Goal: Communication & Community: Answer question/provide support

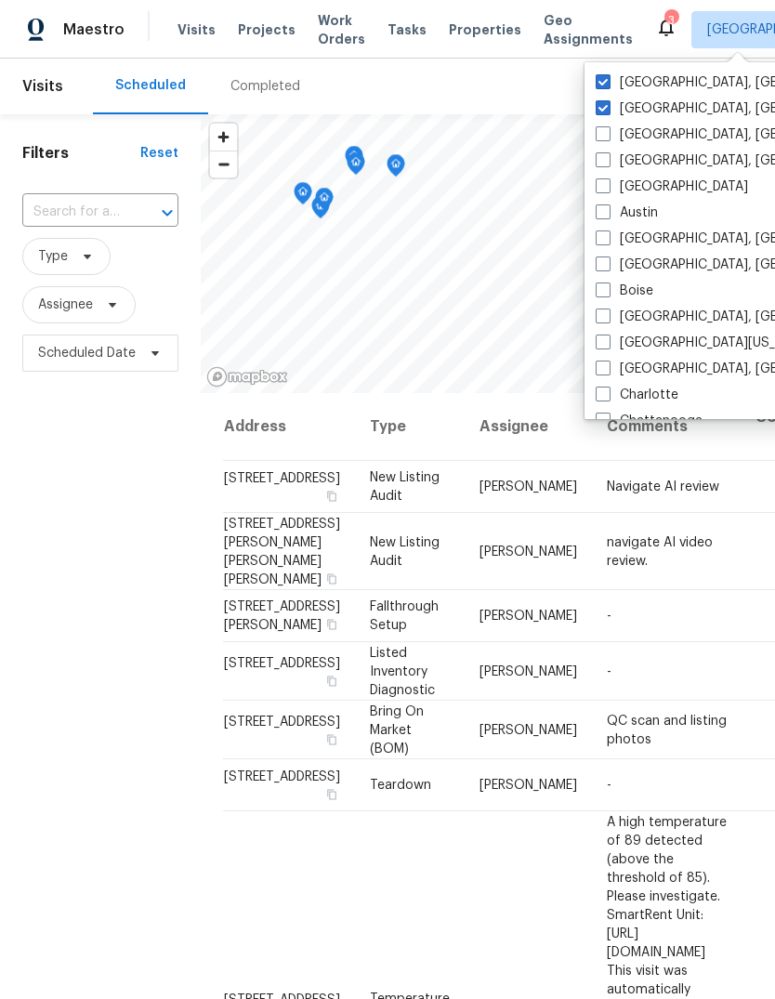
click at [610, 112] on span at bounding box center [603, 107] width 15 height 15
click at [608, 112] on input "Cincinnati, OH" at bounding box center [602, 105] width 12 height 12
checkbox input "false"
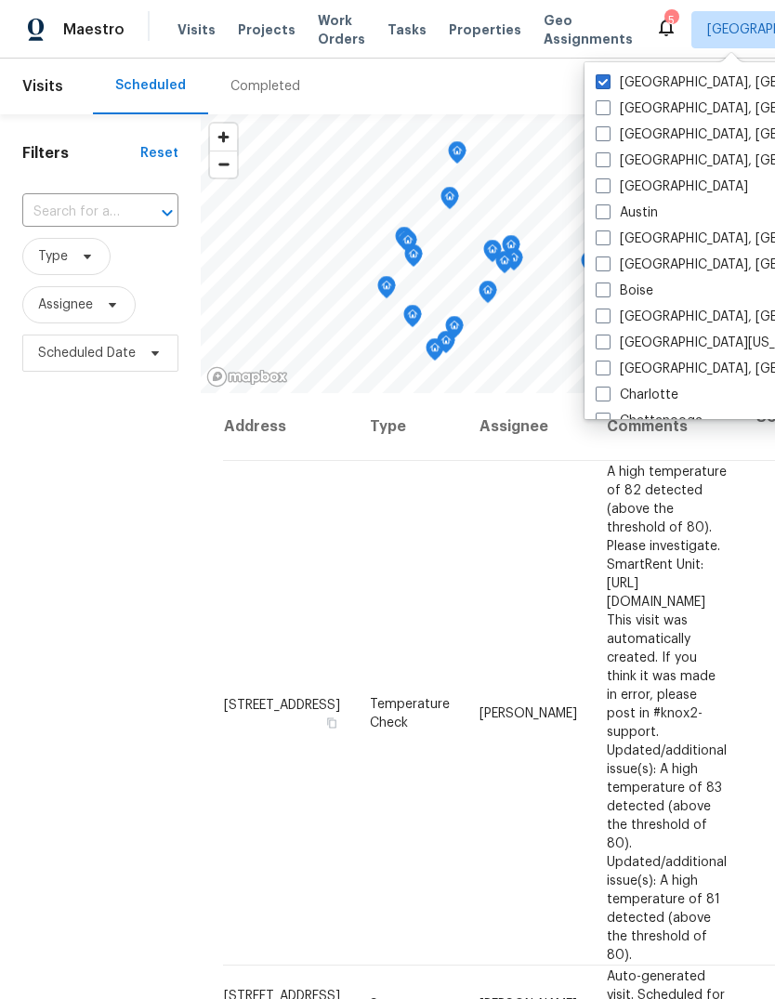
click at [459, 33] on span "Properties" at bounding box center [485, 29] width 72 height 19
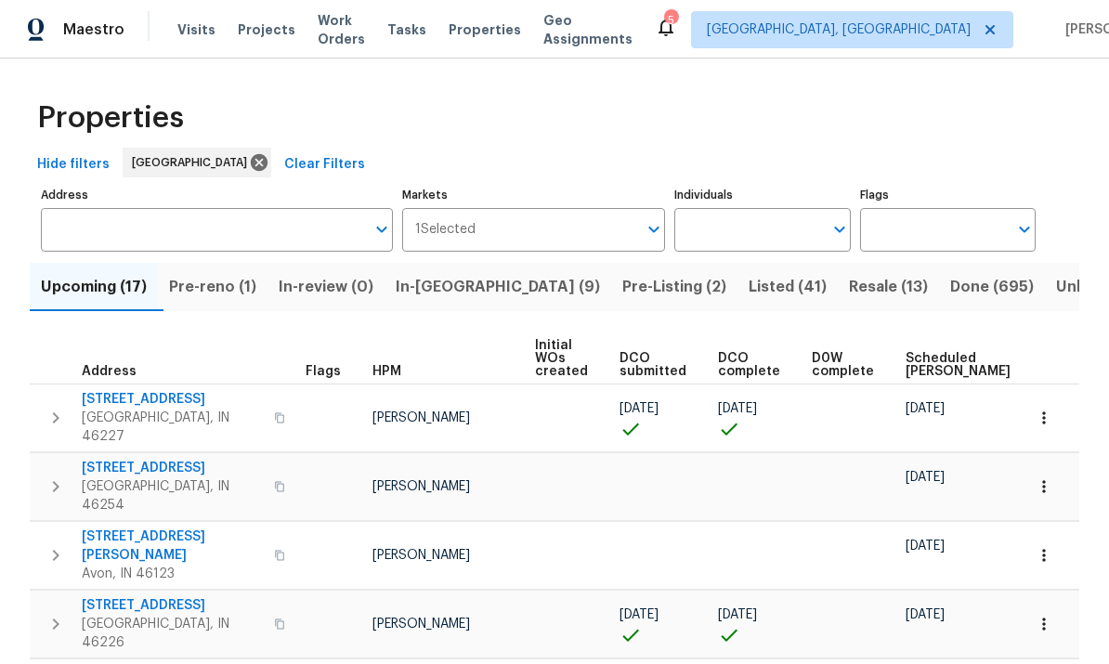
click at [446, 285] on span "In-reno (9)" at bounding box center [498, 287] width 204 height 26
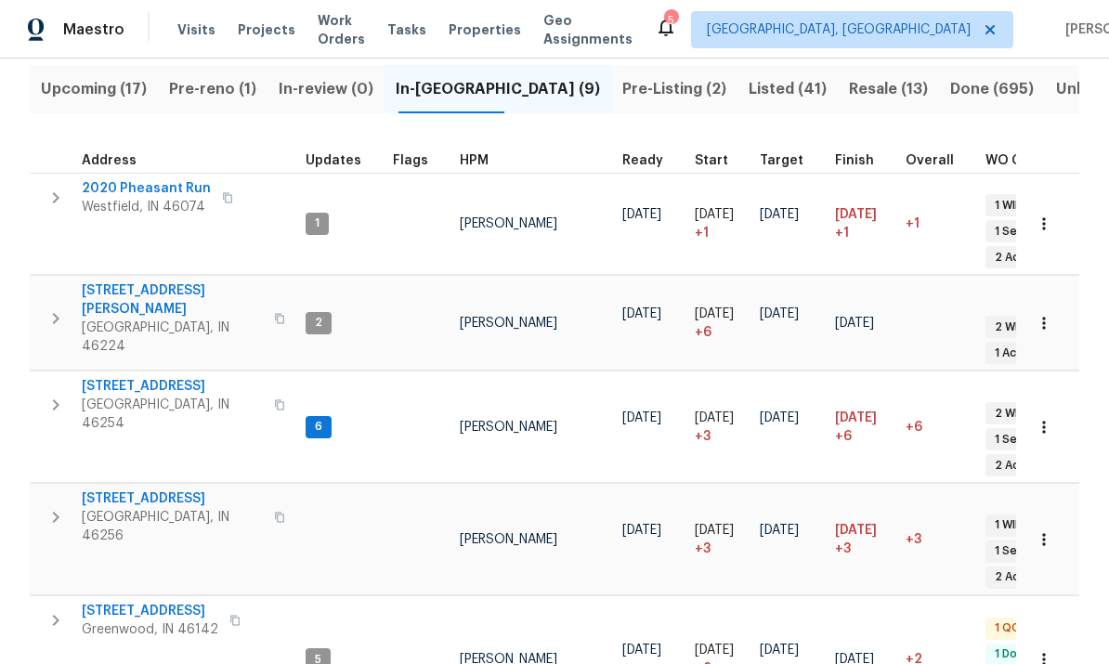
scroll to position [200, 0]
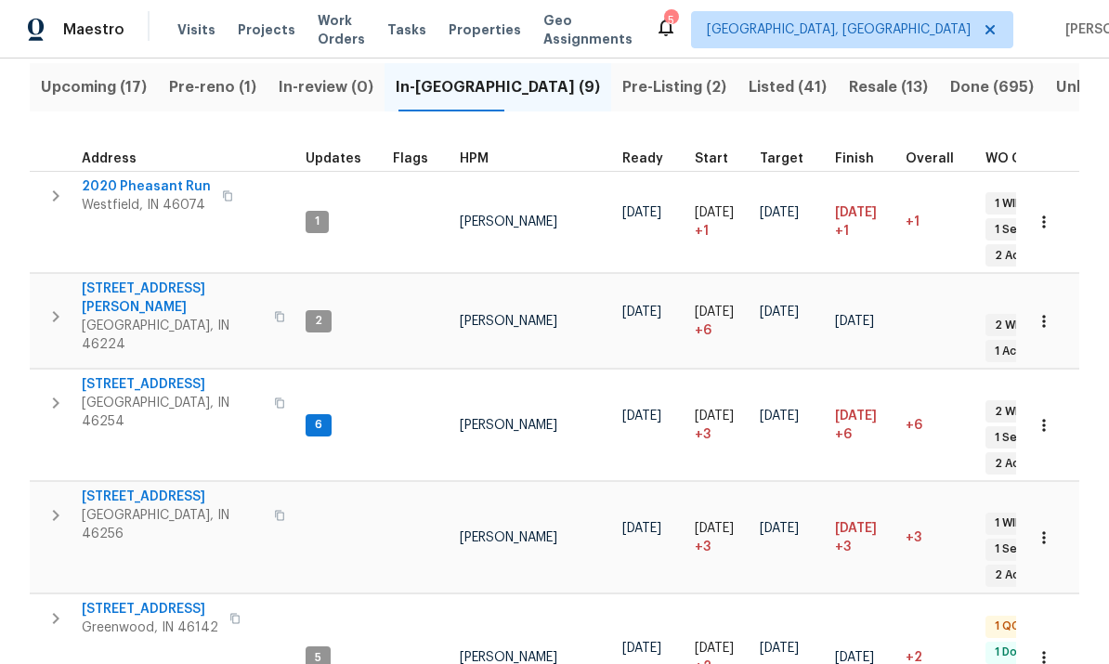
click at [65, 392] on icon "button" at bounding box center [56, 403] width 22 height 22
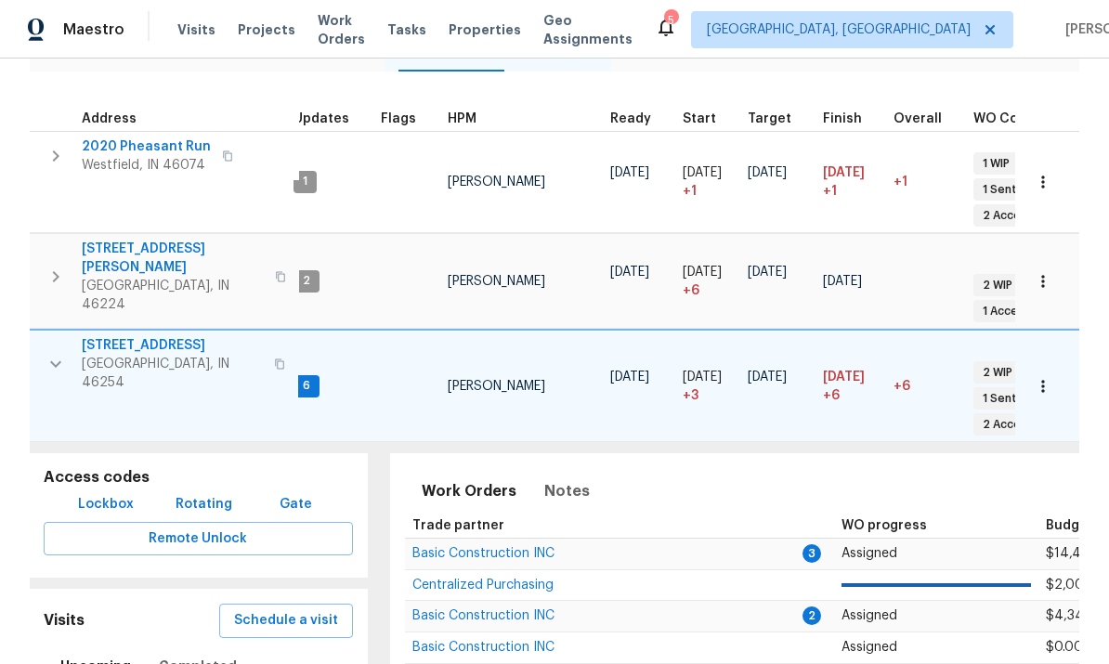
scroll to position [199, 0]
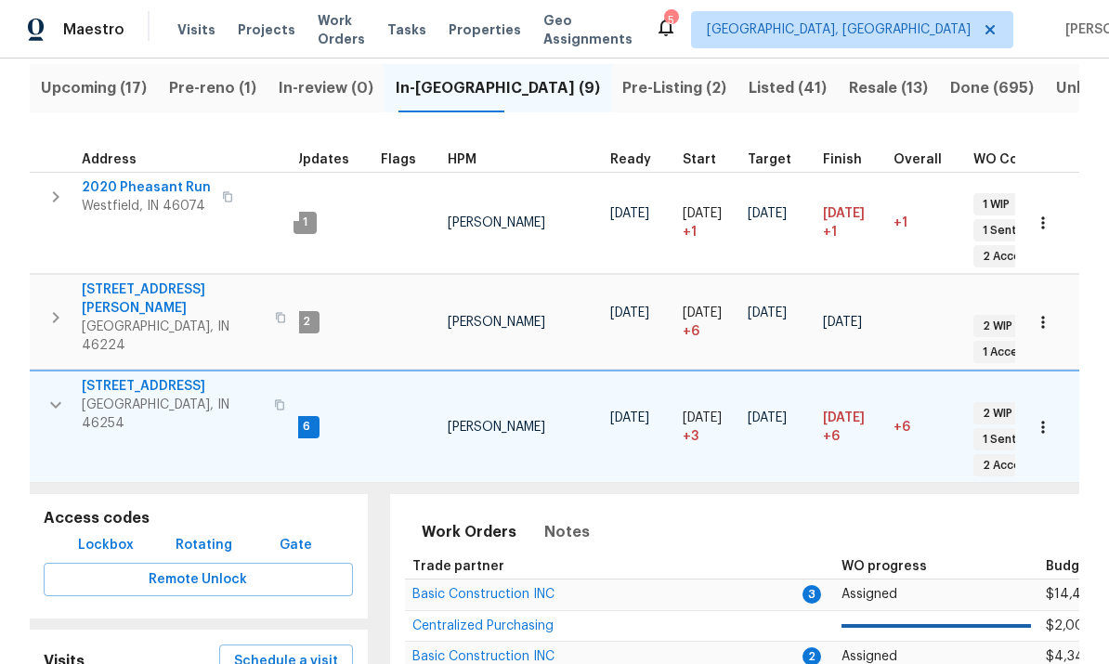
click at [504, 421] on span "[PERSON_NAME]" at bounding box center [497, 427] width 98 height 13
click at [571, 519] on span "Notes" at bounding box center [567, 532] width 46 height 26
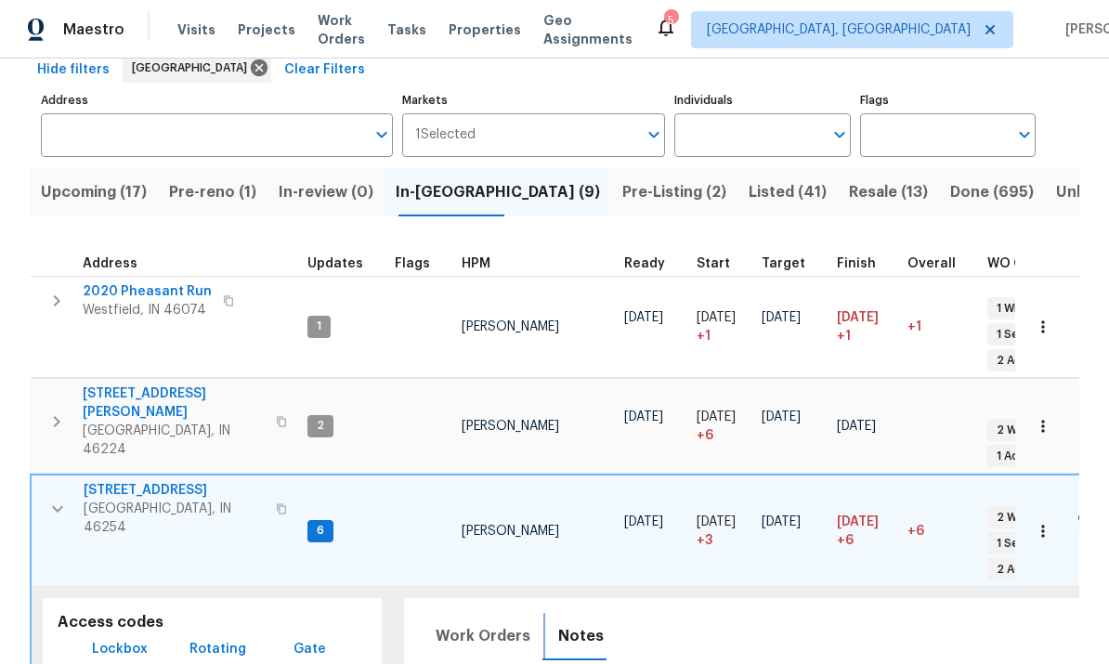
scroll to position [15, 0]
click at [322, 523] on span "6" at bounding box center [320, 531] width 22 height 16
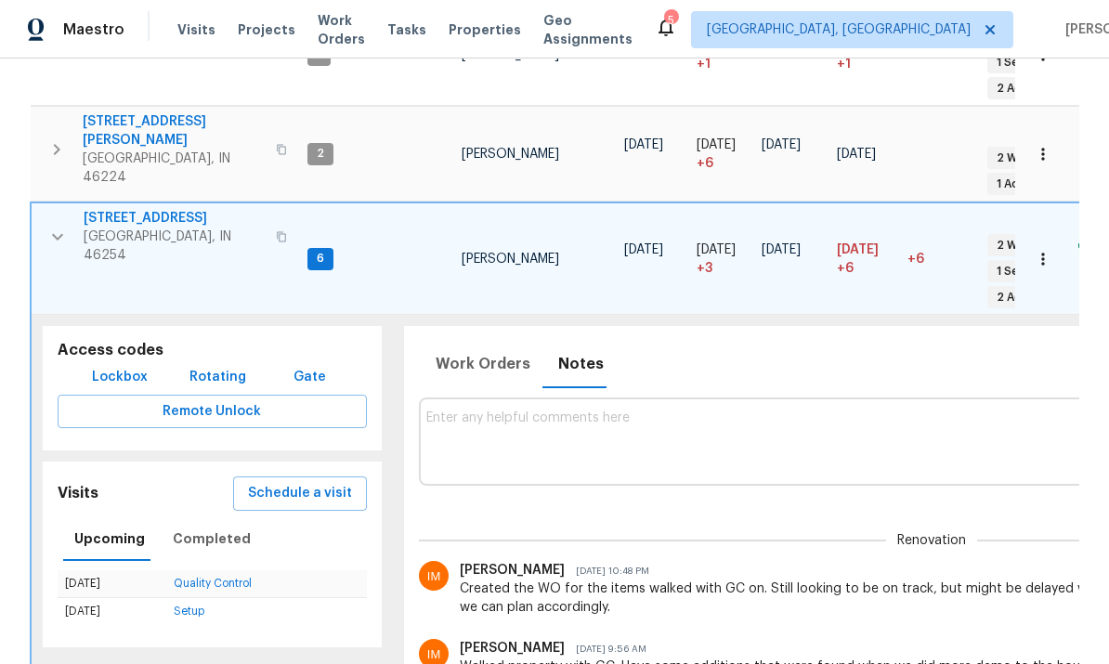
scroll to position [366, 0]
click at [484, 352] on span "Work Orders" at bounding box center [483, 365] width 95 height 26
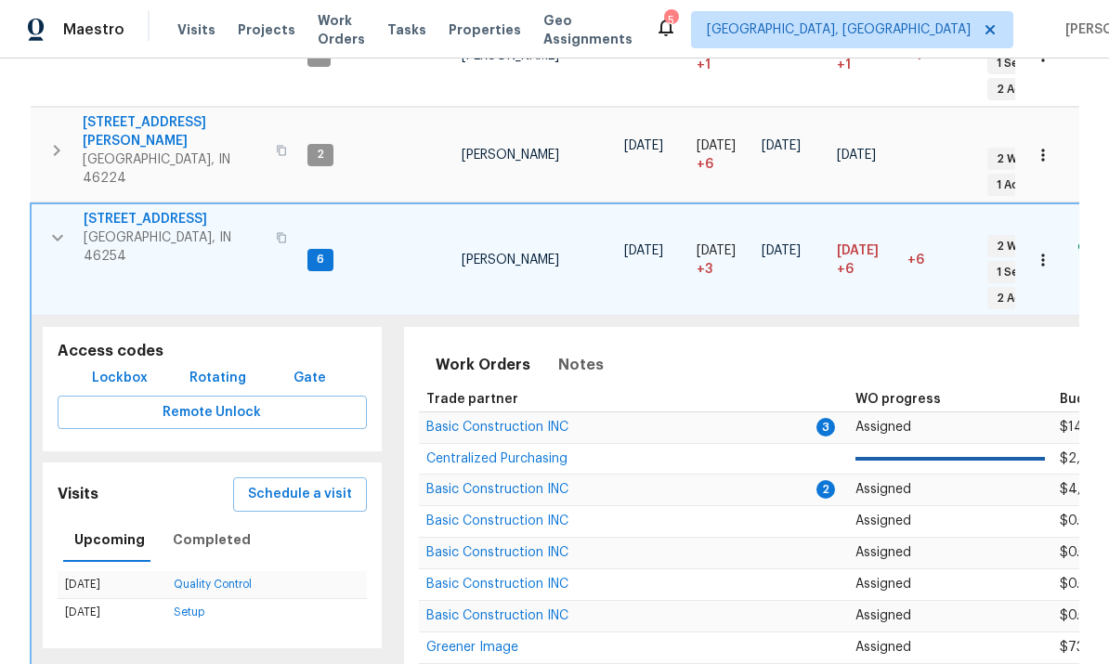
click at [594, 474] on td "Basic Construction INC" at bounding box center [619, 490] width 400 height 32
click at [591, 474] on td "Basic Construction INC" at bounding box center [619, 490] width 400 height 32
click at [548, 483] on span "Basic Construction INC" at bounding box center [497, 489] width 142 height 13
click at [56, 227] on icon "button" at bounding box center [57, 238] width 22 height 22
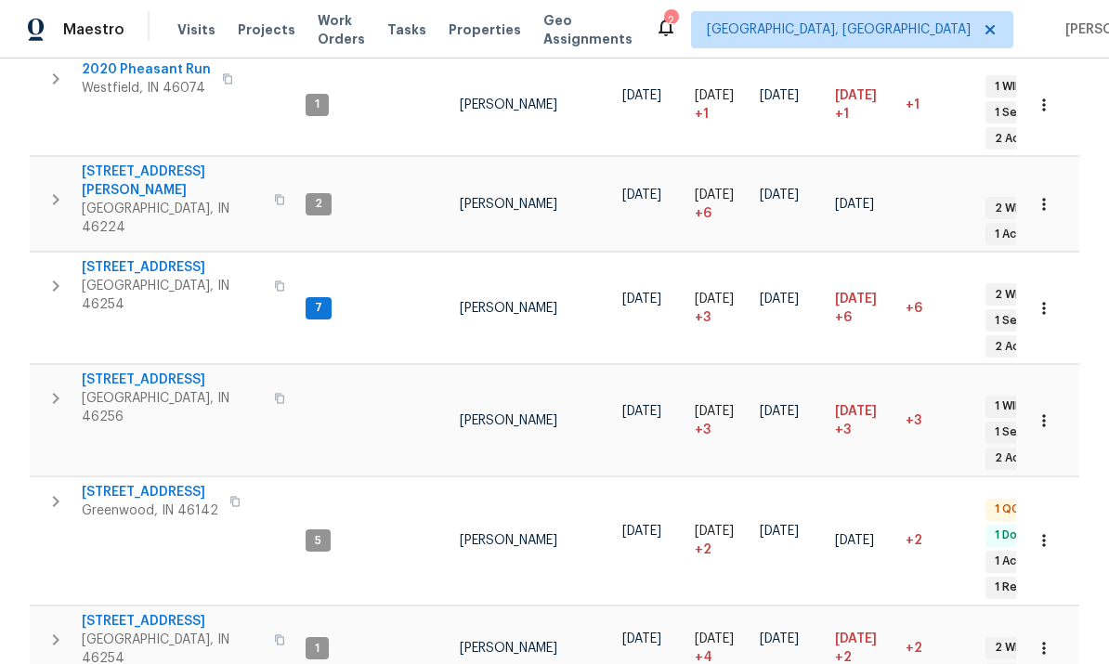
scroll to position [0, 0]
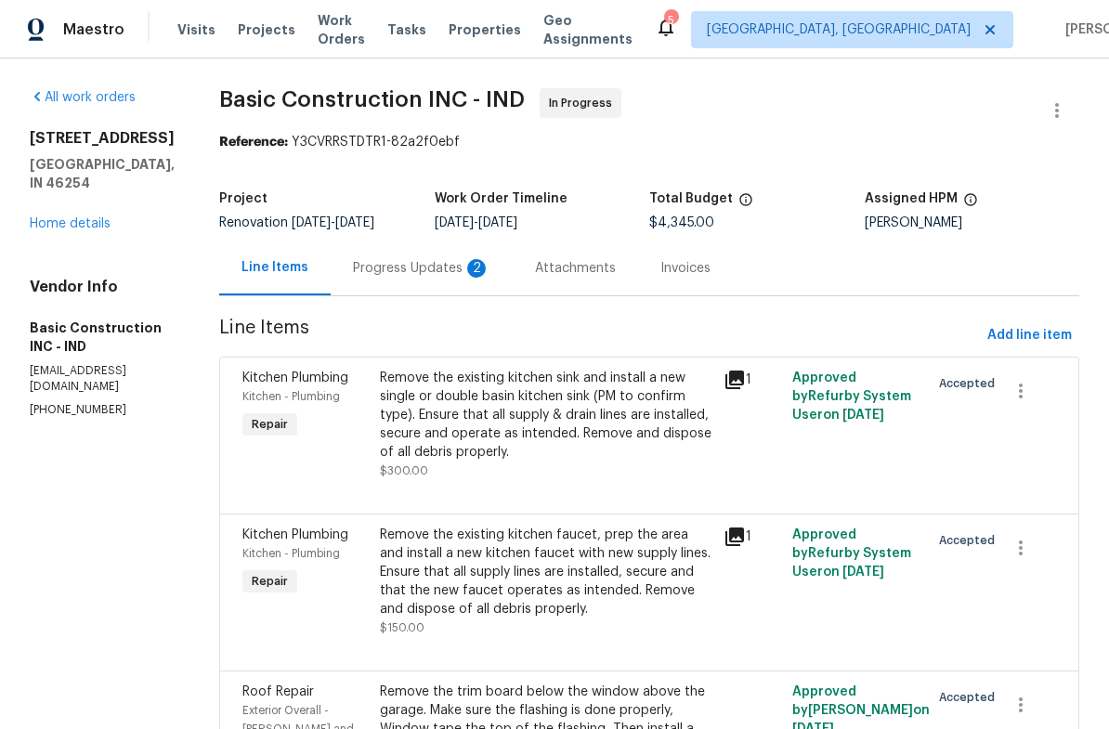
click at [353, 266] on div "Progress Updates 2" at bounding box center [422, 268] width 138 height 19
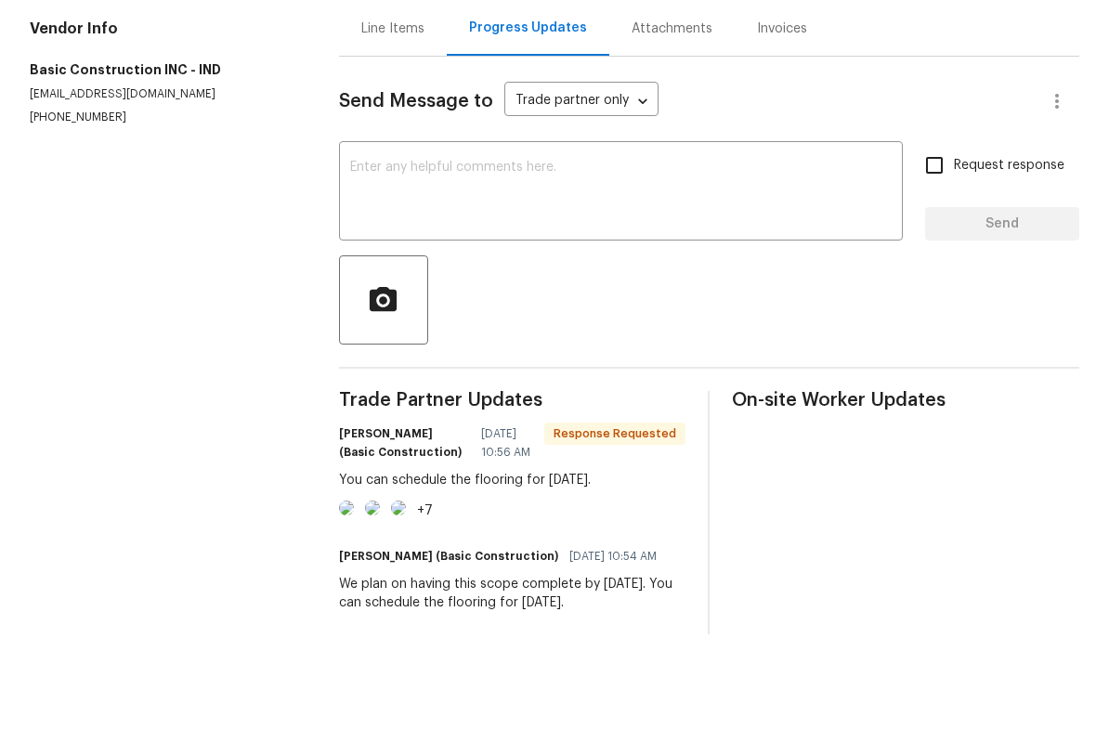
scroll to position [221, 0]
click at [354, 566] on img at bounding box center [346, 573] width 15 height 15
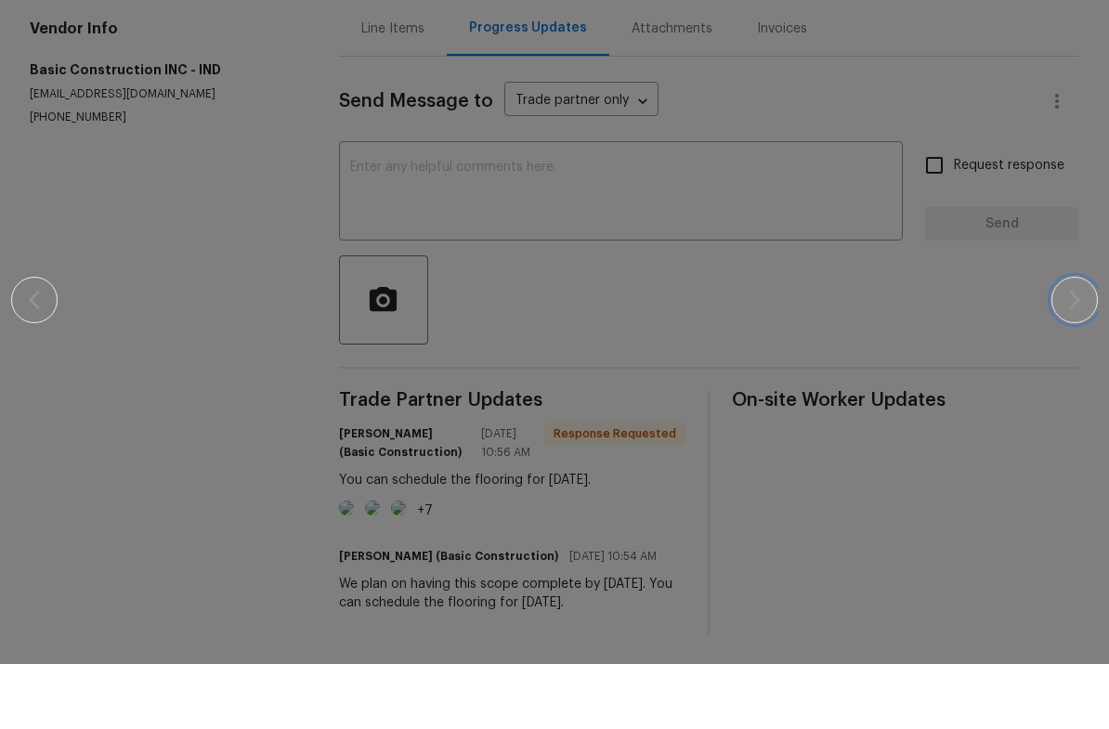
click at [1083, 354] on icon "button" at bounding box center [1075, 365] width 22 height 22
click at [1091, 342] on button "button" at bounding box center [1075, 365] width 46 height 46
click at [1092, 342] on button "button" at bounding box center [1075, 365] width 46 height 46
click at [1088, 342] on button "button" at bounding box center [1075, 365] width 46 height 46
click at [1082, 354] on icon "button" at bounding box center [1075, 365] width 22 height 22
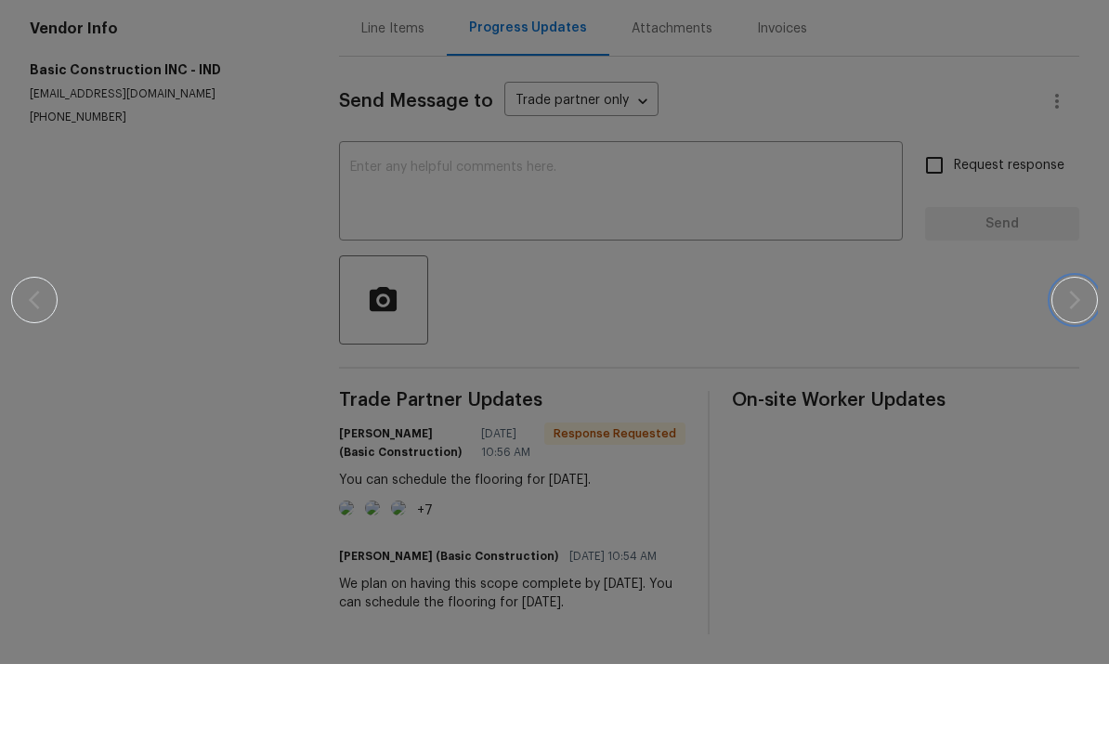
click at [1082, 354] on icon "button" at bounding box center [1075, 365] width 22 height 22
click at [1086, 342] on button "button" at bounding box center [1075, 365] width 46 height 46
click at [1088, 342] on button "button" at bounding box center [1075, 365] width 46 height 46
click at [1086, 464] on div at bounding box center [554, 364] width 1087 height 729
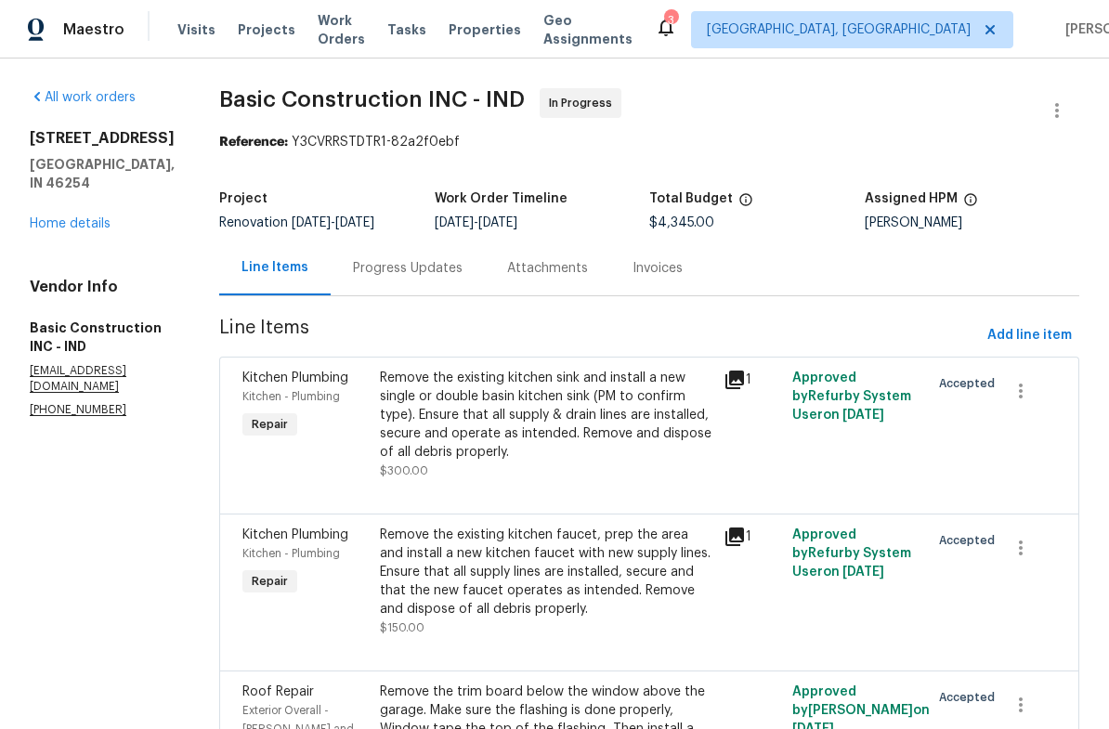
click at [104, 230] on link "Home details" at bounding box center [70, 223] width 81 height 13
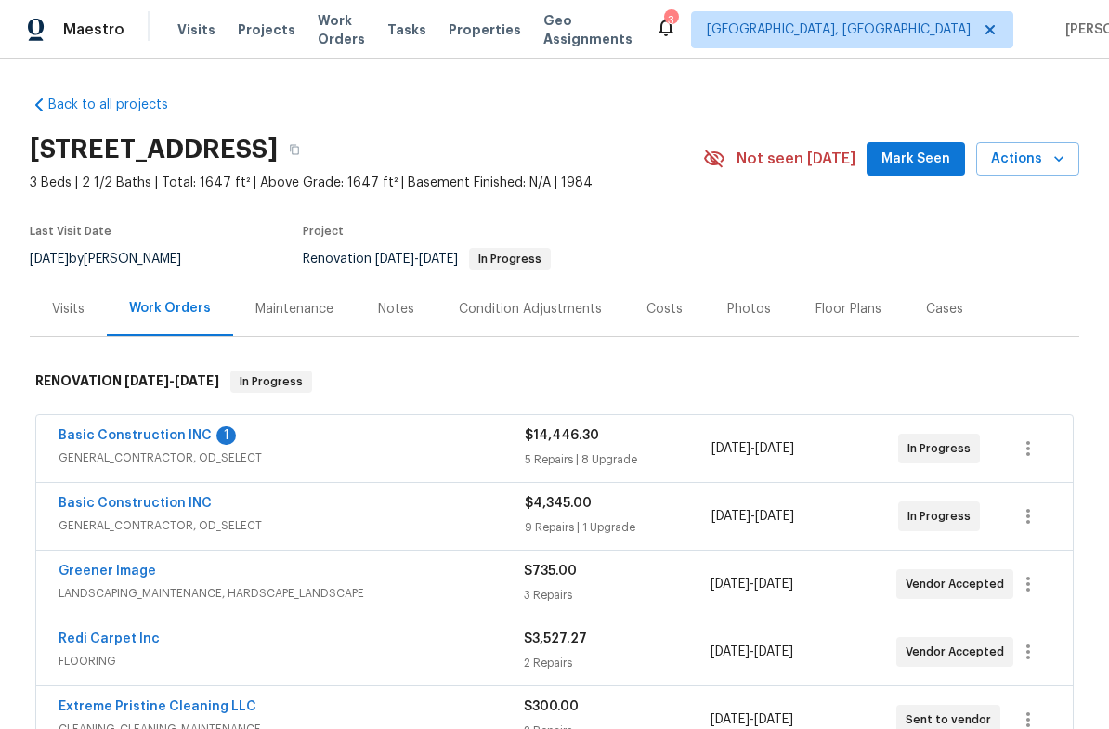
click at [290, 439] on div "Basic Construction INC 1" at bounding box center [292, 437] width 466 height 22
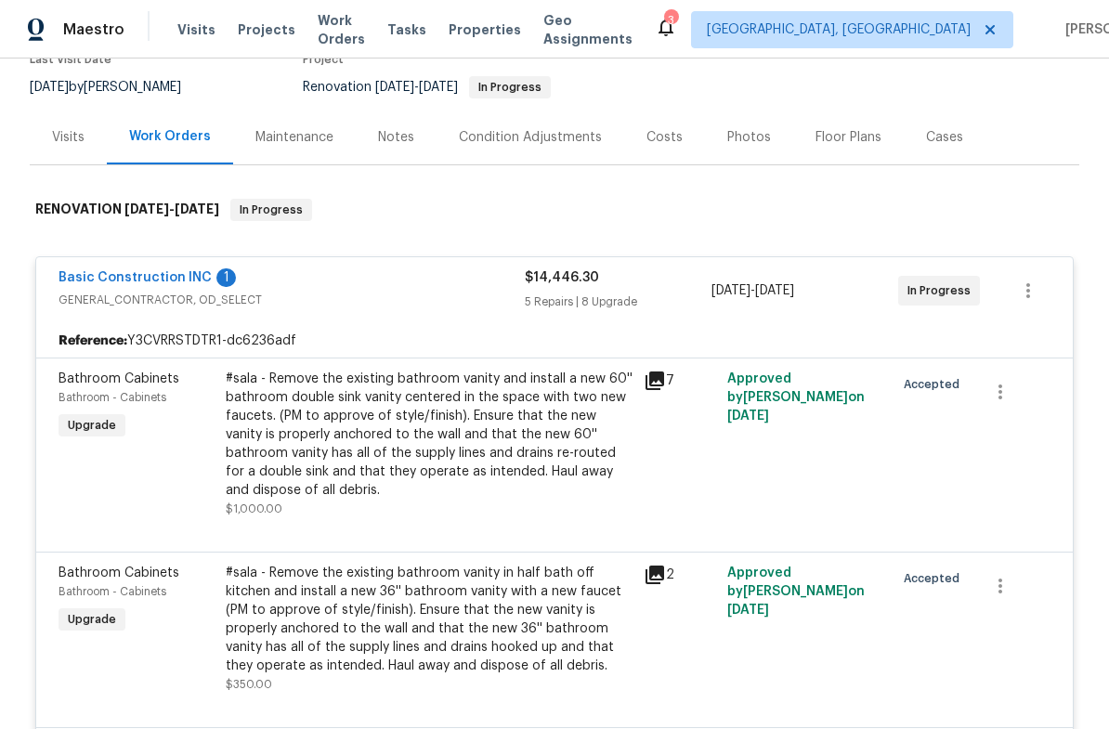
scroll to position [184, 0]
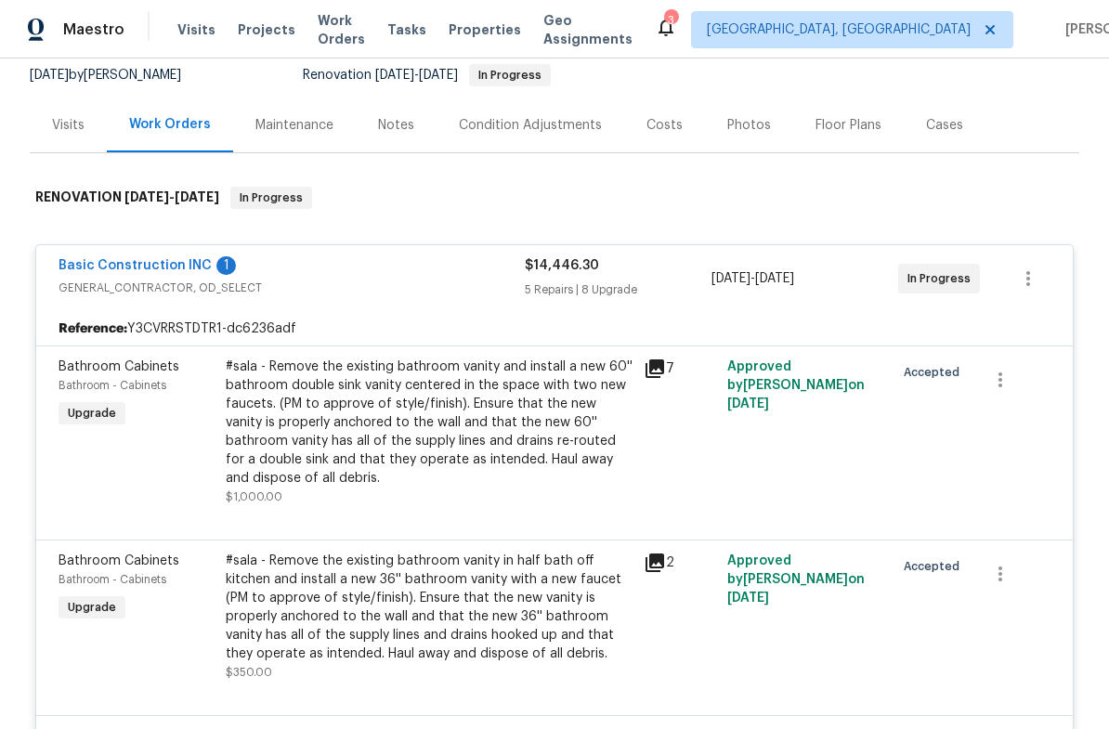
click at [155, 269] on link "Basic Construction INC" at bounding box center [135, 265] width 153 height 13
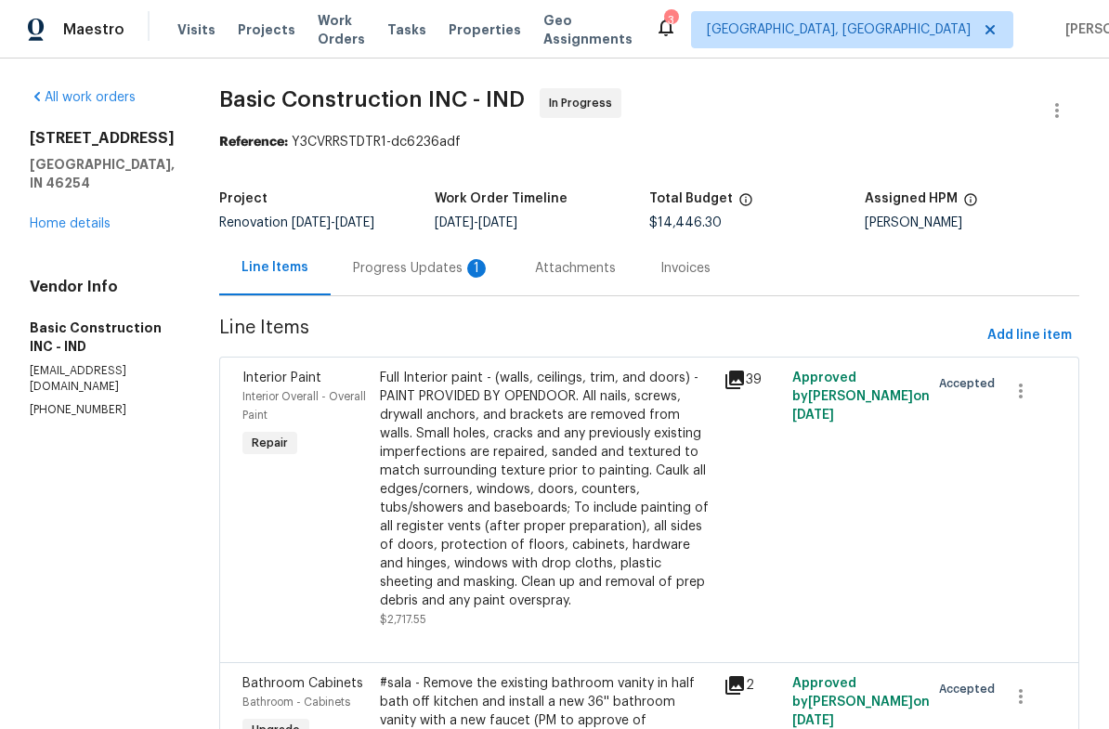
click at [353, 276] on div "Progress Updates 1" at bounding box center [422, 268] width 138 height 19
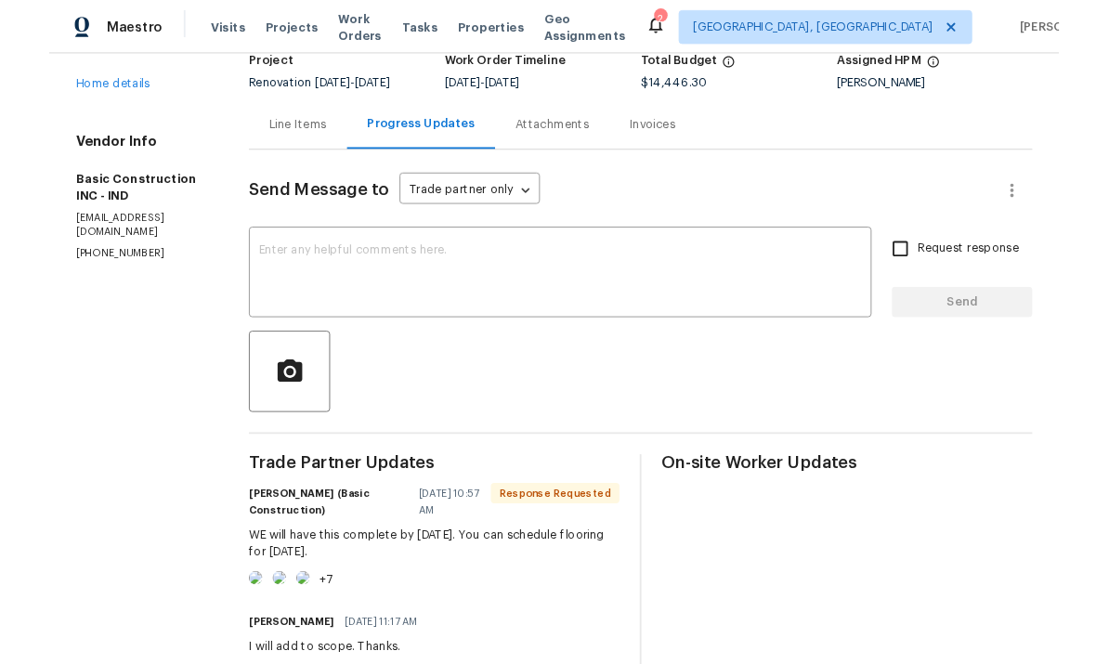
scroll to position [125, 0]
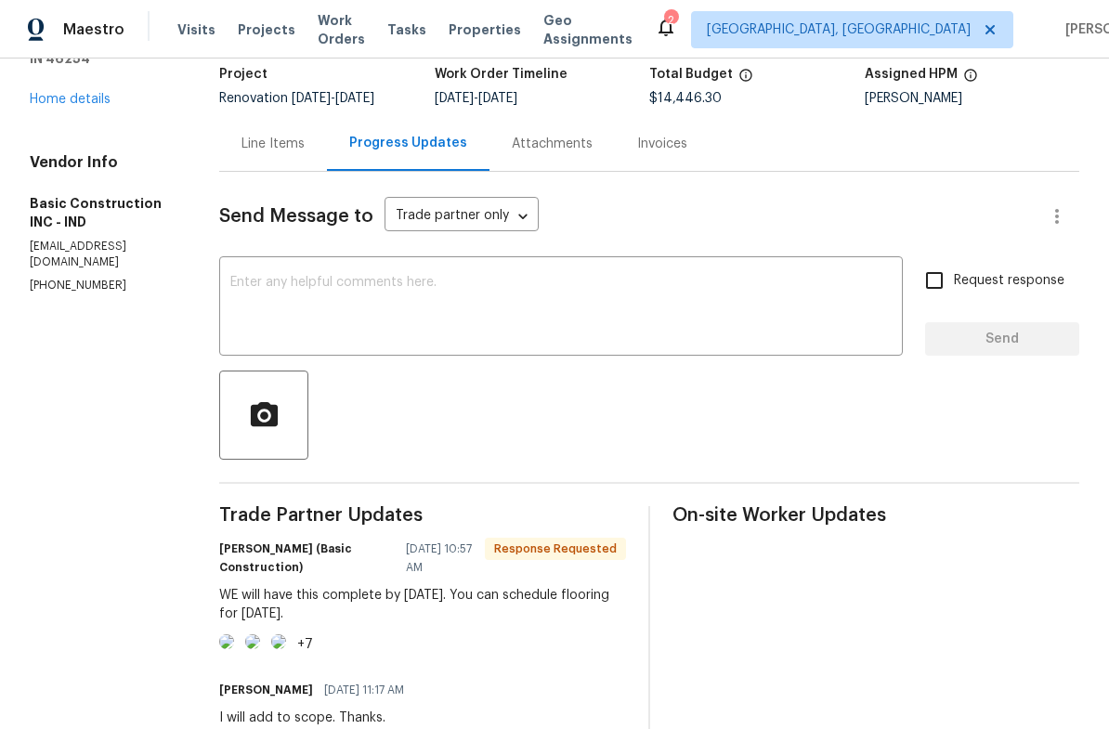
click at [274, 299] on textarea at bounding box center [561, 308] width 662 height 65
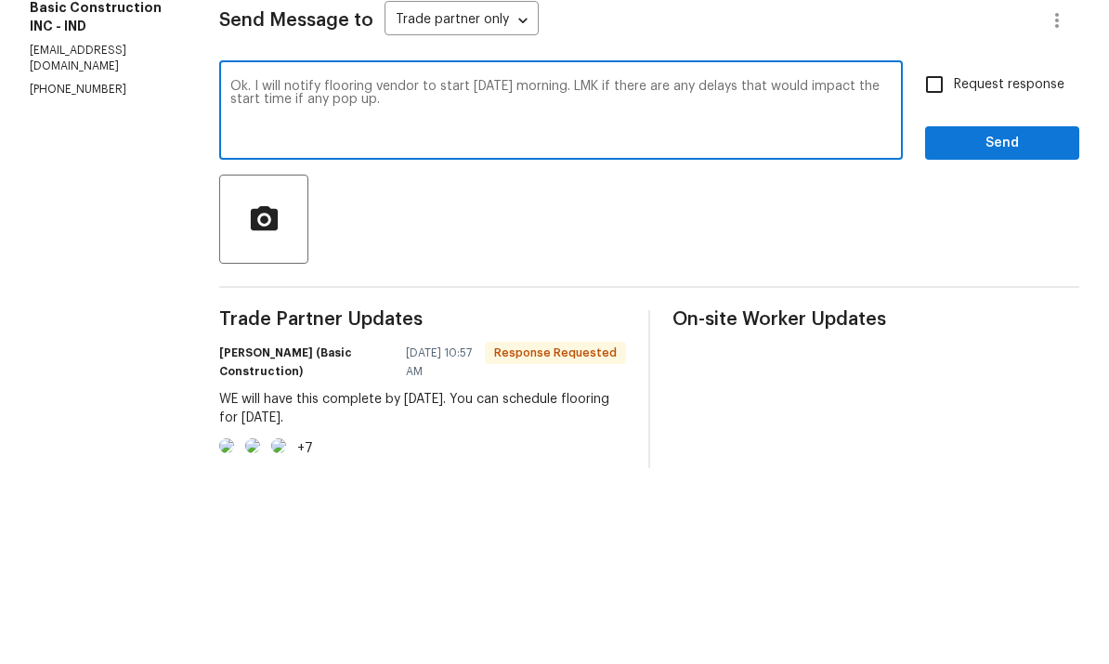
type textarea "Ok. I will notify flooring vendor to start Monday morning. LMK if there are any…"
click at [1004, 328] on span "Send" at bounding box center [1002, 339] width 125 height 23
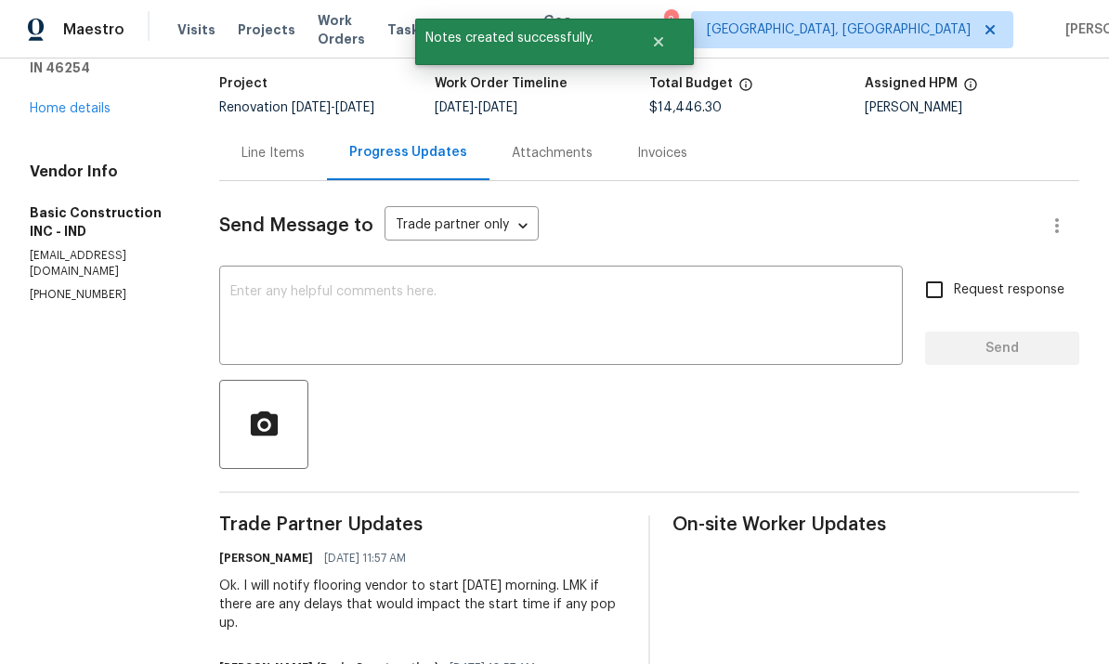
scroll to position [108, 0]
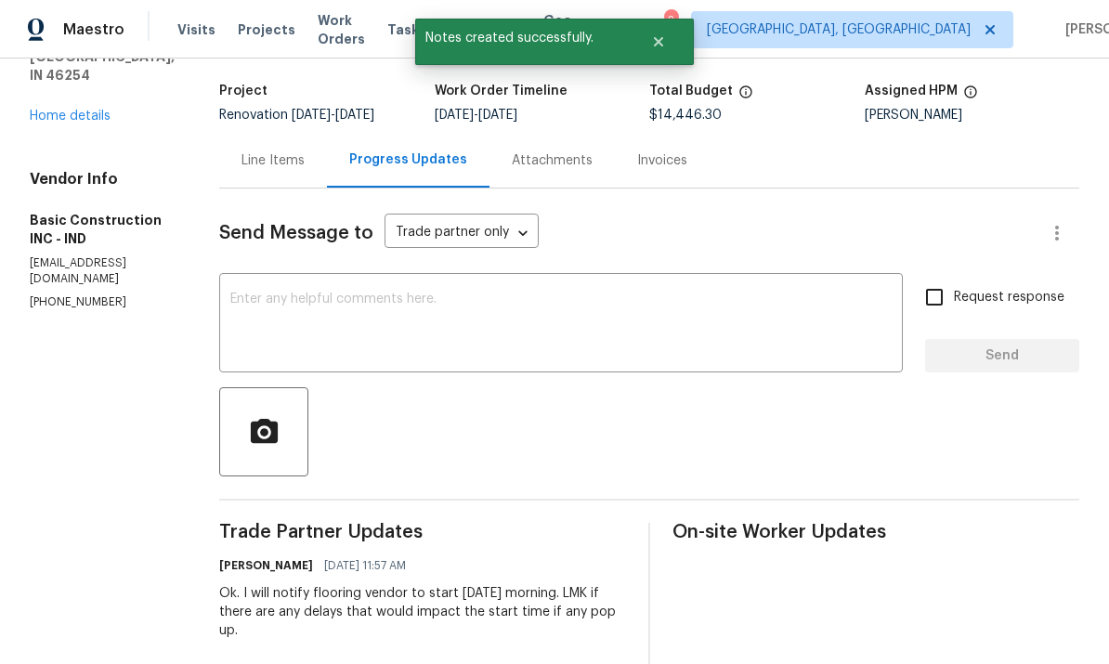
click at [85, 110] on link "Home details" at bounding box center [70, 116] width 81 height 13
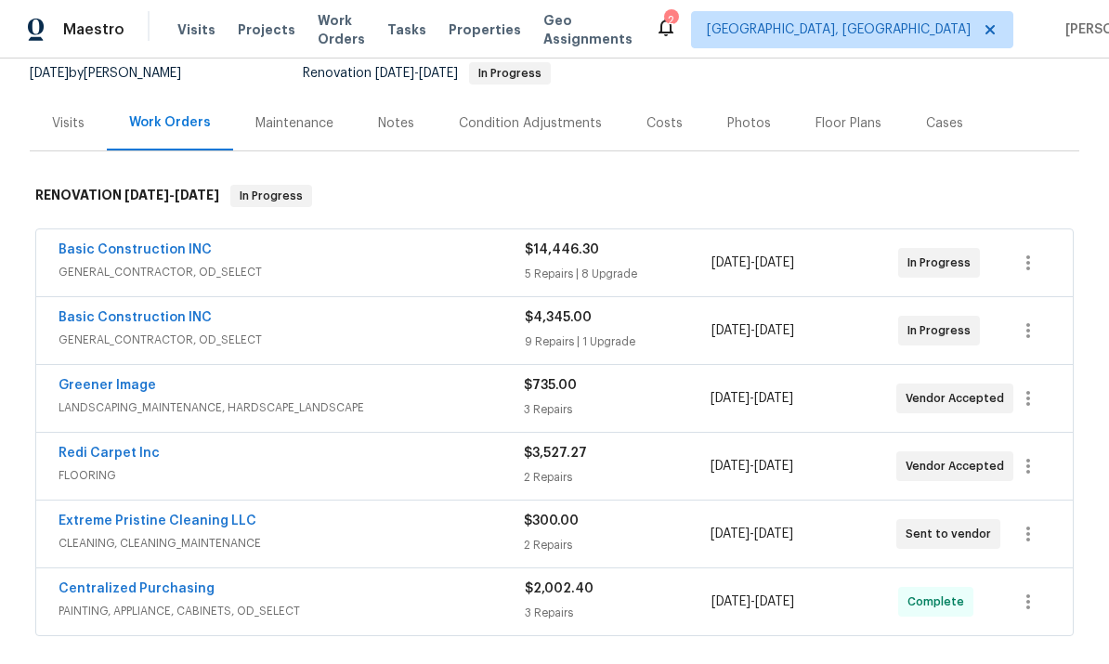
scroll to position [193, 0]
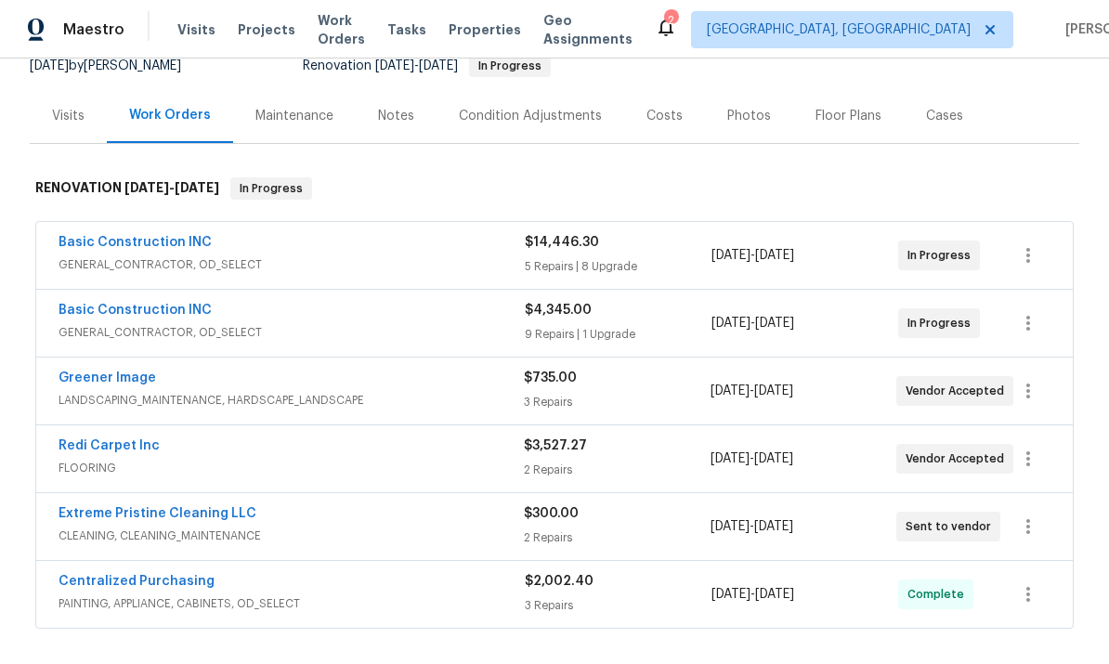
click at [203, 437] on div "Redi Carpet Inc" at bounding box center [292, 448] width 466 height 22
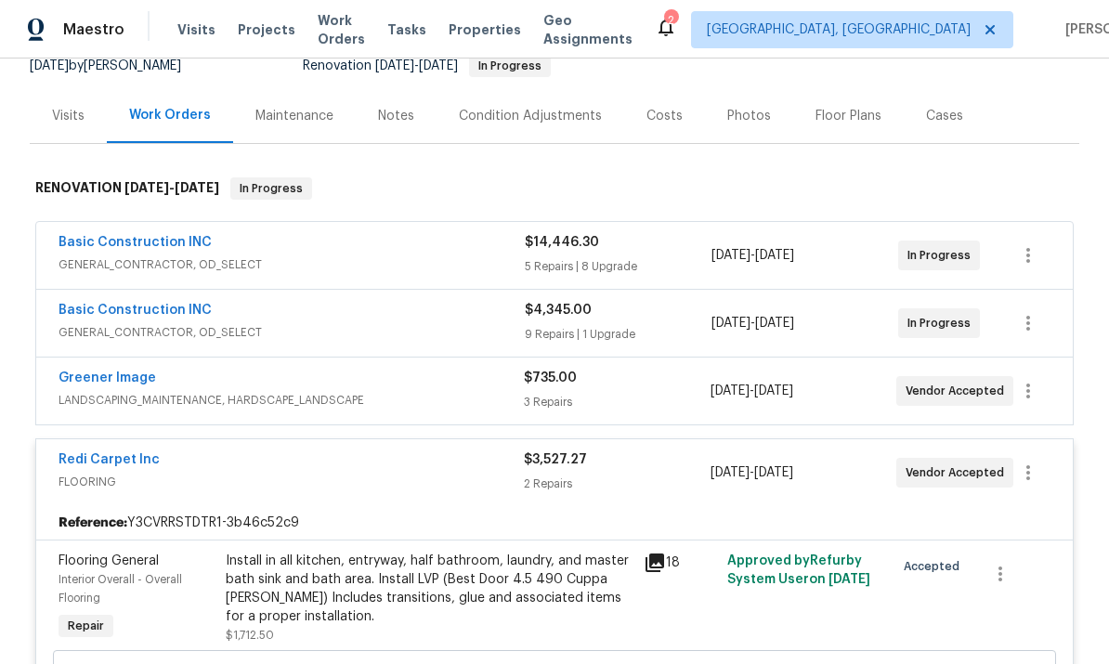
click at [113, 453] on link "Redi Carpet Inc" at bounding box center [109, 459] width 101 height 13
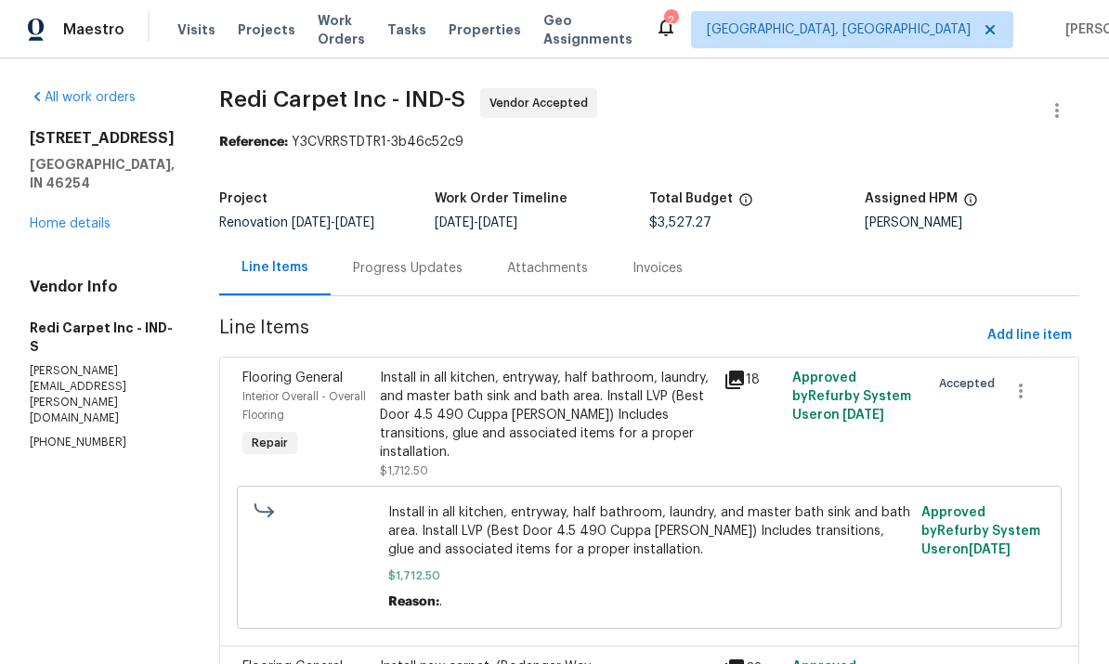
click at [404, 268] on div "Progress Updates" at bounding box center [408, 268] width 110 height 19
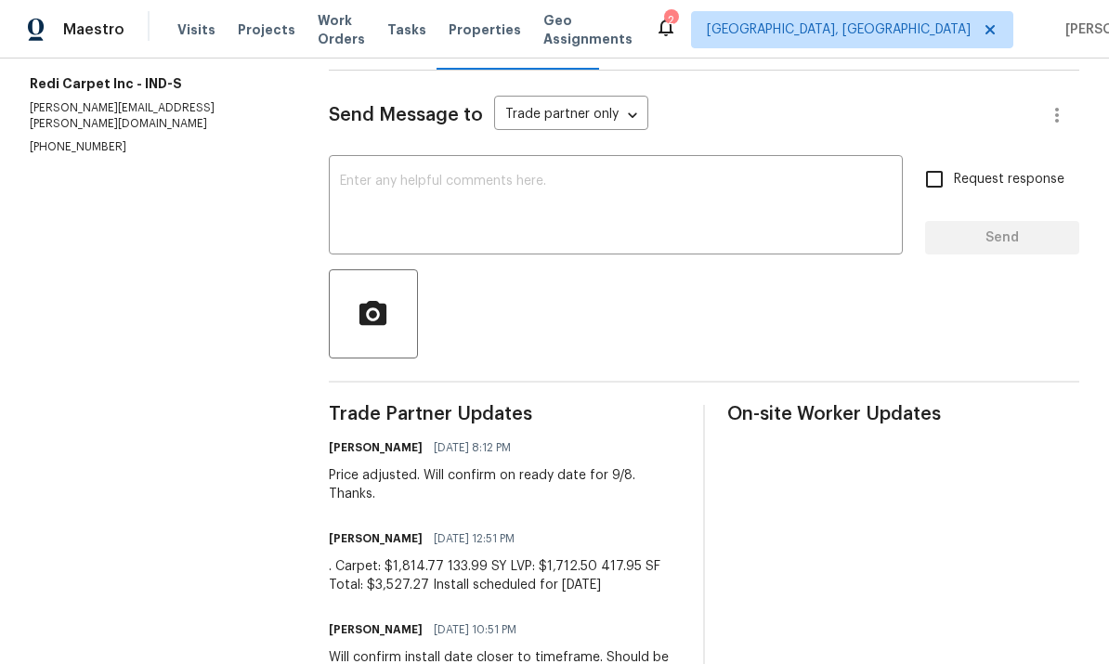
scroll to position [225, 0]
click at [374, 194] on textarea at bounding box center [616, 208] width 552 height 65
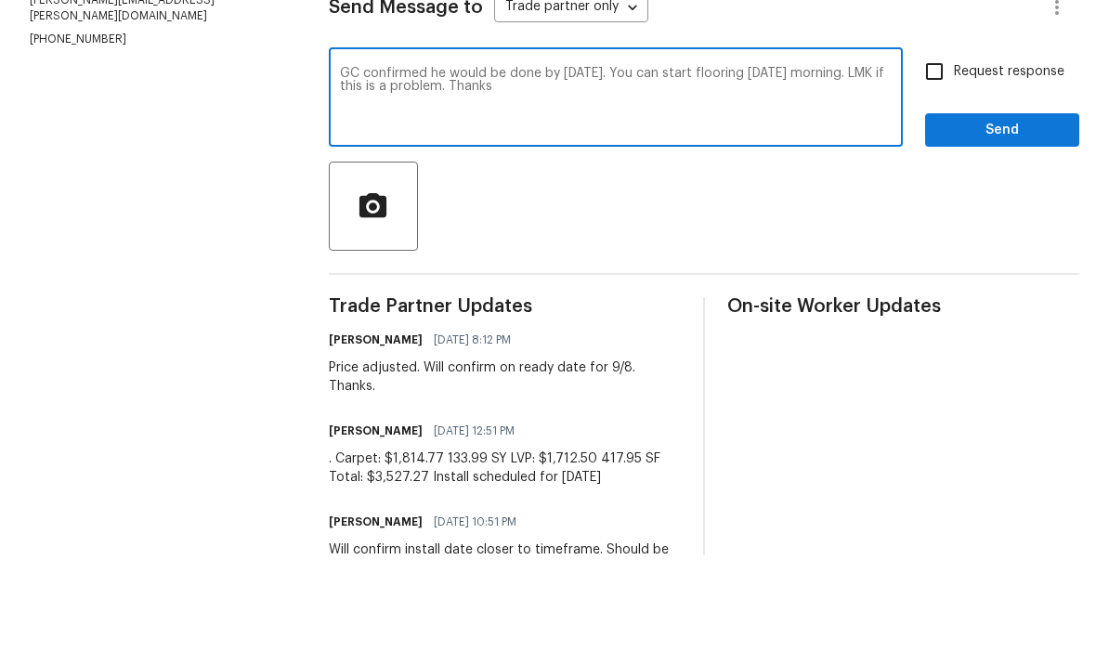
type textarea "GC confirmed he would be done by this Saturday. You can start flooring on Monda…"
click at [933, 161] on input "Request response" at bounding box center [934, 180] width 39 height 39
checkbox input "true"
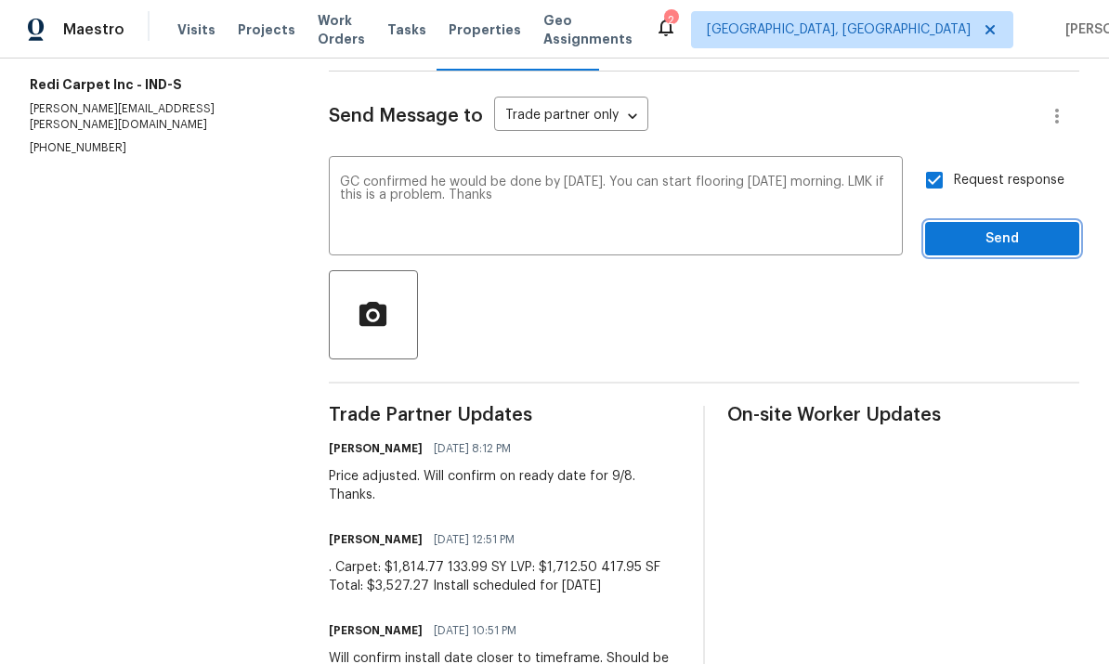
click at [1003, 228] on span "Send" at bounding box center [1002, 239] width 125 height 23
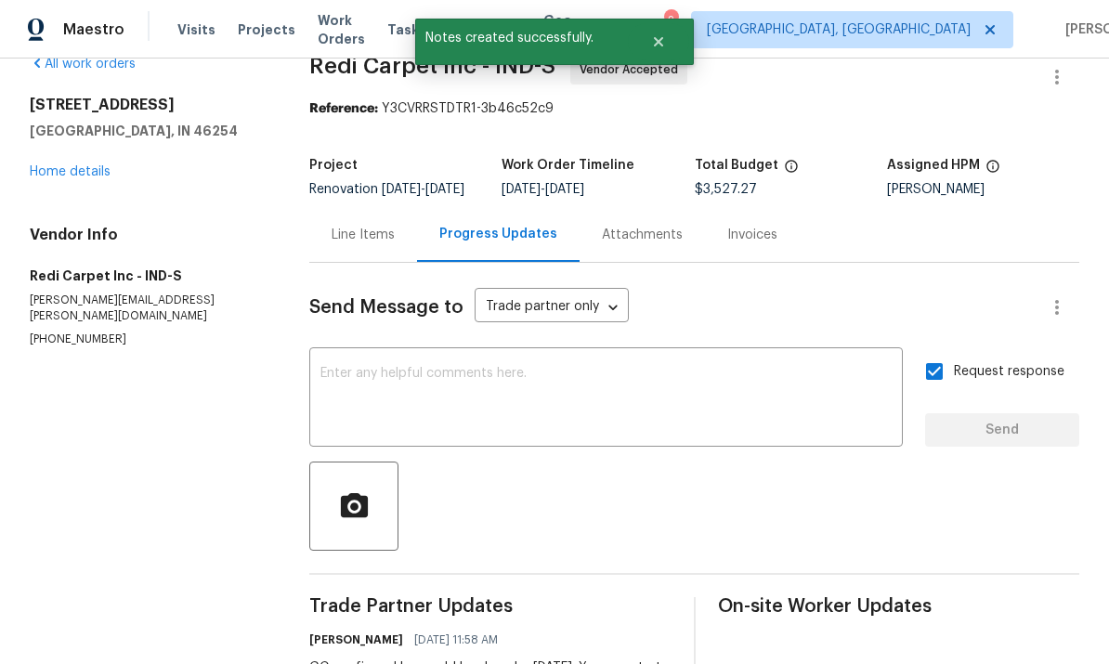
scroll to position [35, 0]
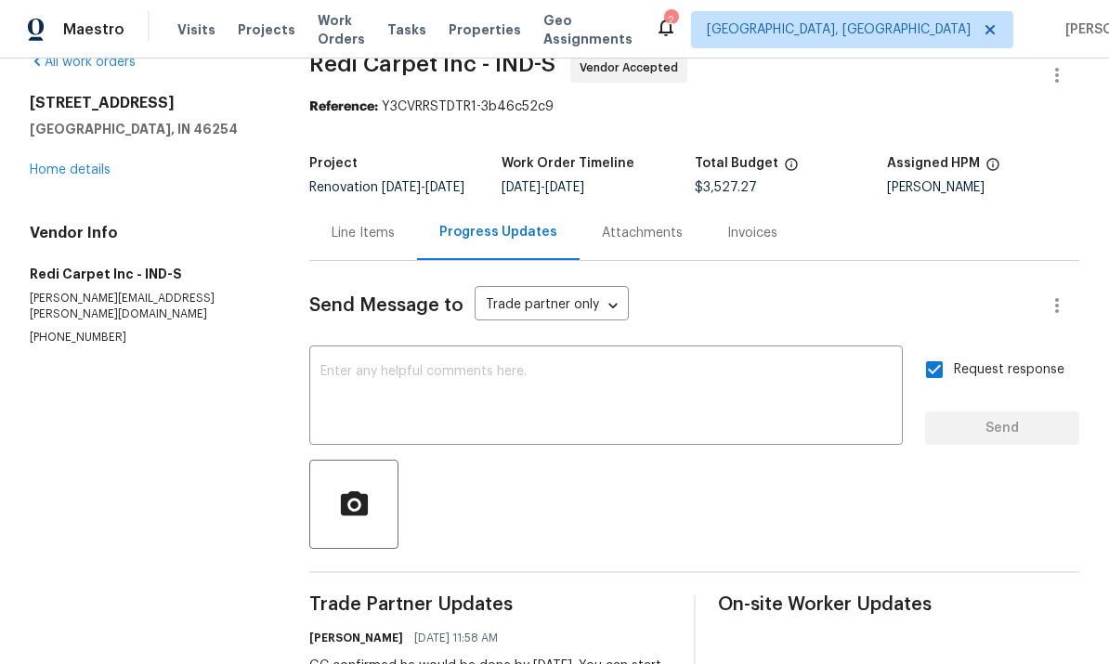
click at [79, 164] on link "Home details" at bounding box center [70, 170] width 81 height 13
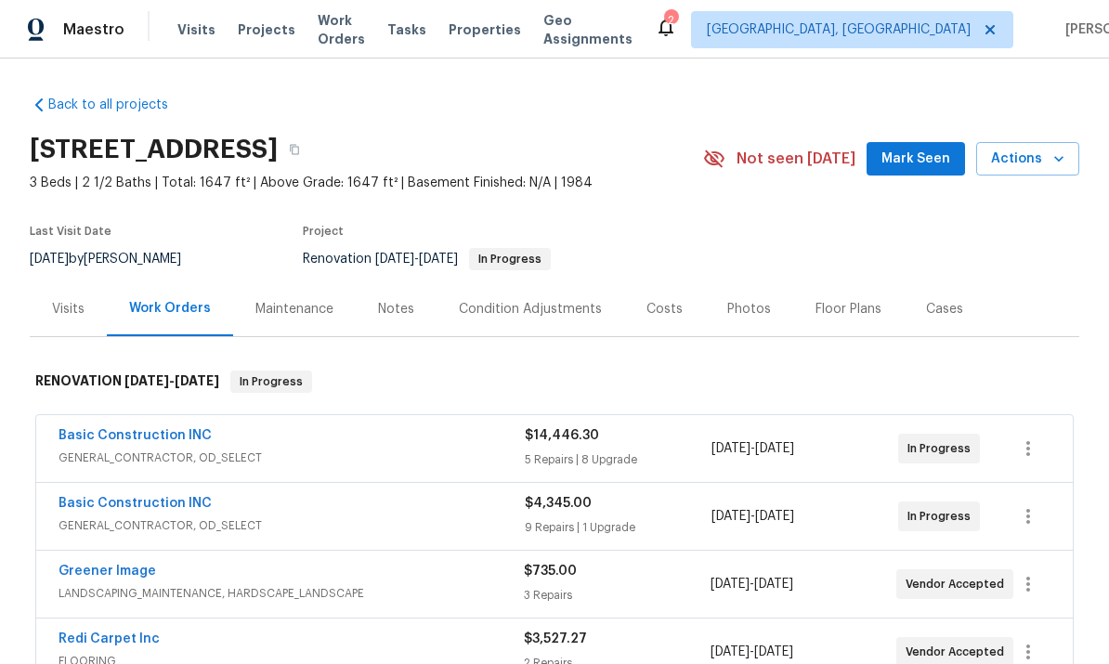
click at [394, 300] on div "Notes" at bounding box center [396, 309] width 36 height 19
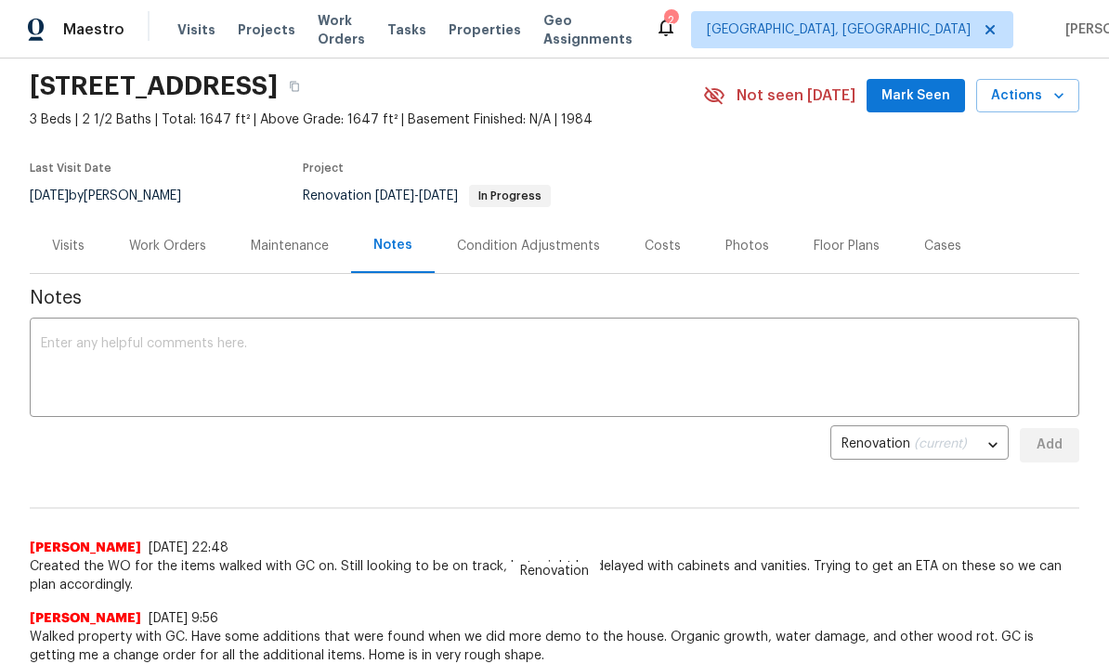
scroll to position [115, 0]
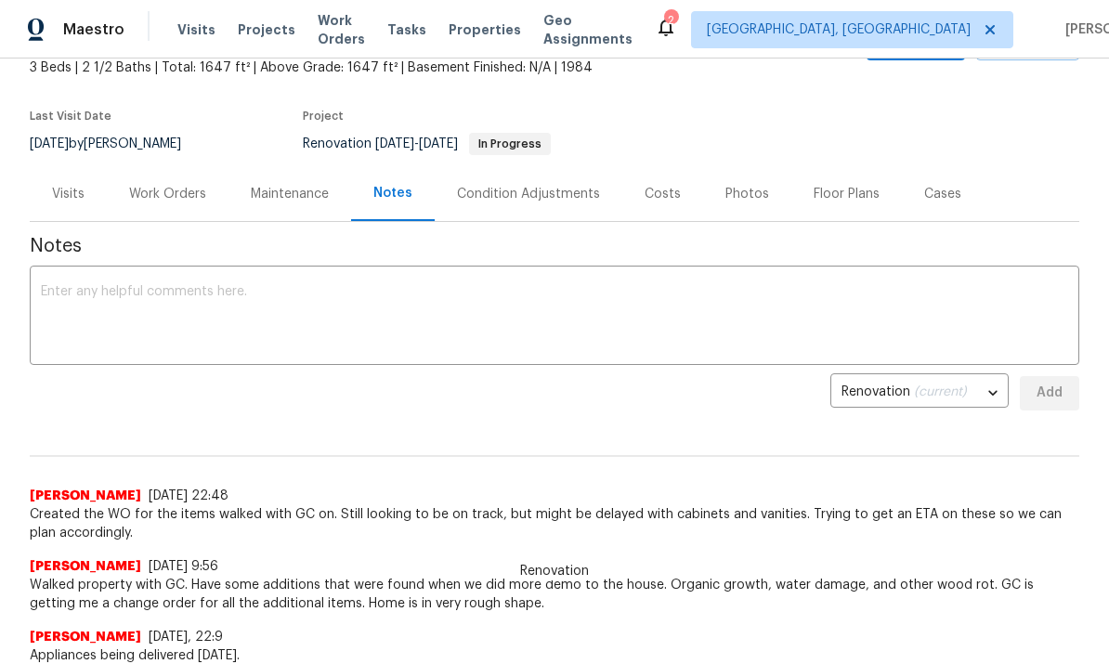
click at [91, 291] on textarea at bounding box center [555, 317] width 1028 height 65
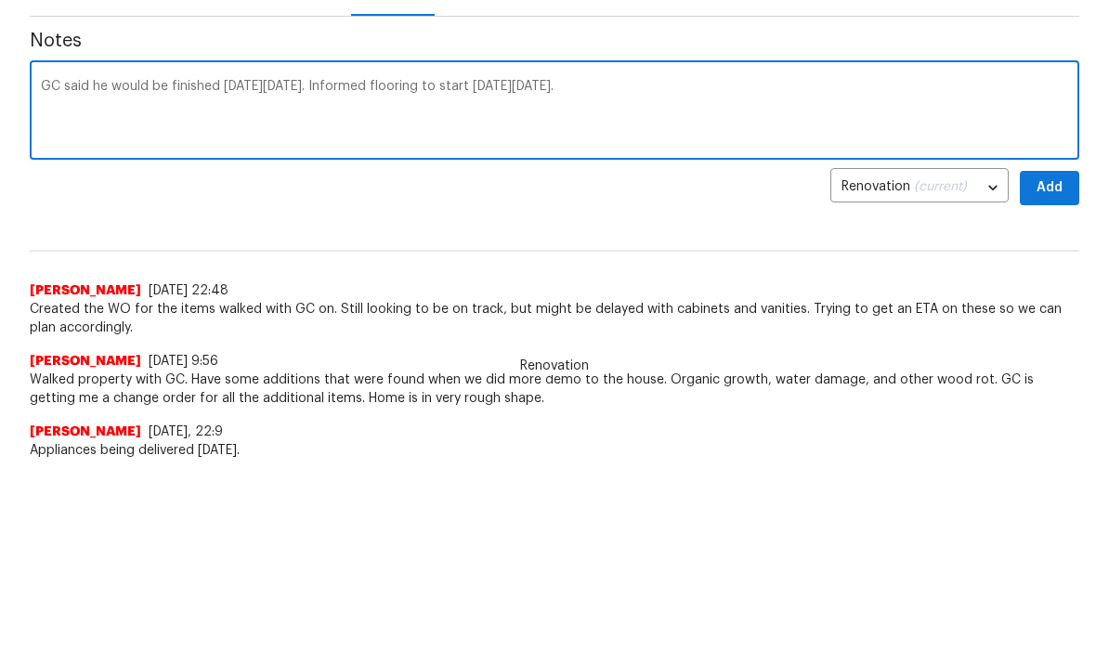
type textarea "GC said he would be finished on Saturday, 9/6. Informed flooring to start on Mo…"
click at [1055, 382] on span "Add" at bounding box center [1050, 393] width 30 height 23
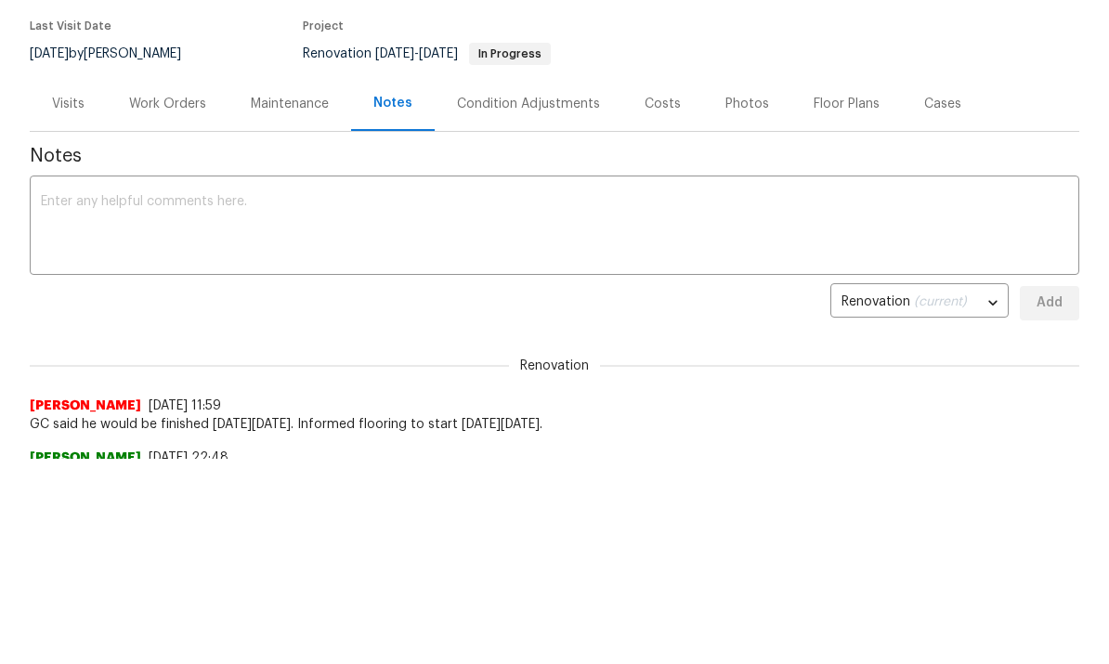
scroll to position [0, 0]
click at [162, 107] on div "Work Orders" at bounding box center [167, 104] width 77 height 19
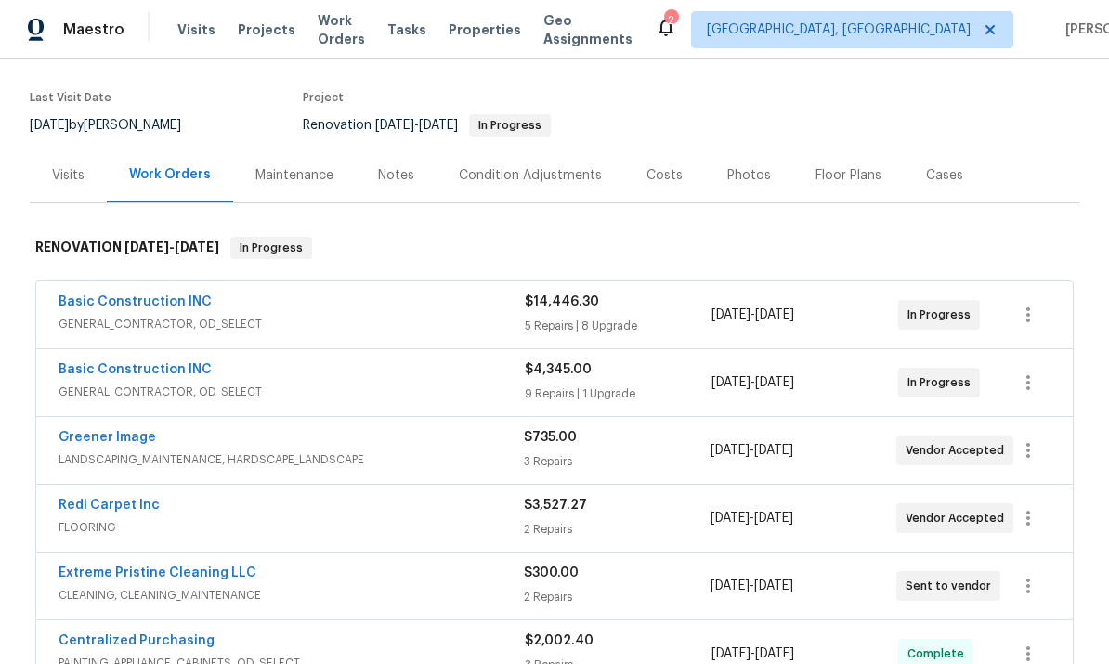
scroll to position [135, 0]
click at [142, 430] on link "Greener Image" at bounding box center [108, 436] width 98 height 13
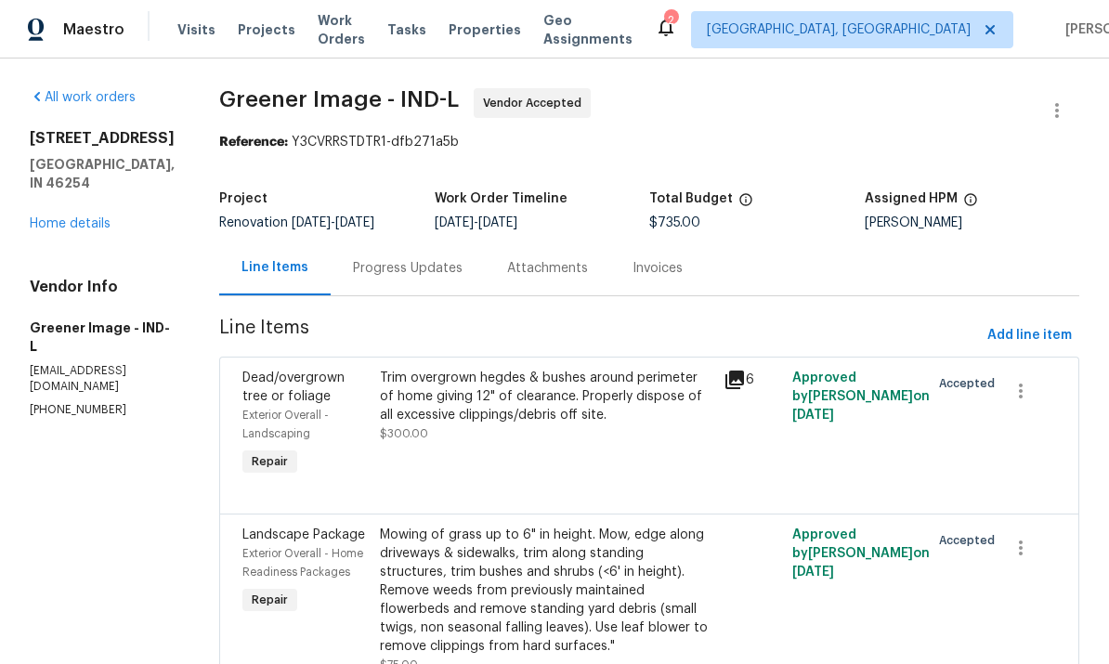
click at [386, 274] on div "Progress Updates" at bounding box center [408, 268] width 110 height 19
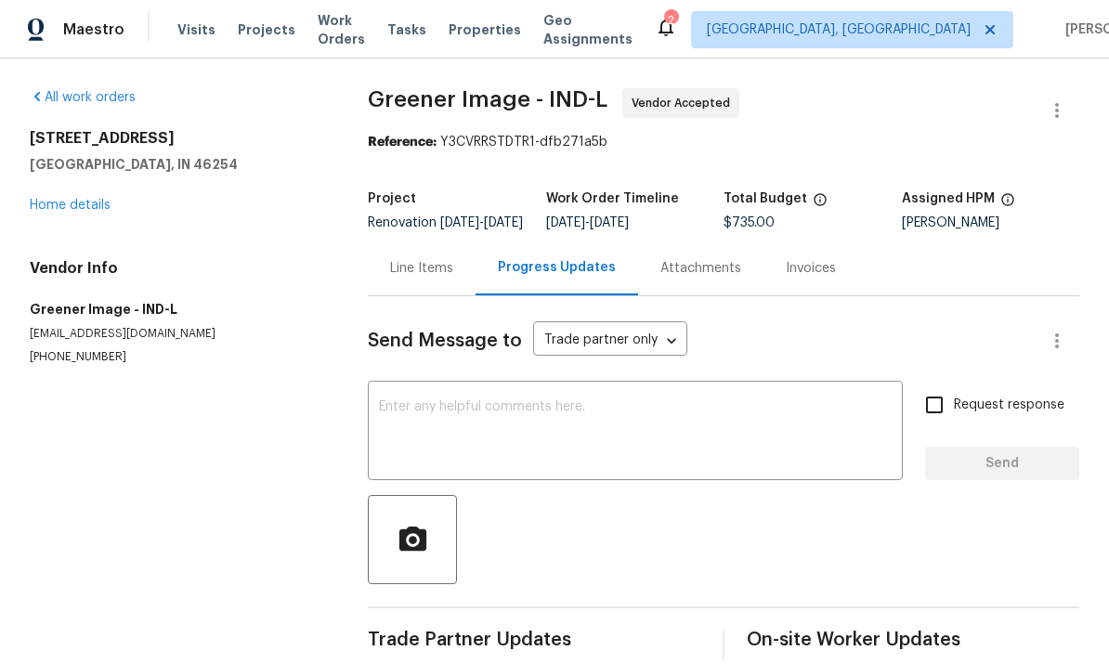
scroll to position [40, 0]
click at [400, 400] on textarea at bounding box center [635, 432] width 513 height 65
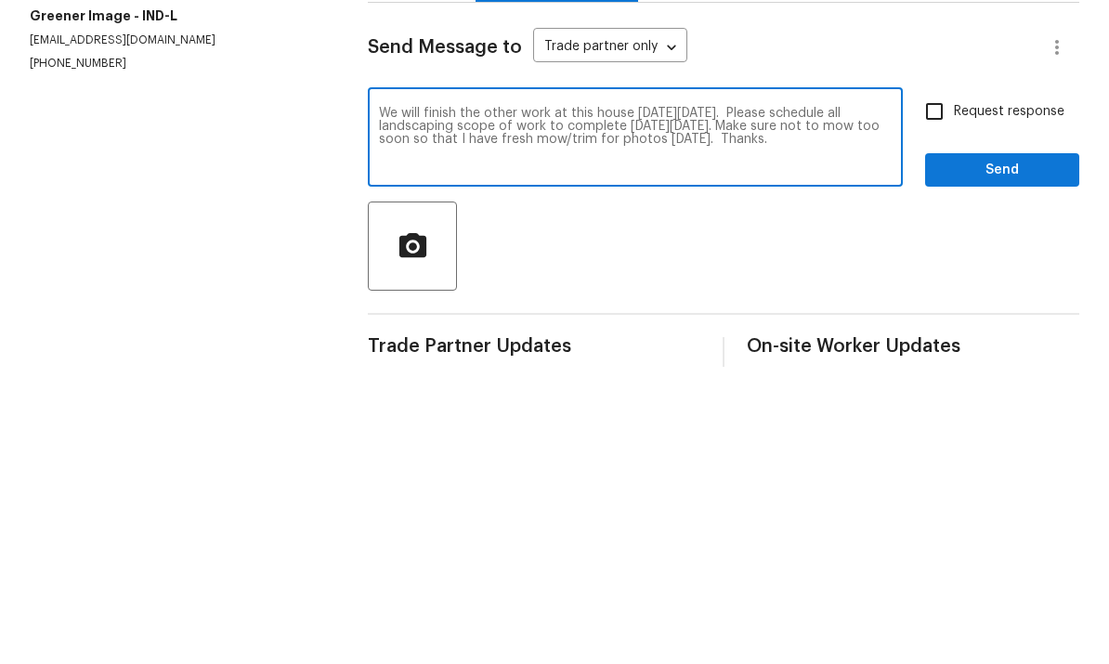
type textarea "We will finish the other work at this house on Monday, 9/8. Please schedule all…"
click at [942, 386] on input "Request response" at bounding box center [934, 405] width 39 height 39
checkbox input "true"
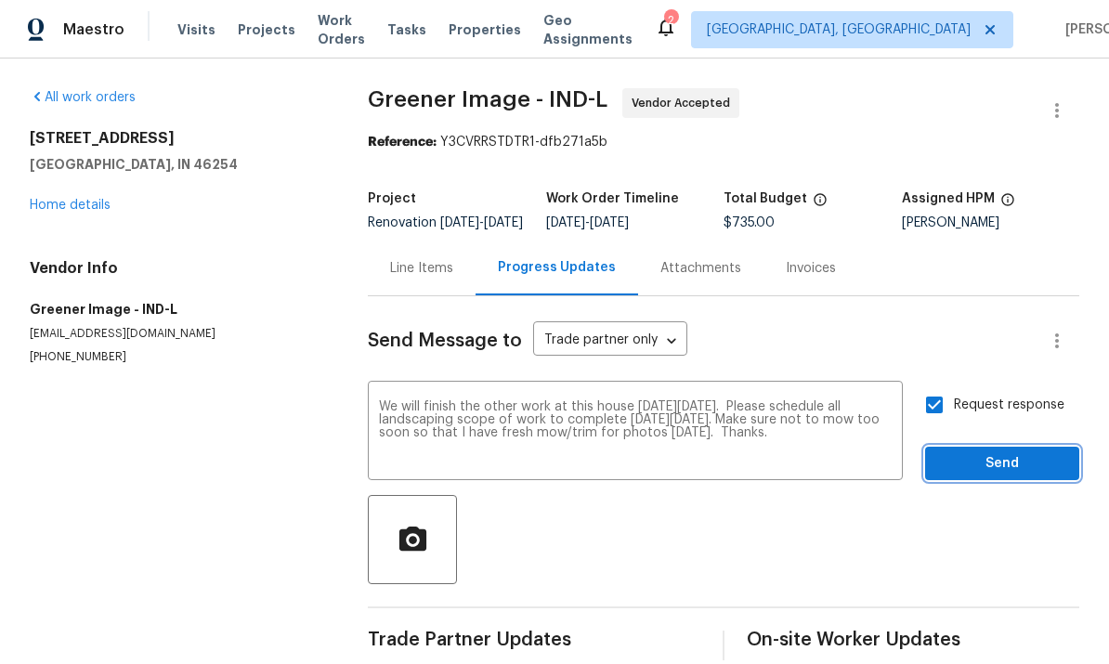
click at [990, 453] on span "Send" at bounding box center [1002, 464] width 125 height 23
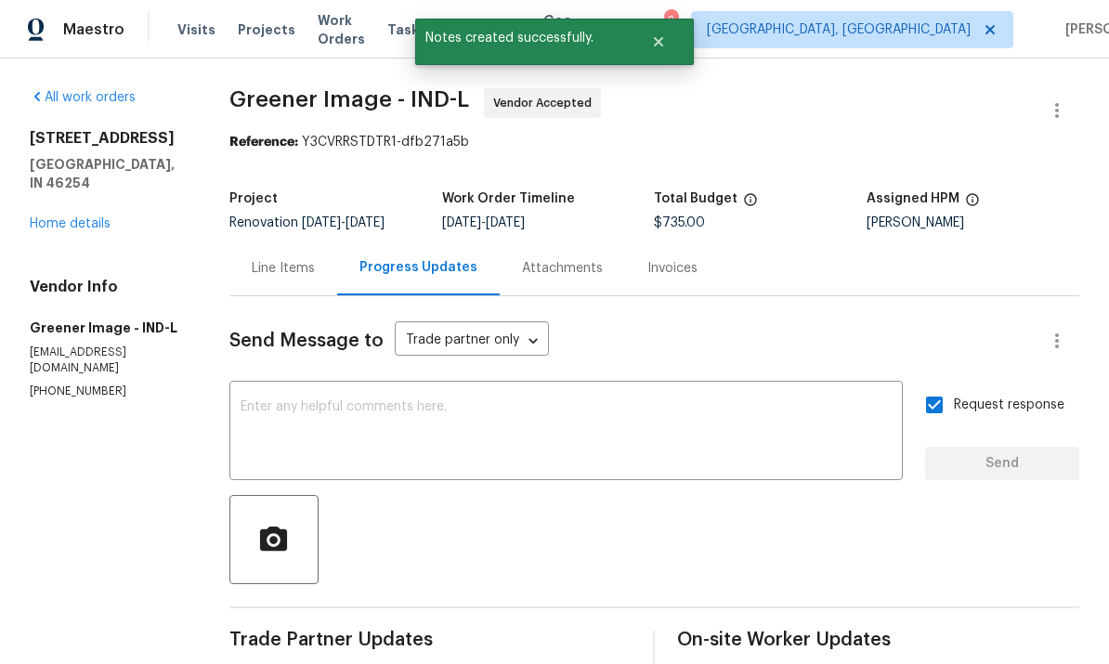
click at [105, 217] on link "Home details" at bounding box center [70, 223] width 81 height 13
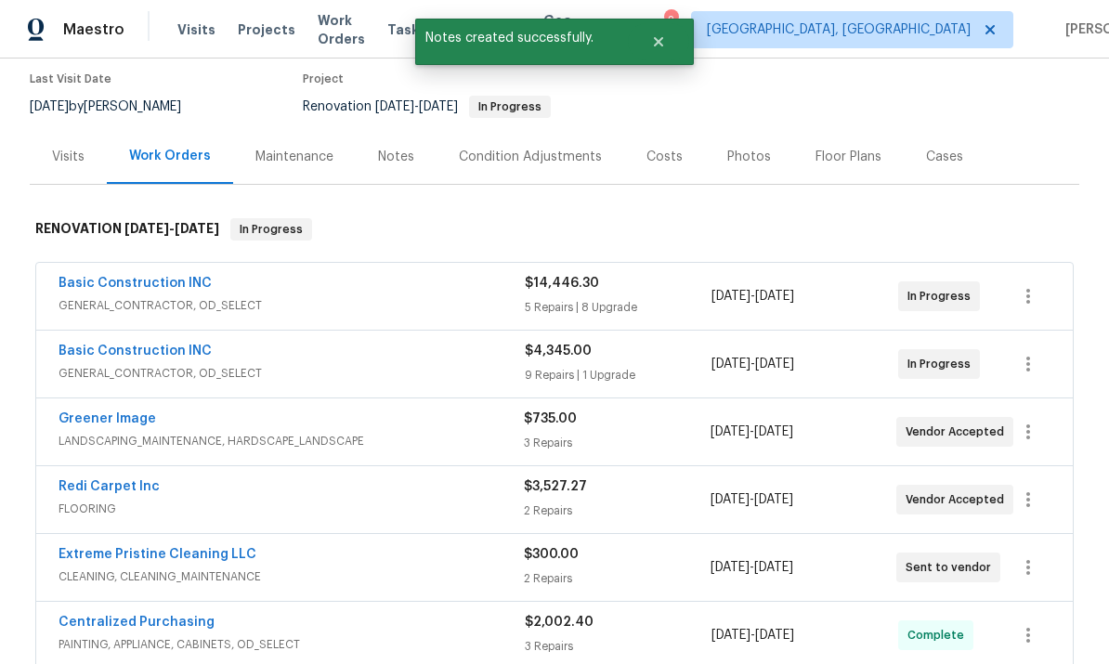
scroll to position [164, 0]
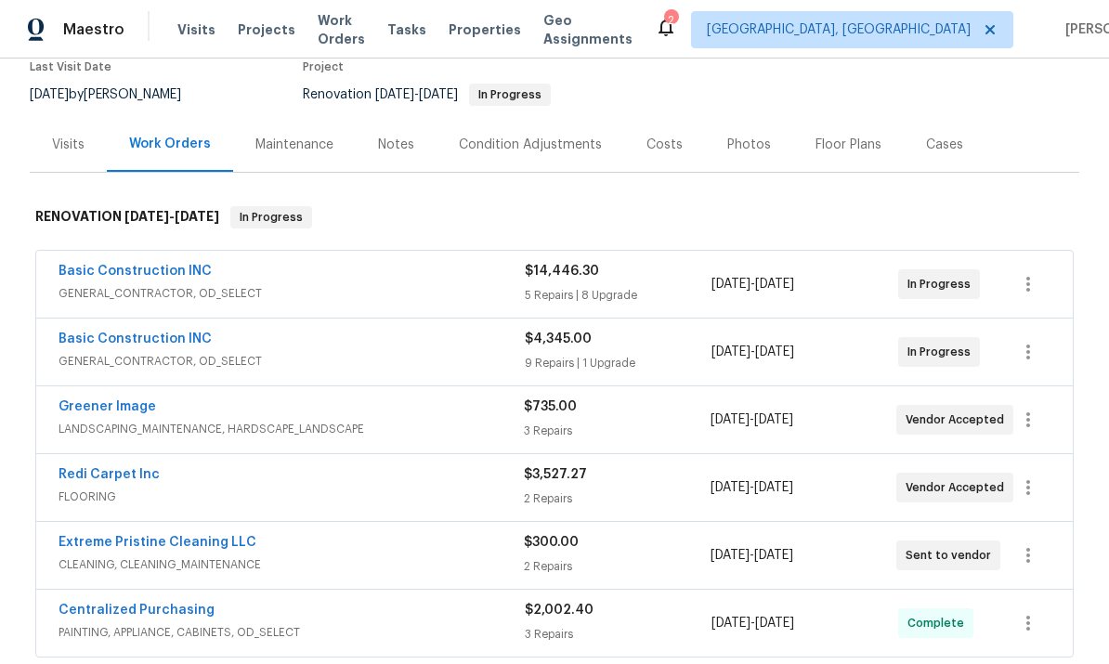
click at [177, 536] on link "Extreme Pristine Cleaning LLC" at bounding box center [158, 542] width 198 height 13
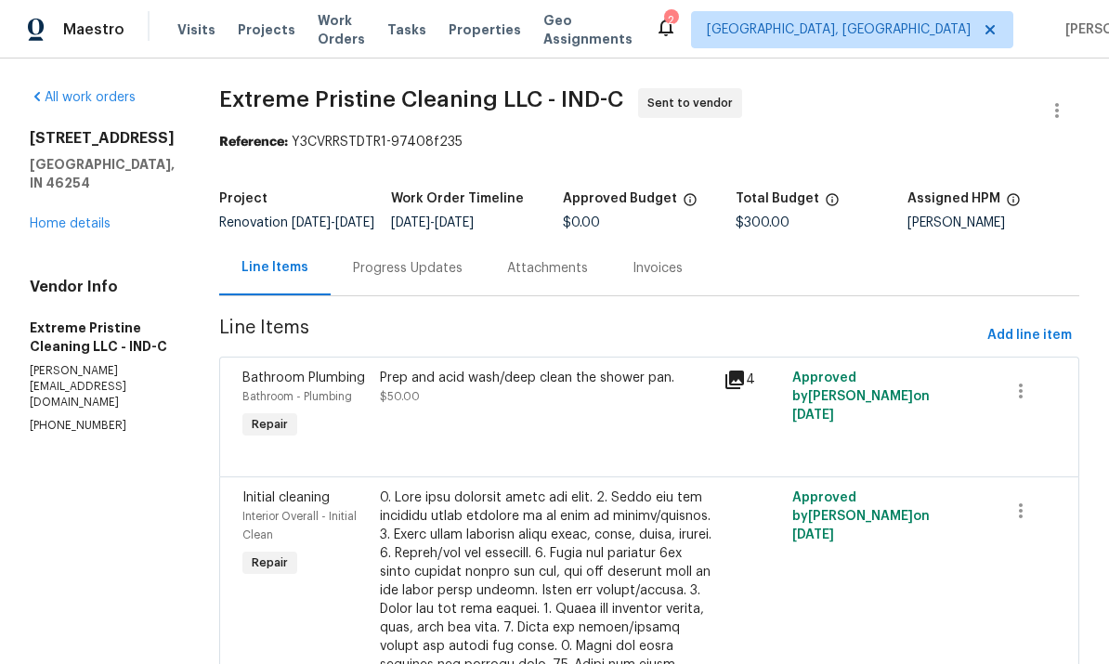
click at [432, 277] on div "Progress Updates" at bounding box center [408, 268] width 110 height 19
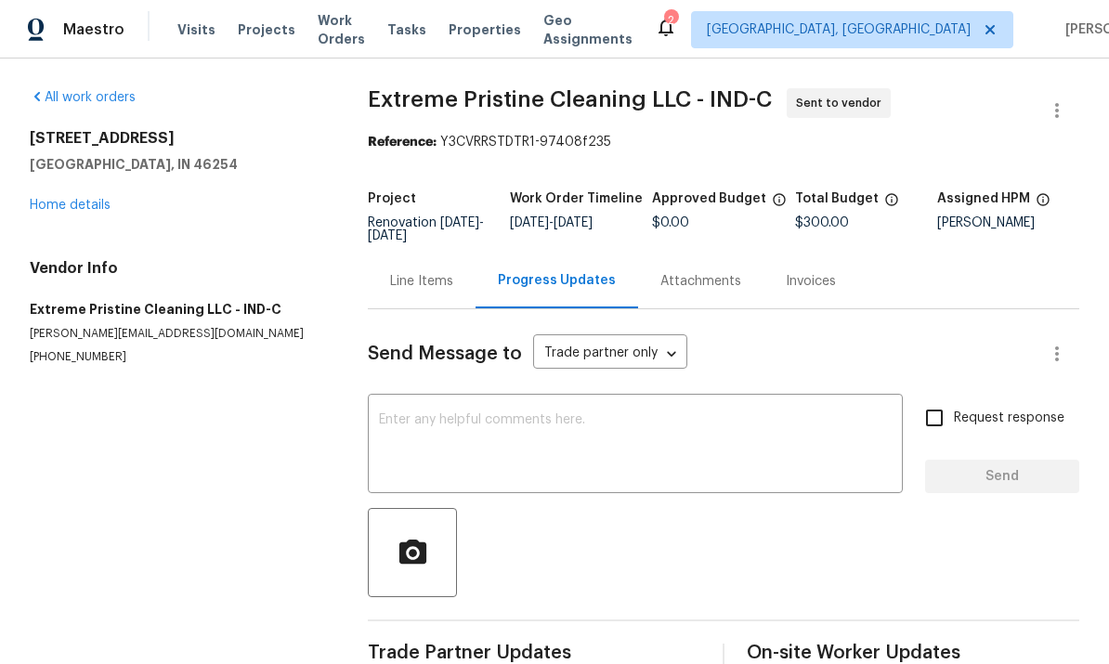
scroll to position [40, 0]
click at [406, 413] on textarea at bounding box center [635, 445] width 513 height 65
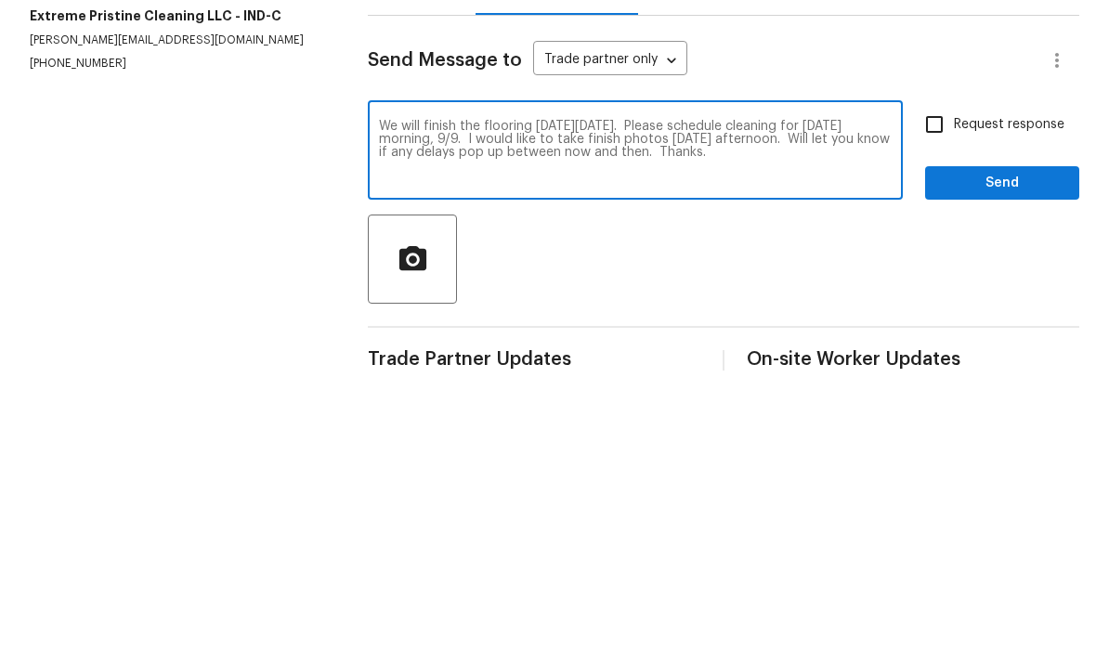
type textarea "We will finish the flooring on Monday, 9/8. Please schedule cleaning for Tuesda…"
click at [938, 399] on input "Request response" at bounding box center [934, 418] width 39 height 39
checkbox input "true"
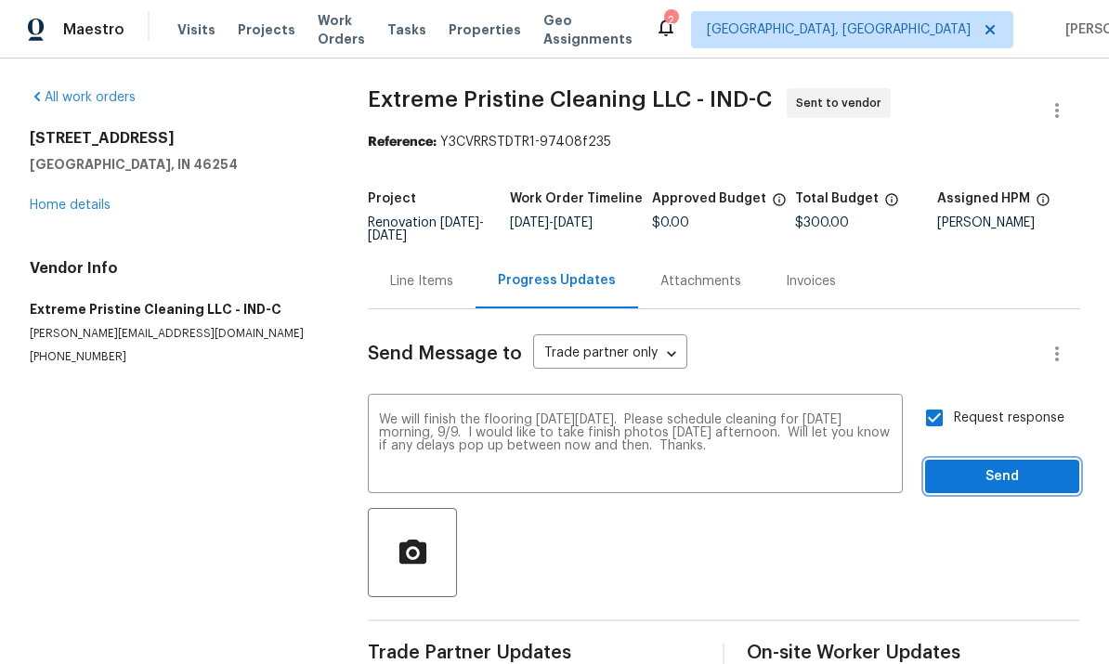
click at [997, 466] on span "Send" at bounding box center [1002, 477] width 125 height 23
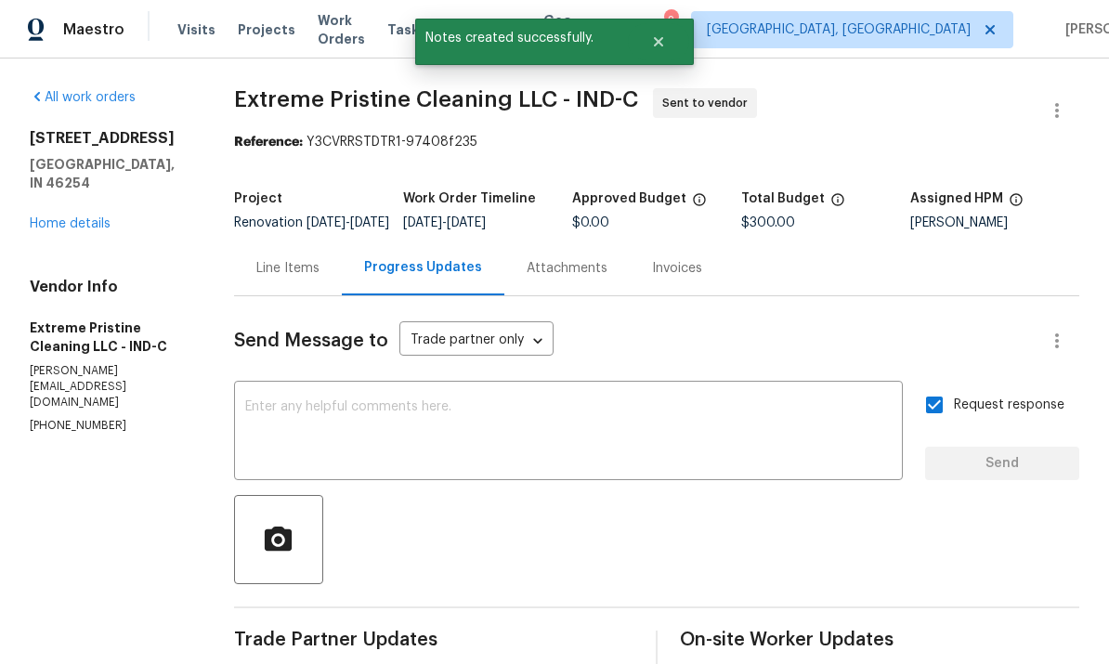
click at [102, 217] on link "Home details" at bounding box center [70, 223] width 81 height 13
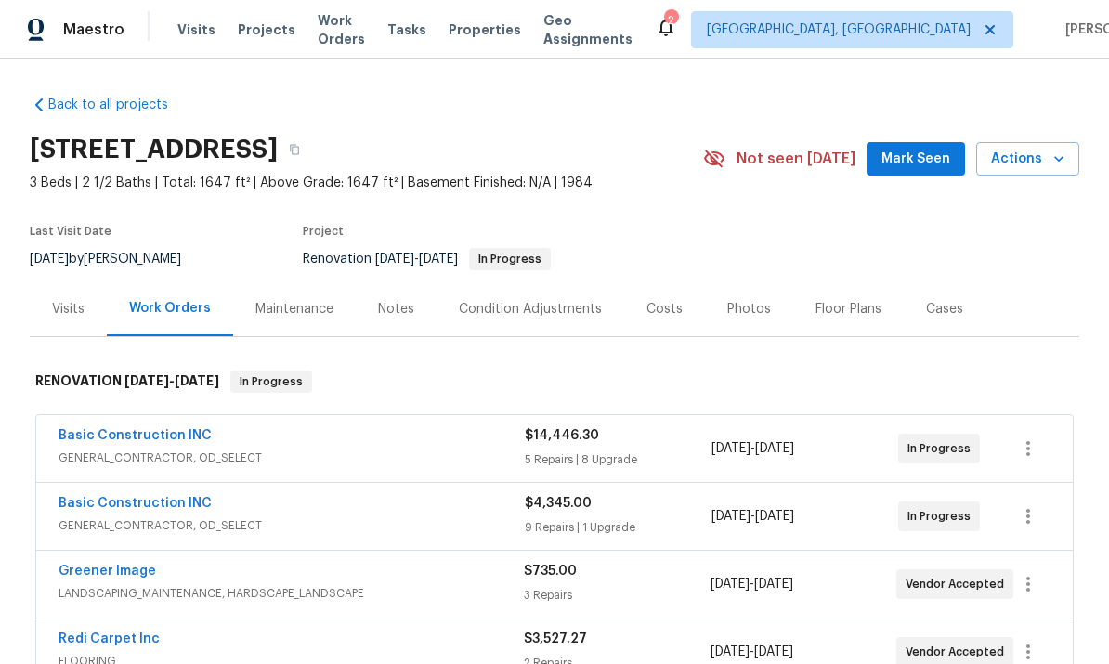
click at [398, 282] on div "Notes" at bounding box center [396, 309] width 81 height 55
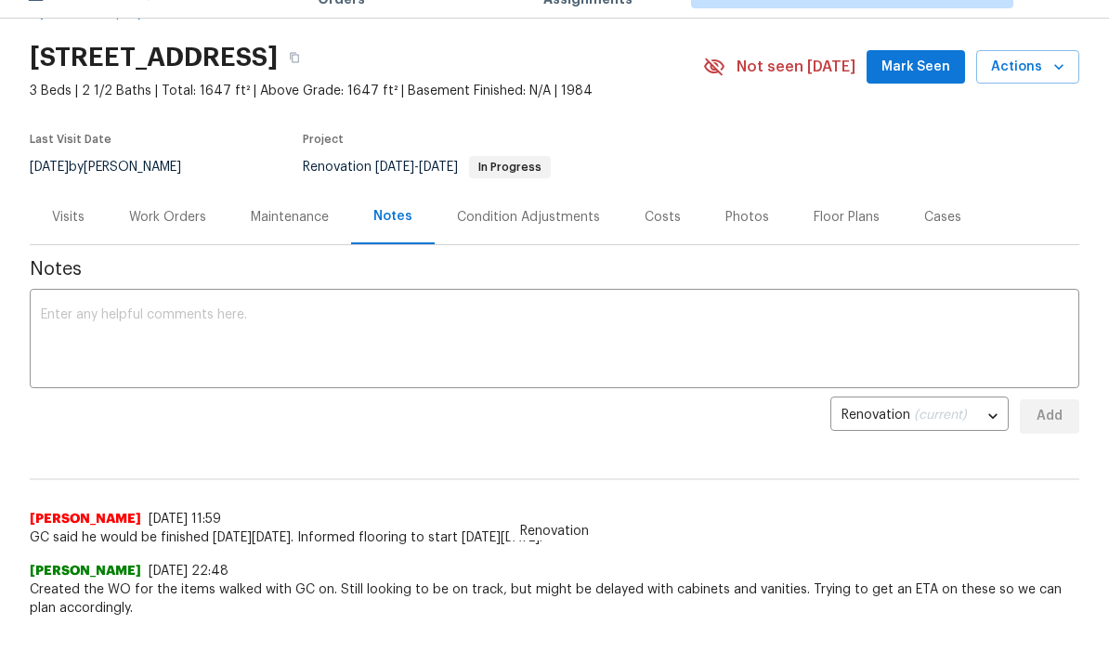
scroll to position [56, 0]
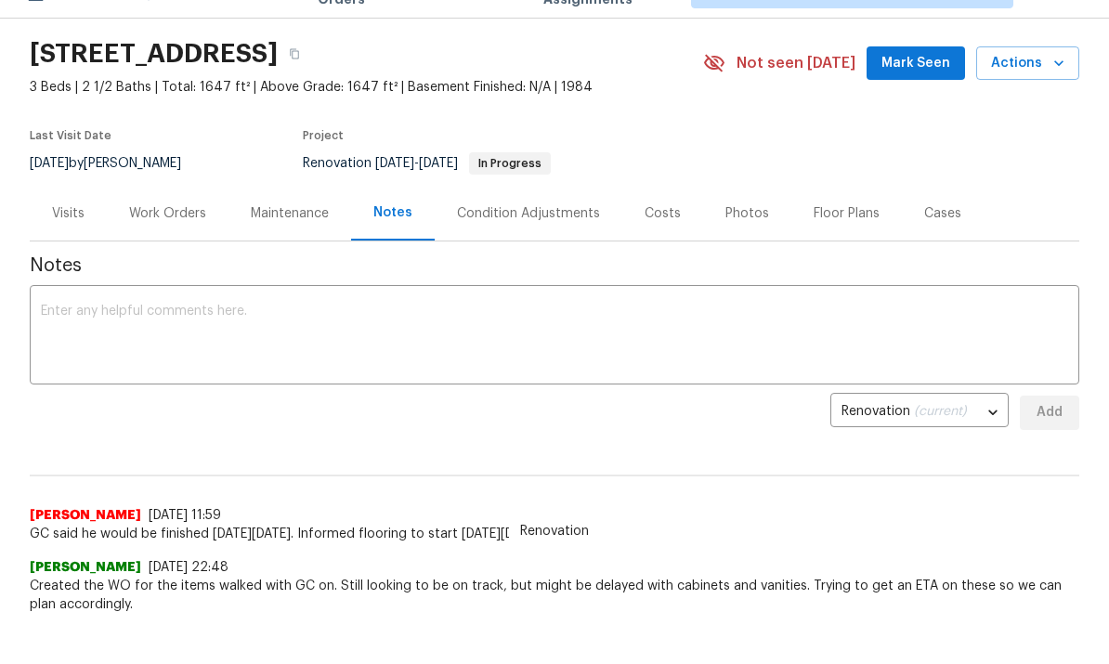
click at [84, 317] on textarea at bounding box center [555, 337] width 1028 height 65
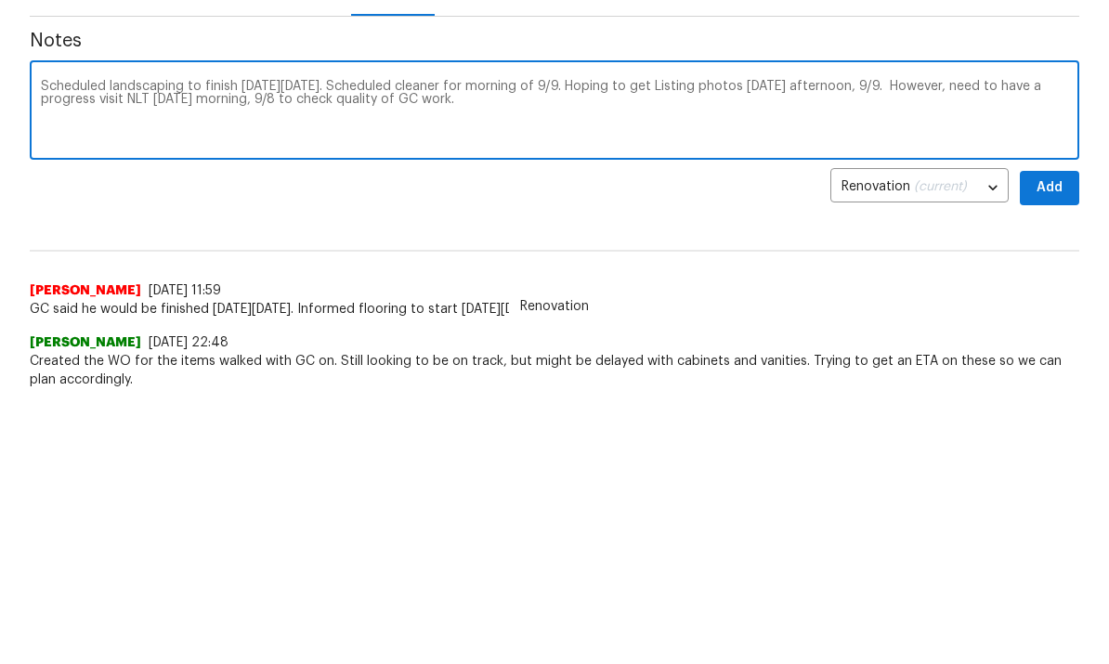
type textarea "Scheduled landscaping to finish on Monday, 9/8. Scheduled cleaner for morning o…"
click at [1056, 401] on span "Add" at bounding box center [1050, 412] width 30 height 23
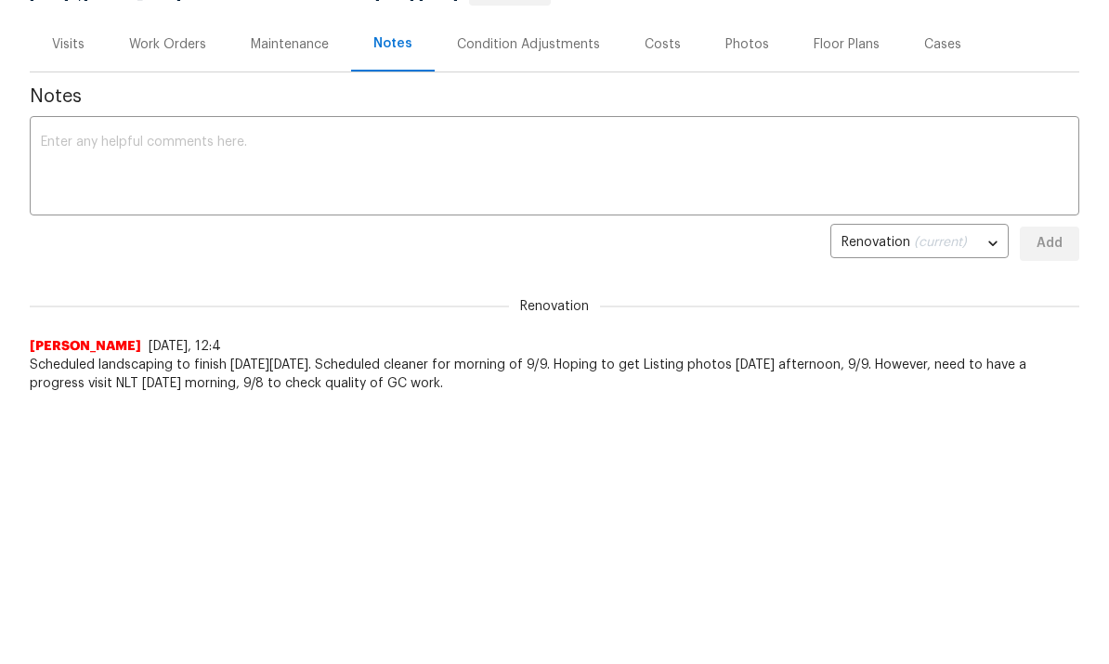
scroll to position [0, 0]
click at [75, 47] on div "Visits" at bounding box center [68, 44] width 33 height 19
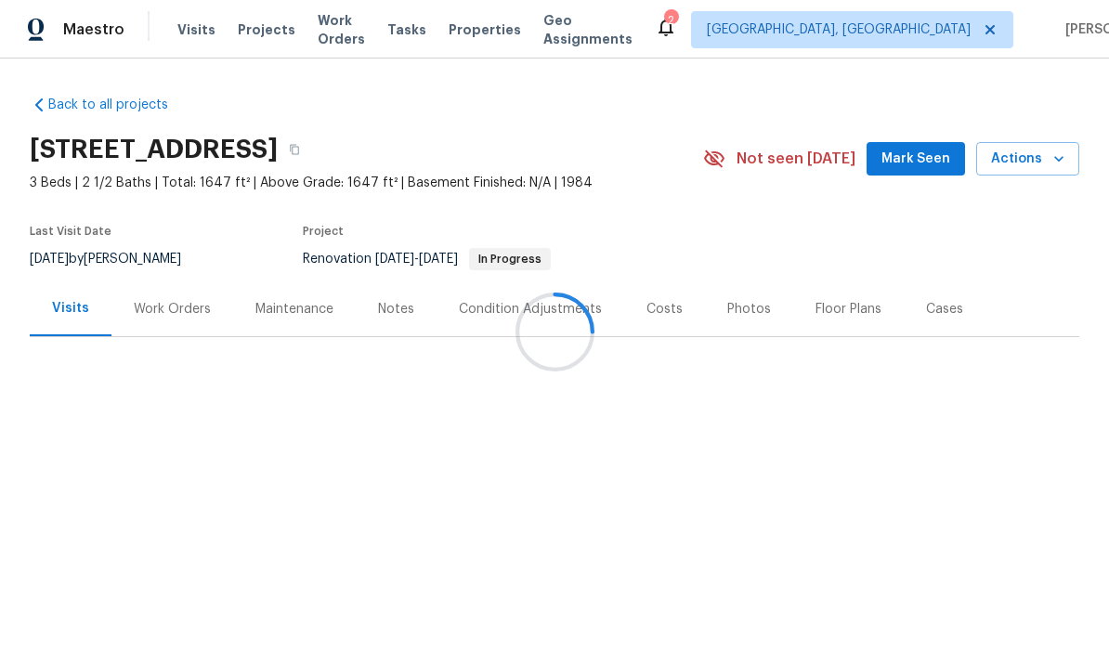
scroll to position [70, 0]
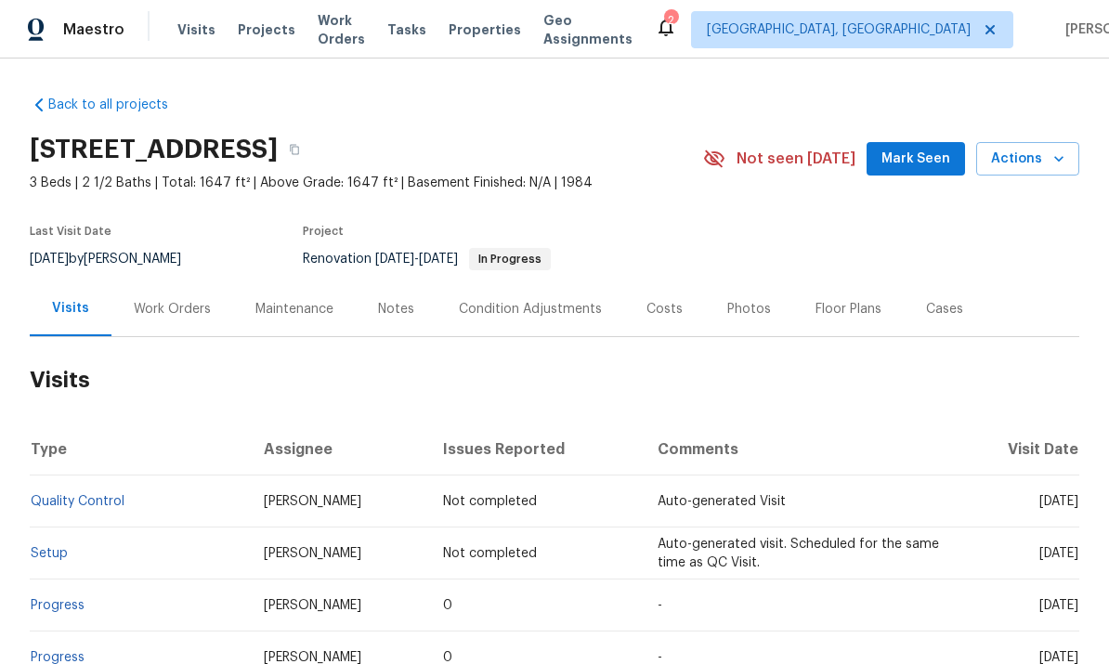
click at [1058, 156] on icon "button" at bounding box center [1059, 159] width 9 height 6
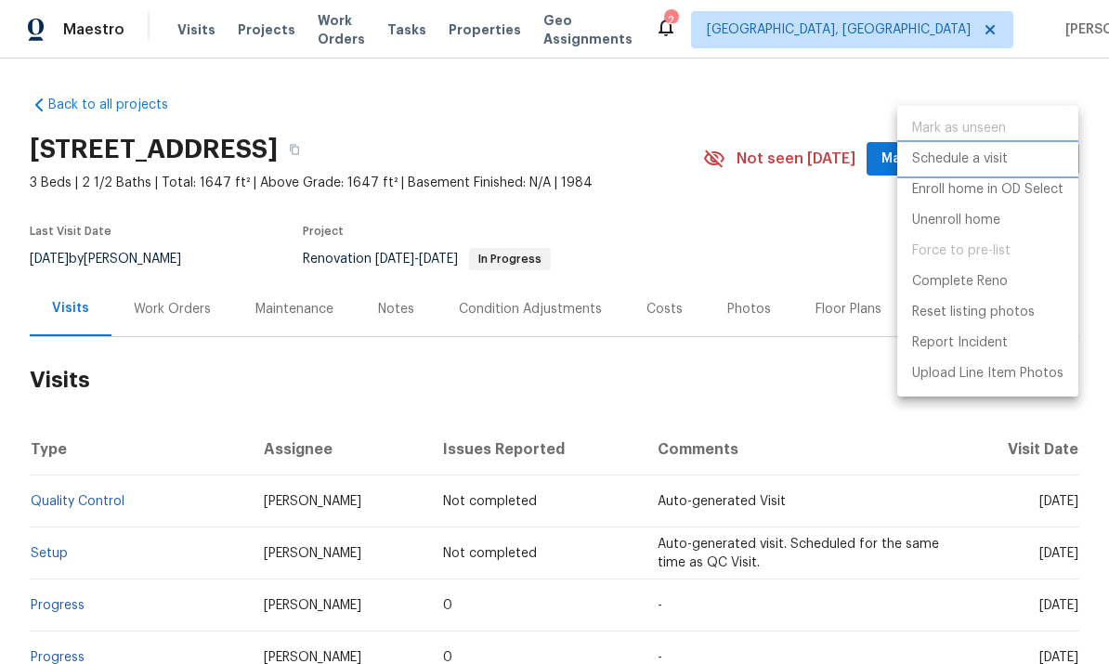
click at [981, 162] on p "Schedule a visit" at bounding box center [960, 160] width 96 height 20
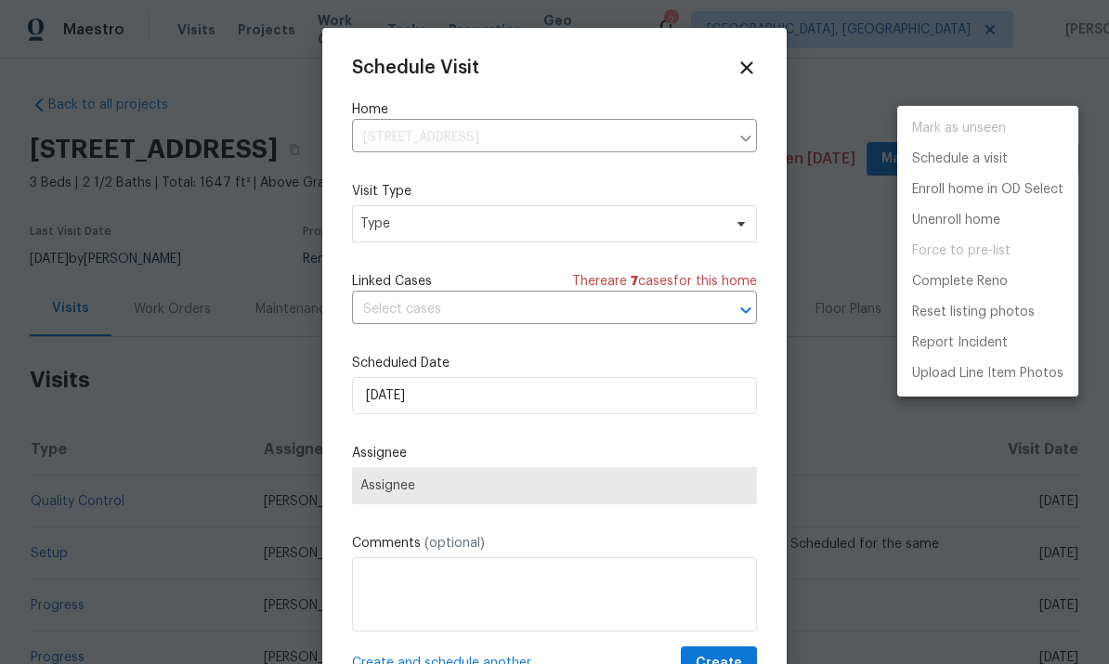
click at [681, 229] on div at bounding box center [554, 332] width 1109 height 664
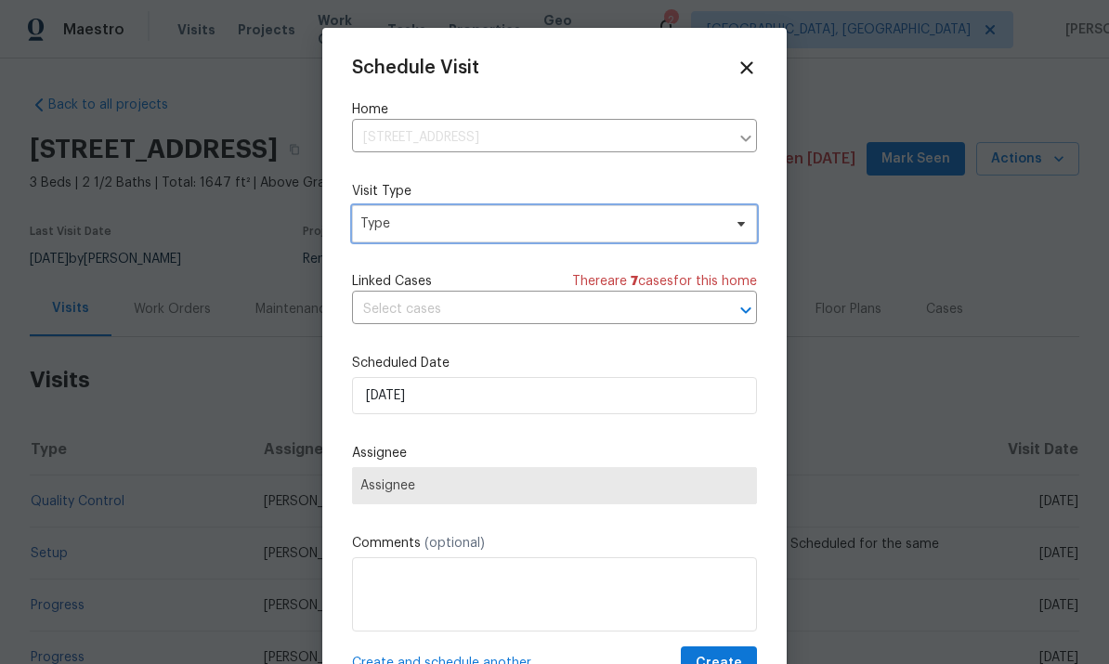
click at [731, 223] on span at bounding box center [738, 223] width 20 height 15
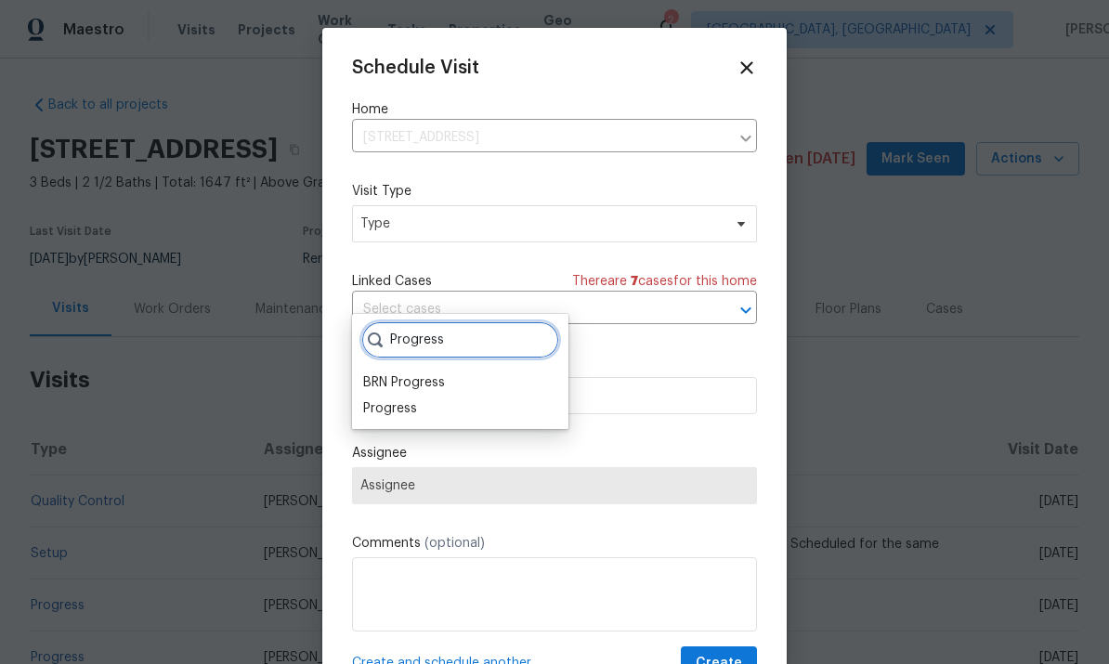
type input "Progress"
click at [387, 400] on div "Progress" at bounding box center [390, 409] width 54 height 19
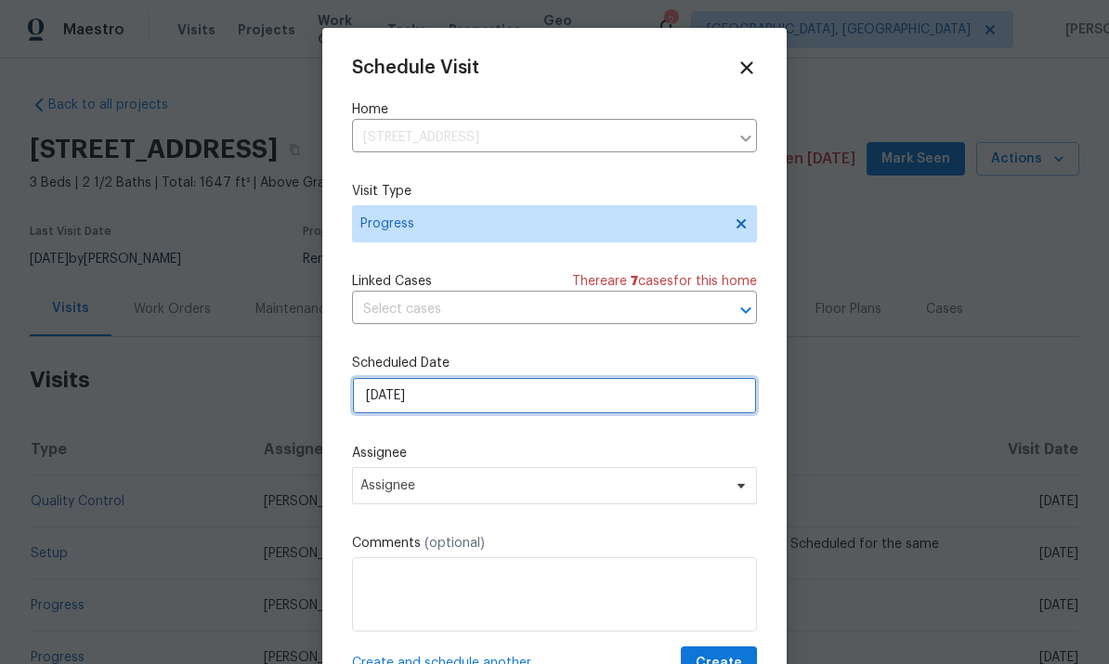
click at [392, 396] on input "[DATE]" at bounding box center [554, 395] width 405 height 37
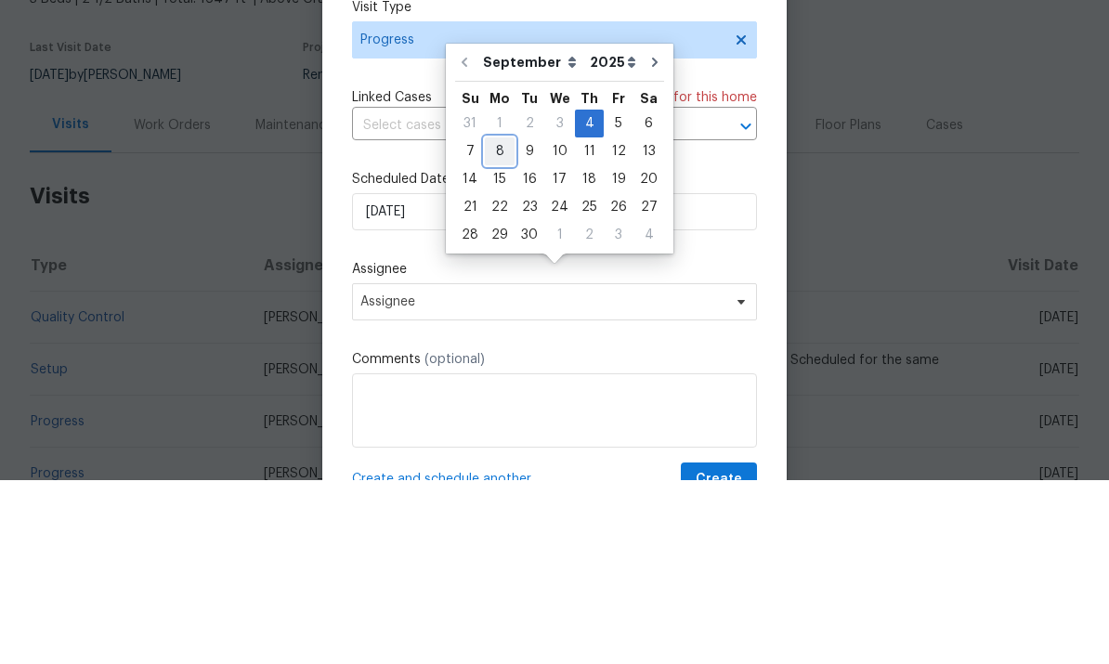
click at [497, 322] on div "8" at bounding box center [500, 335] width 30 height 26
type input "[DATE]"
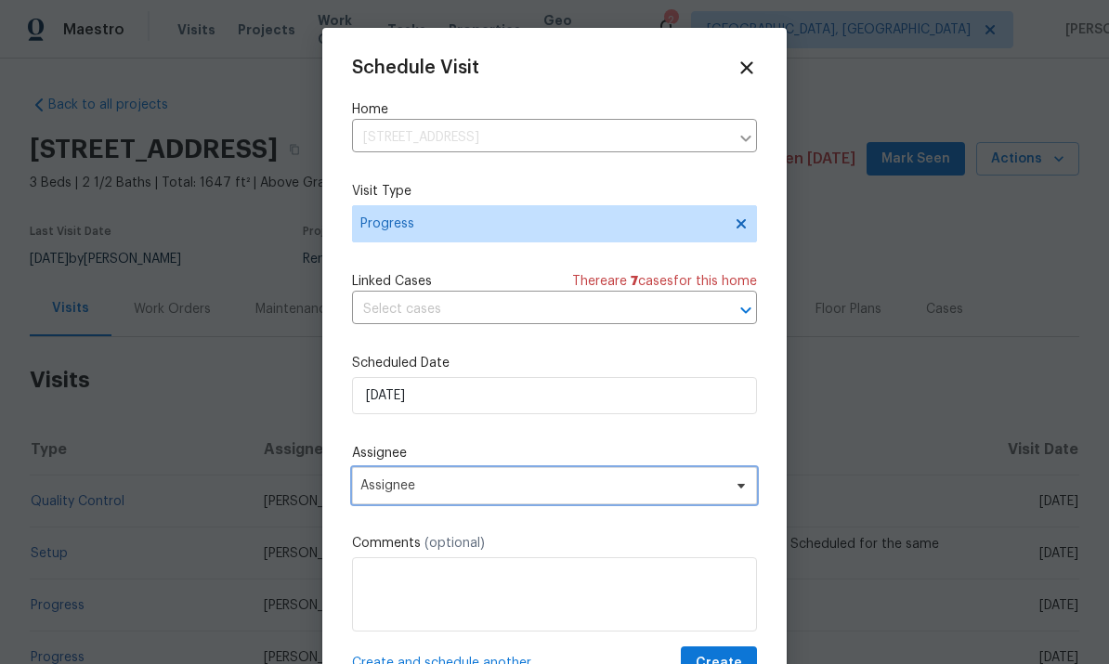
click at [385, 493] on span "Assignee" at bounding box center [543, 486] width 364 height 15
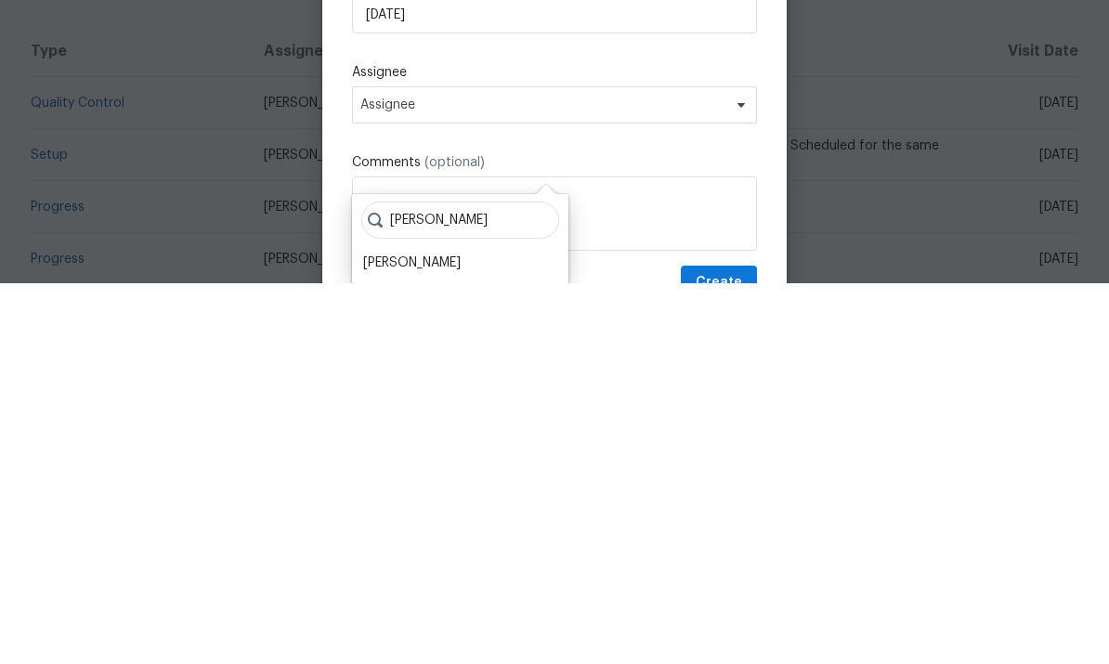
type input "Dodd"
click at [400, 635] on div "Dodd Drayer" at bounding box center [412, 644] width 98 height 19
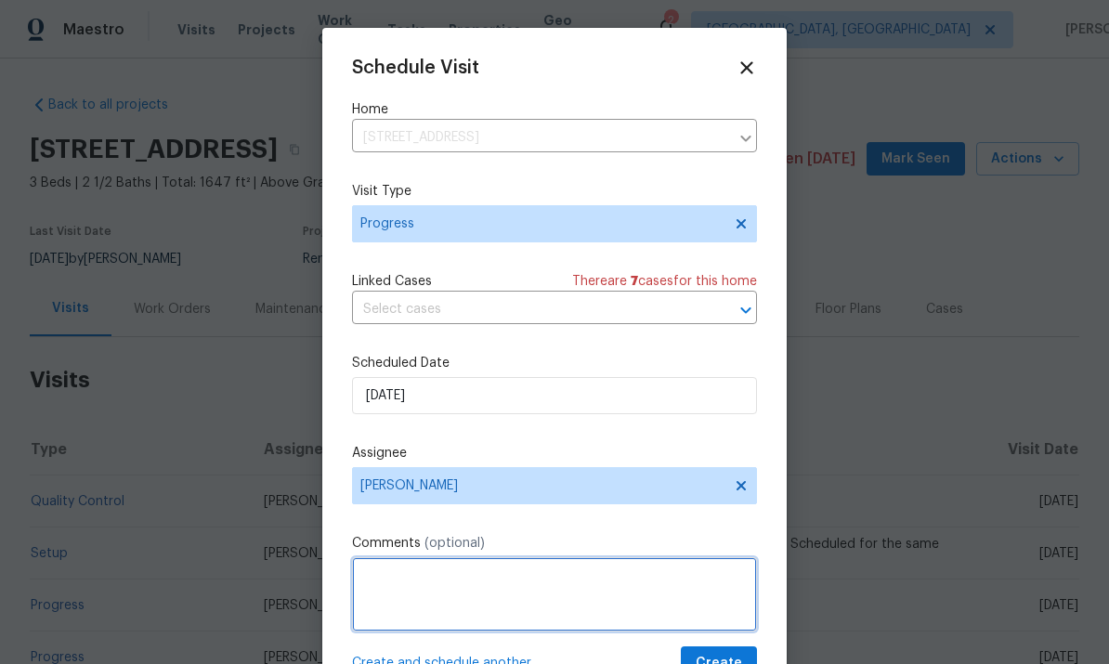
click at [374, 576] on textarea at bounding box center [554, 595] width 405 height 74
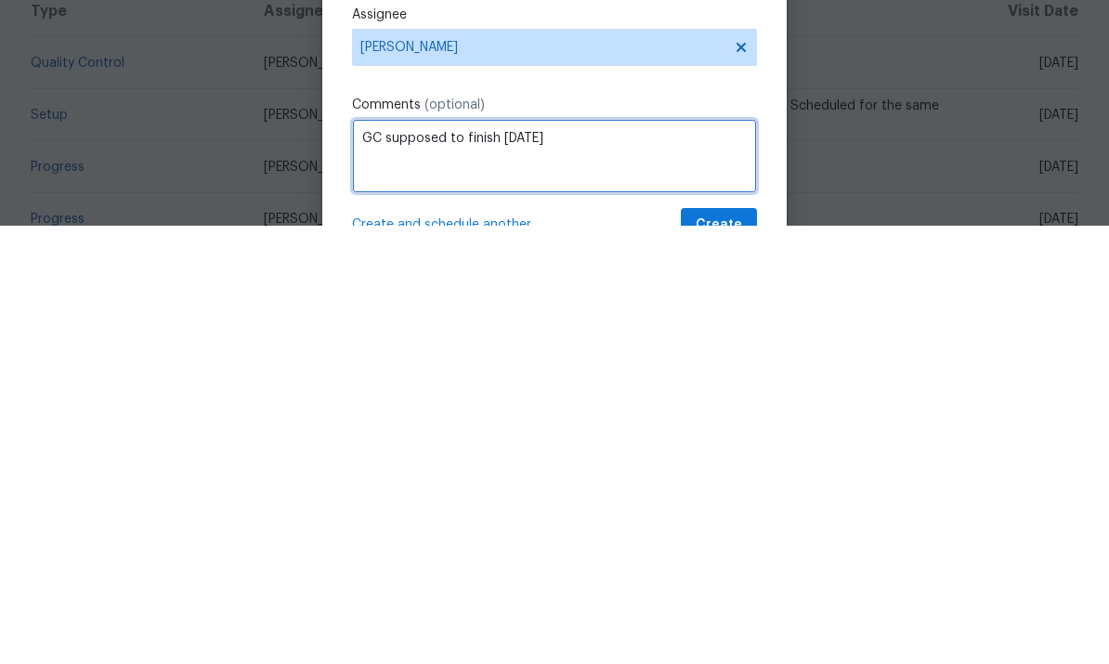
click at [513, 558] on textarea "GC supposed to finish on Saturday" at bounding box center [554, 595] width 405 height 74
click at [636, 558] on textarea "GC supposed to finish by Saturday" at bounding box center [554, 595] width 405 height 74
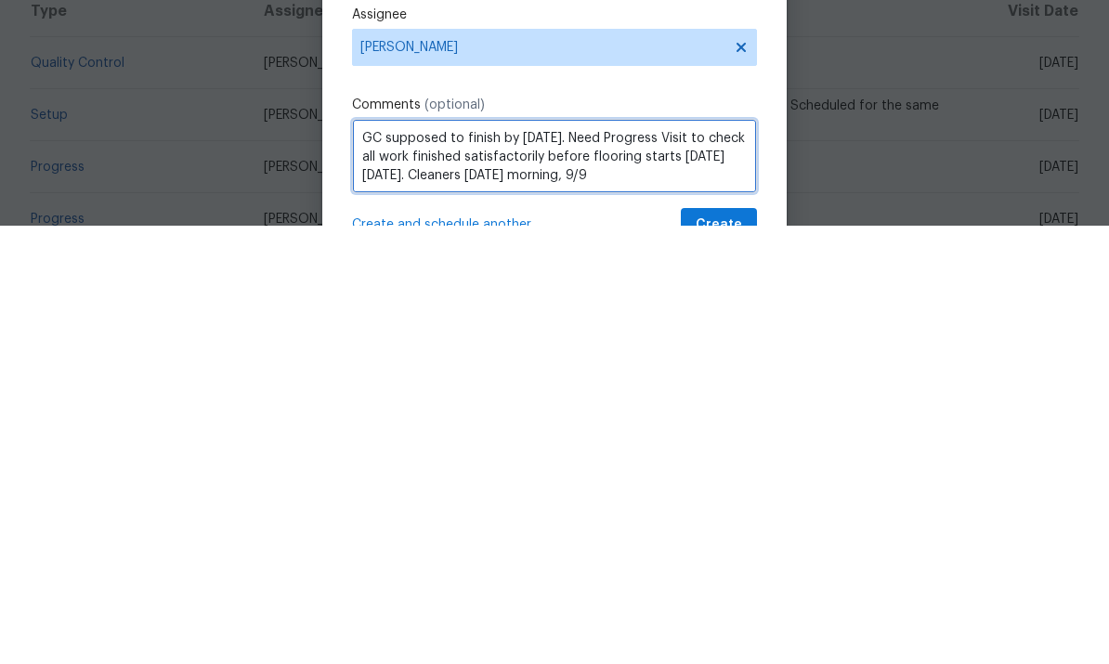
click at [497, 558] on textarea "GC supposed to finish by Saturday, 9/6. Need Progress Visit to check all work f…" at bounding box center [554, 595] width 405 height 74
click at [688, 558] on textarea "GC supposed to finish by Saturday, 9/6. Need Progress Visit to check all work f…" at bounding box center [554, 595] width 405 height 74
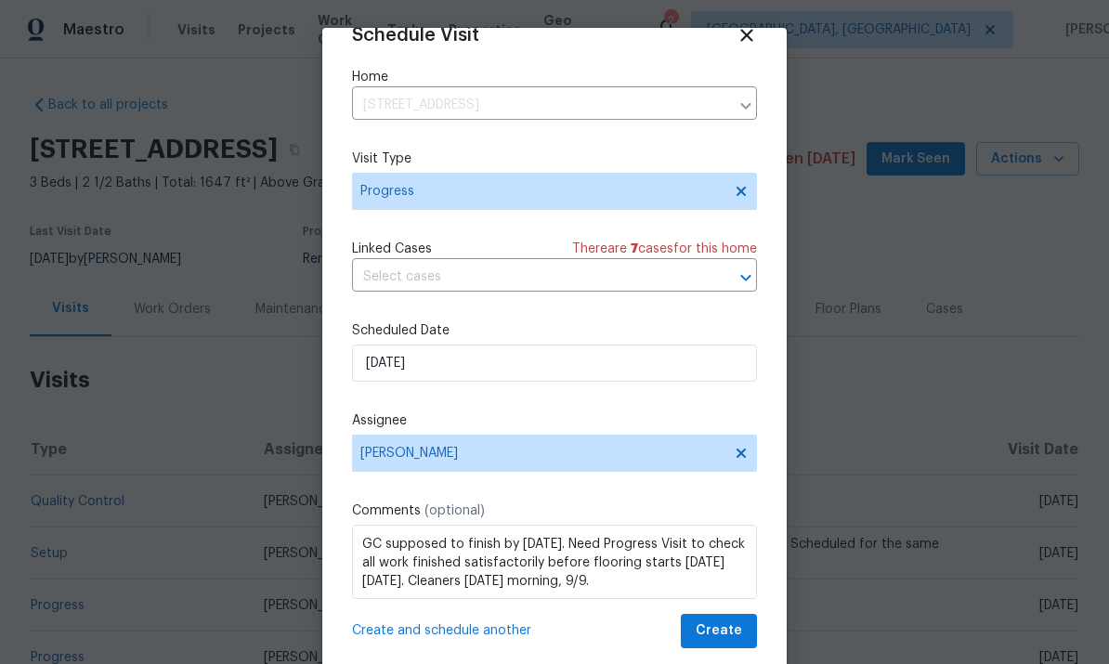
scroll to position [36, 0]
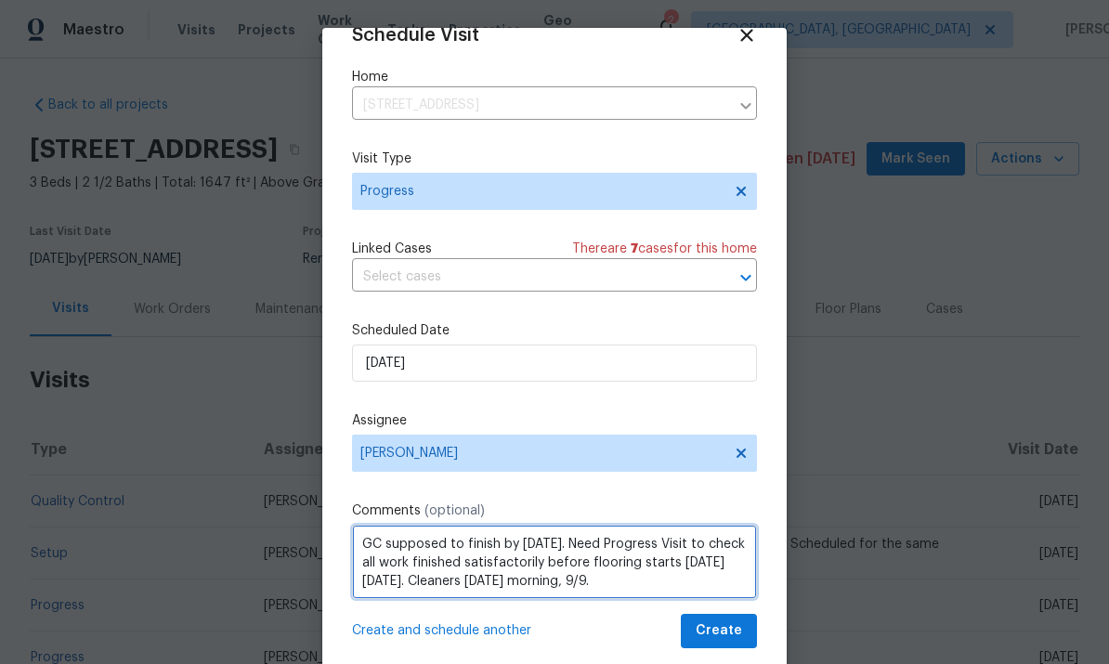
type textarea "GC supposed to finish by Saturday, 9/6. Need Progress Visit to check all work f…"
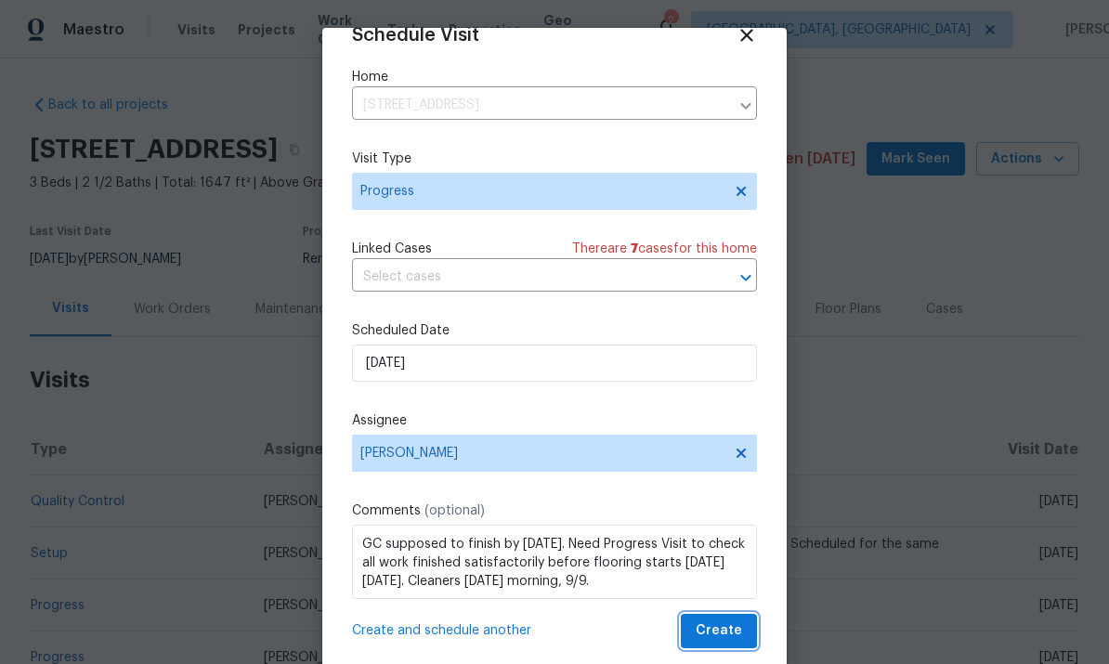
click at [730, 625] on span "Create" at bounding box center [719, 631] width 46 height 23
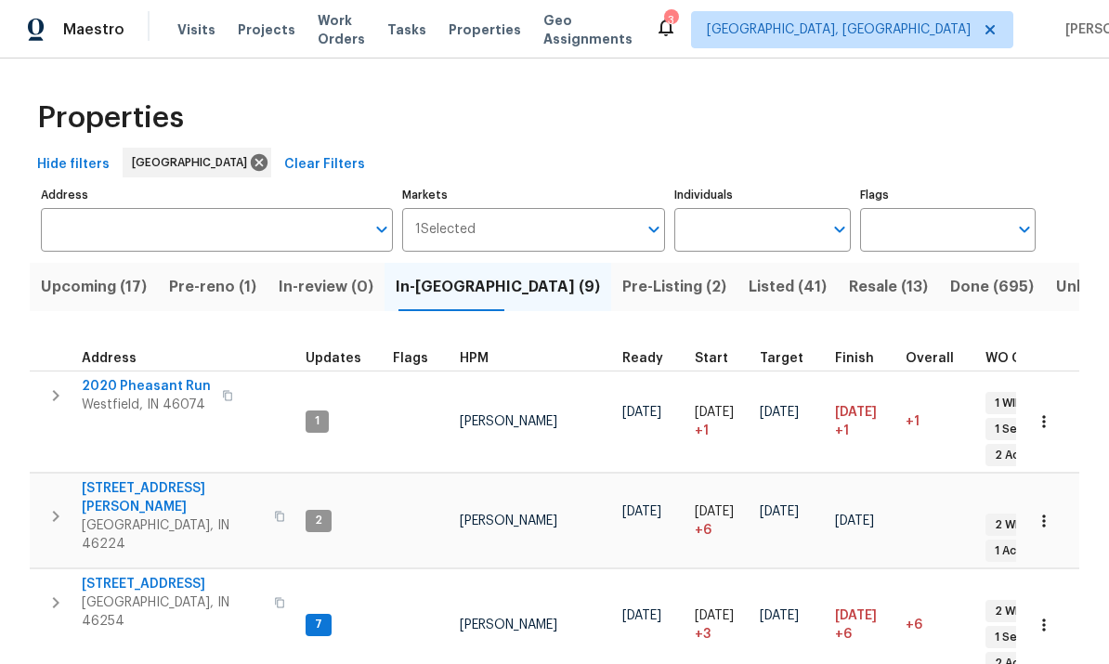
click at [151, 575] on span "[STREET_ADDRESS]" at bounding box center [172, 584] width 181 height 19
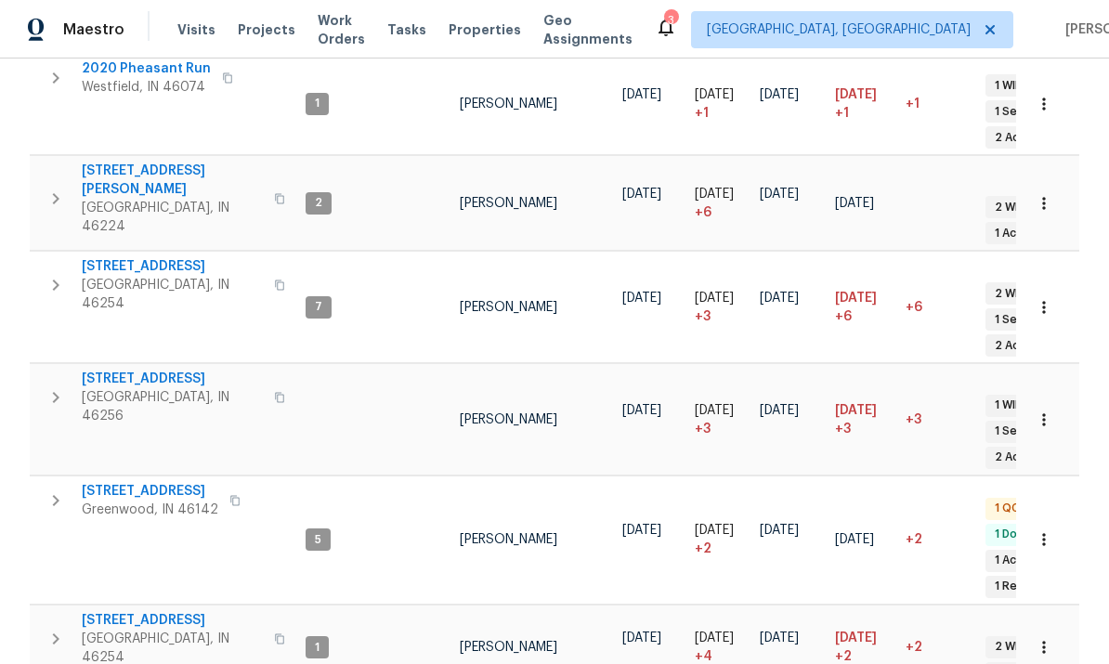
scroll to position [317, 0]
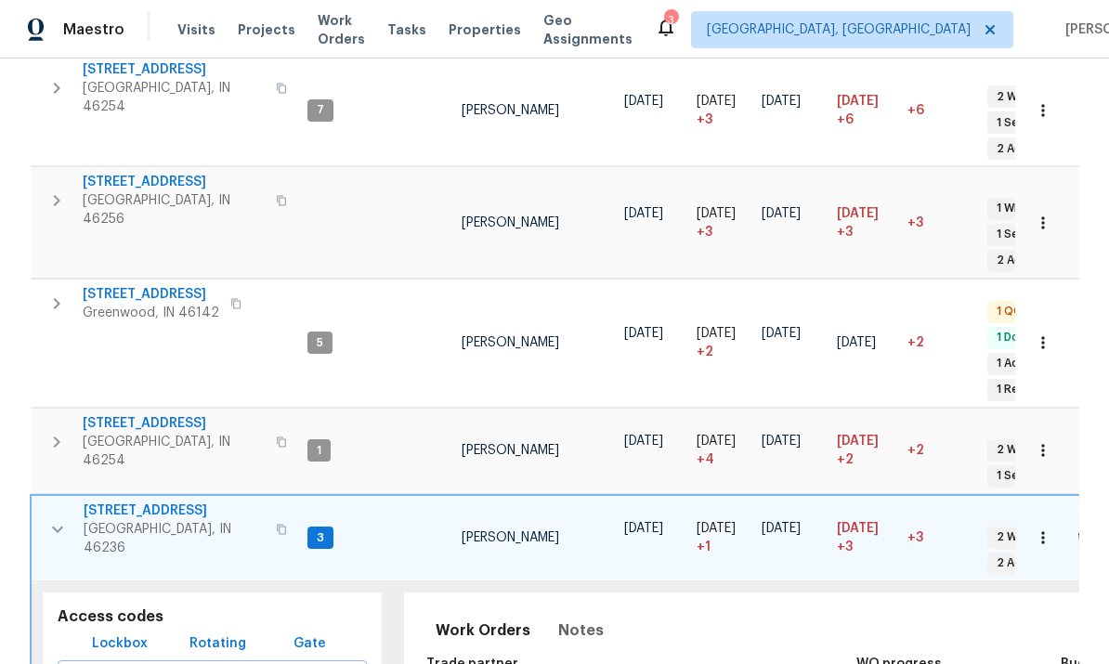
scroll to position [488, 0]
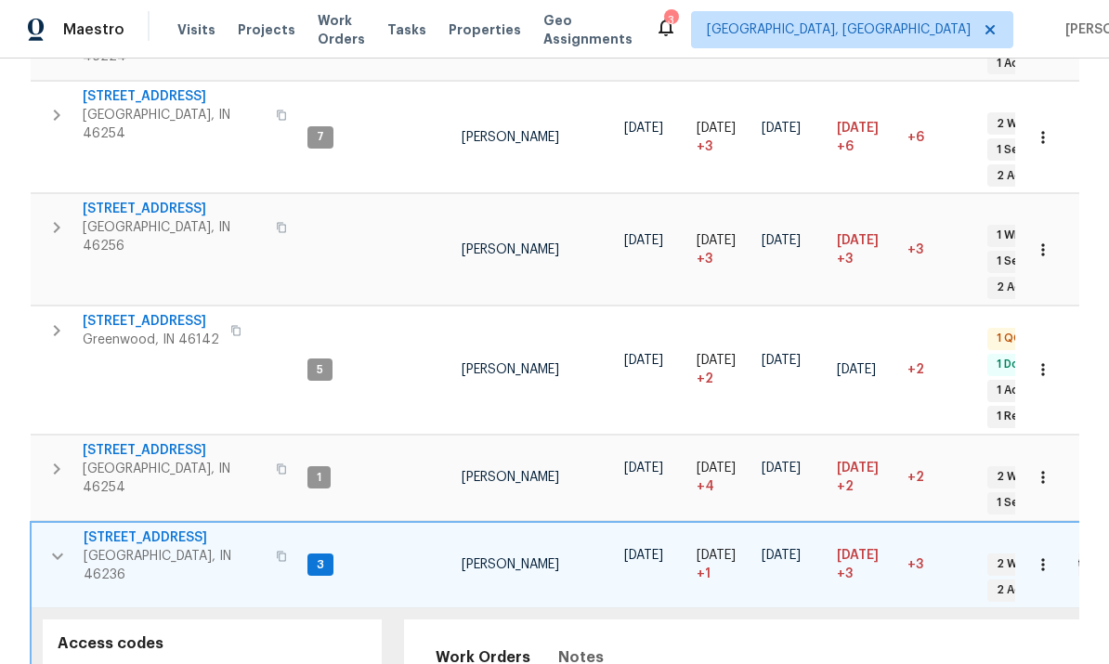
click at [159, 529] on span "7228 River Birch Ln" at bounding box center [174, 538] width 181 height 19
click at [59, 545] on icon "button" at bounding box center [57, 556] width 22 height 22
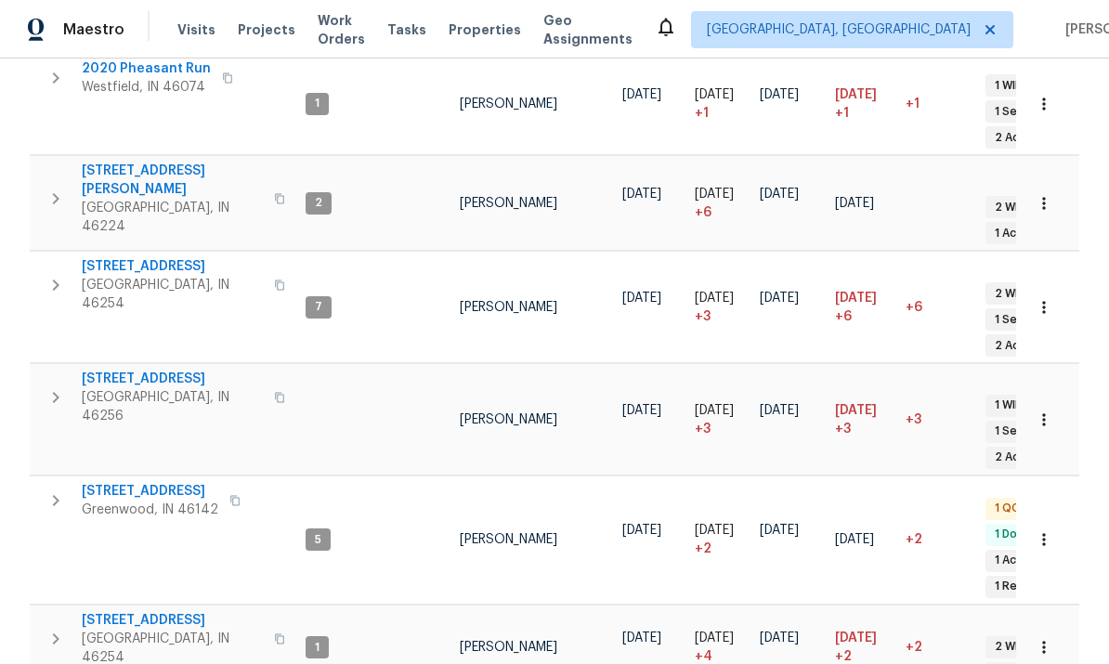
scroll to position [317, 0]
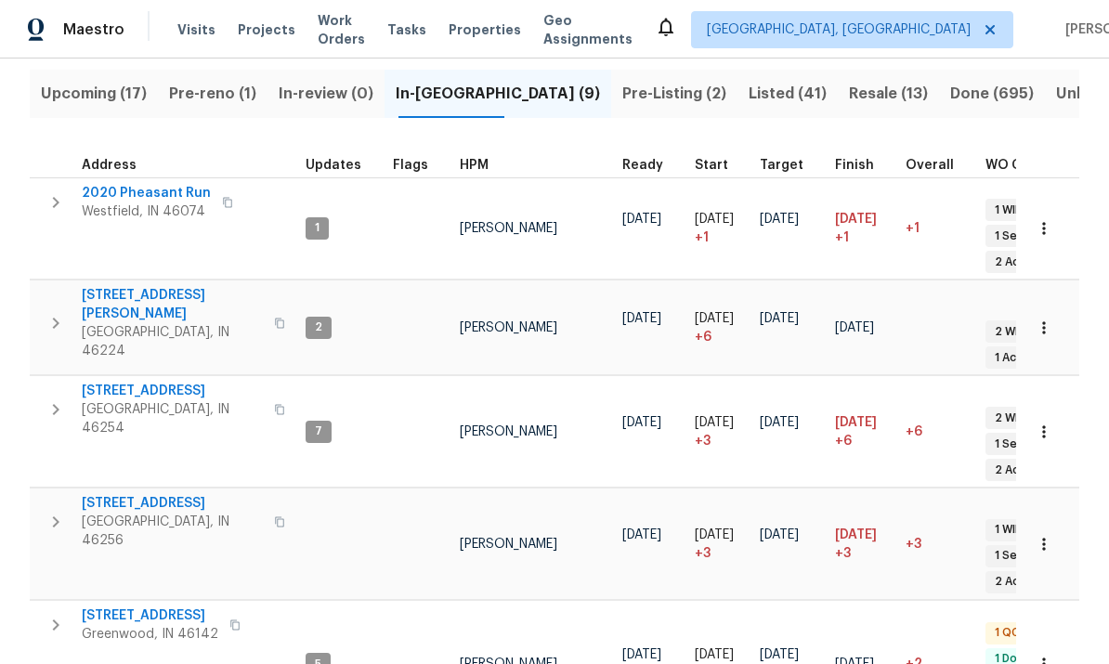
scroll to position [137, 0]
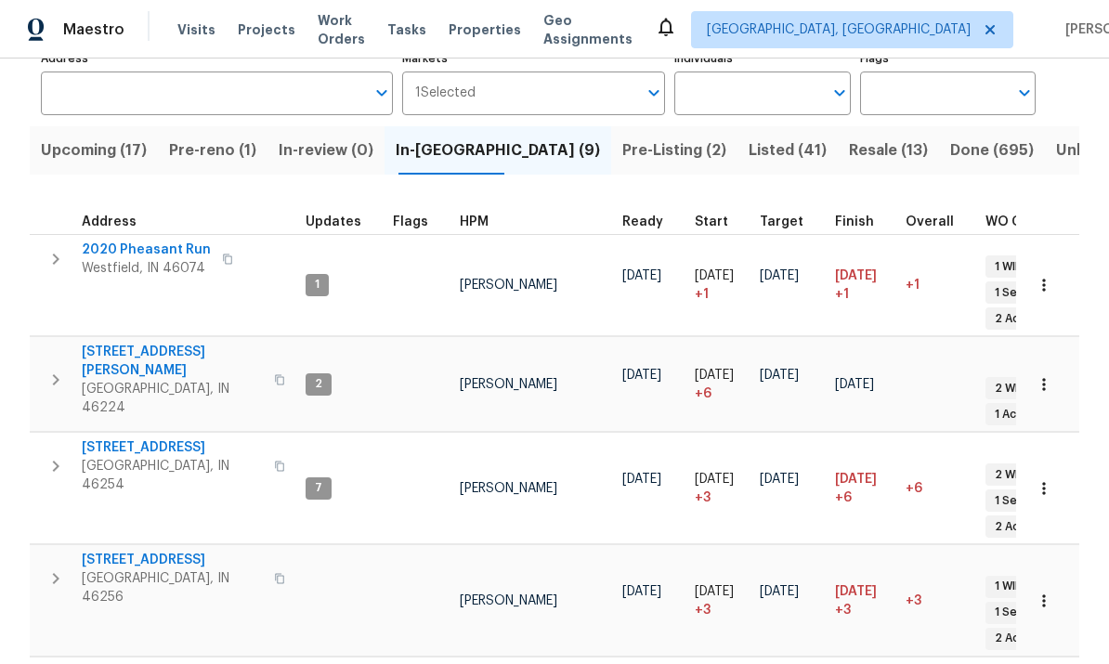
click at [97, 138] on span "Upcoming (17)" at bounding box center [94, 151] width 106 height 26
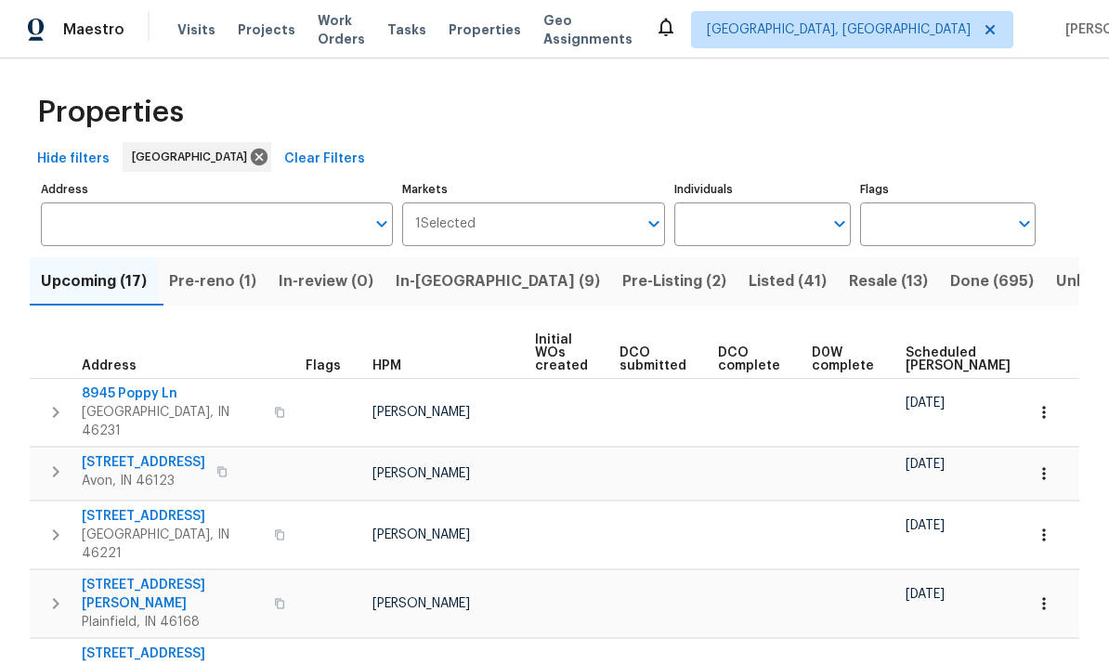
scroll to position [5, 0]
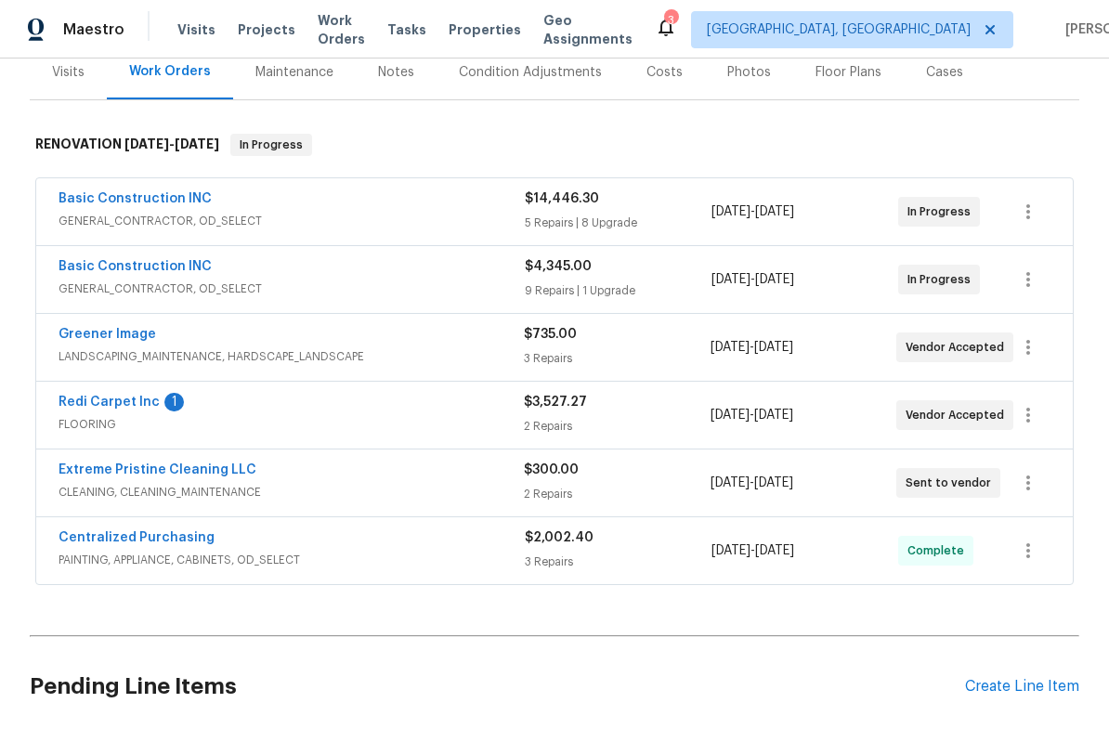
scroll to position [247, 0]
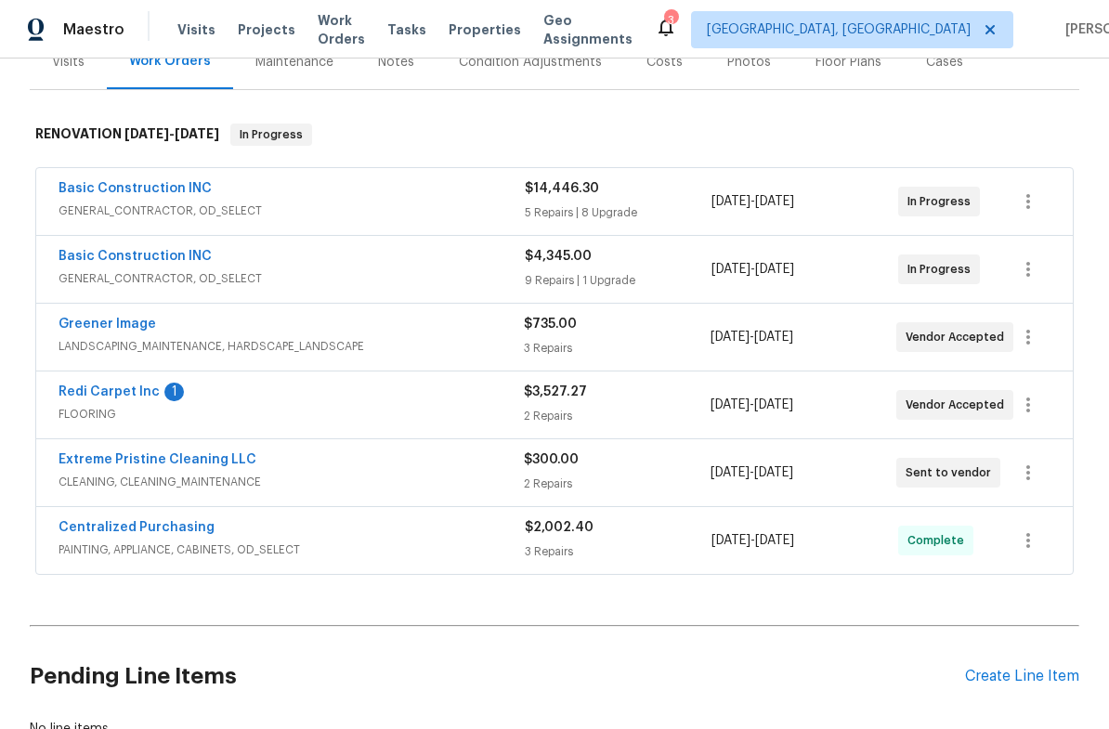
click at [213, 407] on span "FLOORING" at bounding box center [292, 414] width 466 height 19
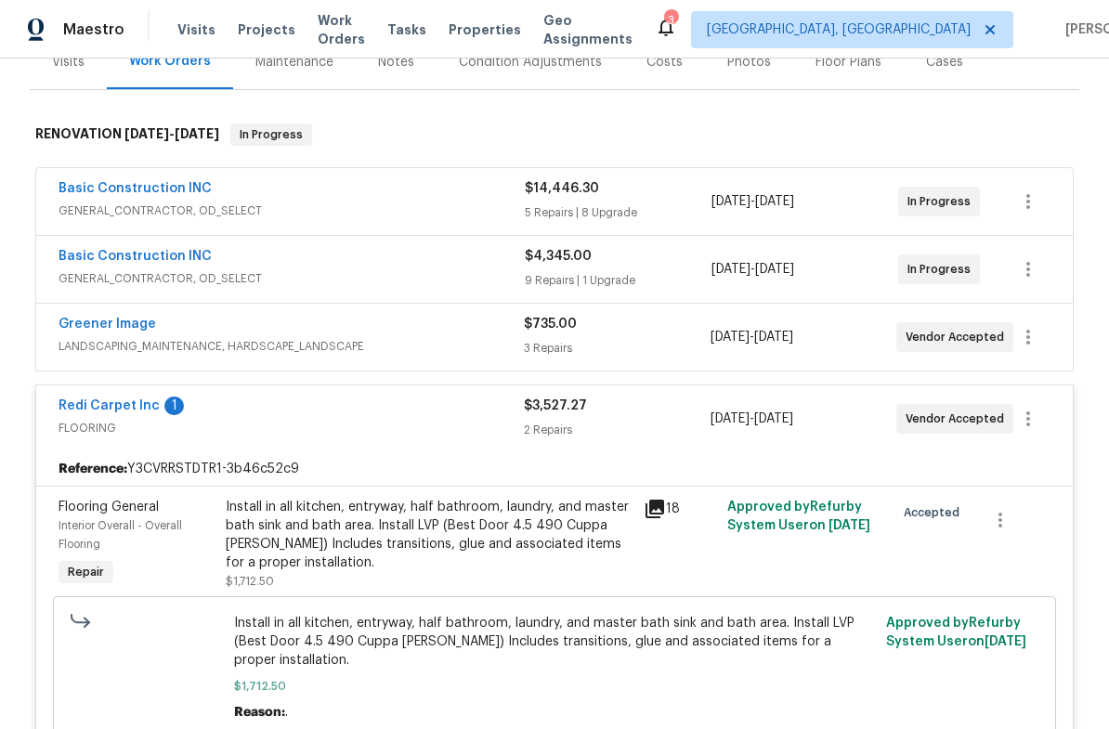
click at [102, 411] on link "Redi Carpet Inc" at bounding box center [109, 406] width 101 height 13
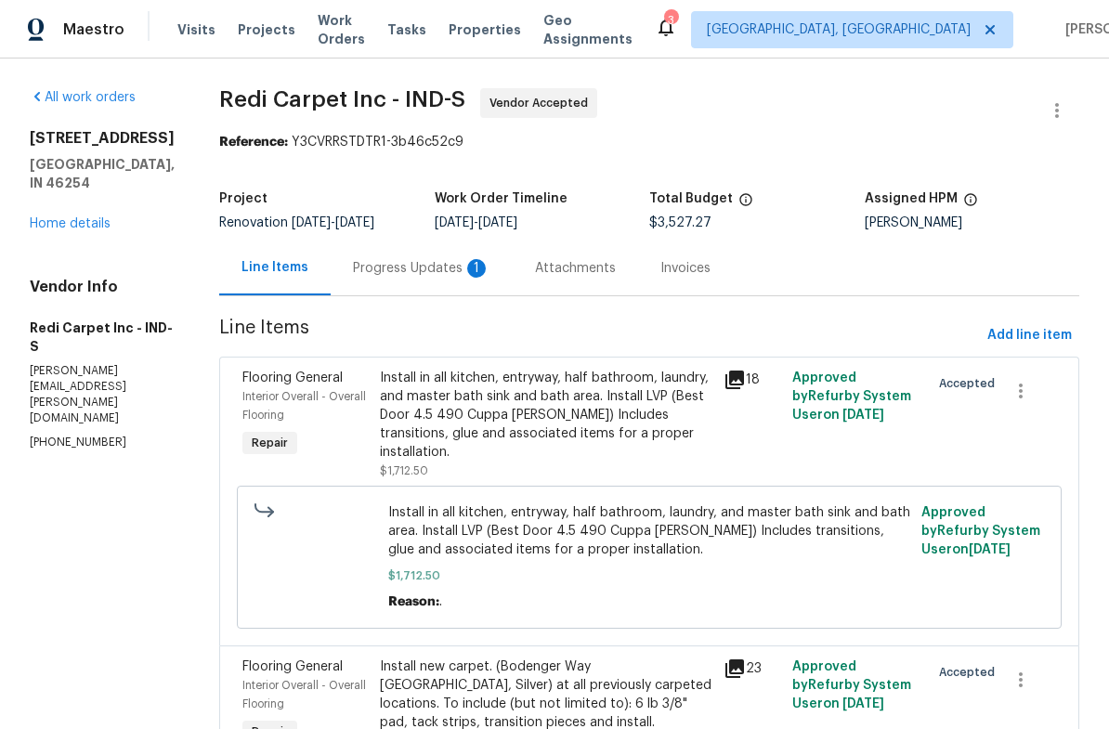
click at [410, 263] on div "Progress Updates 1" at bounding box center [422, 268] width 138 height 19
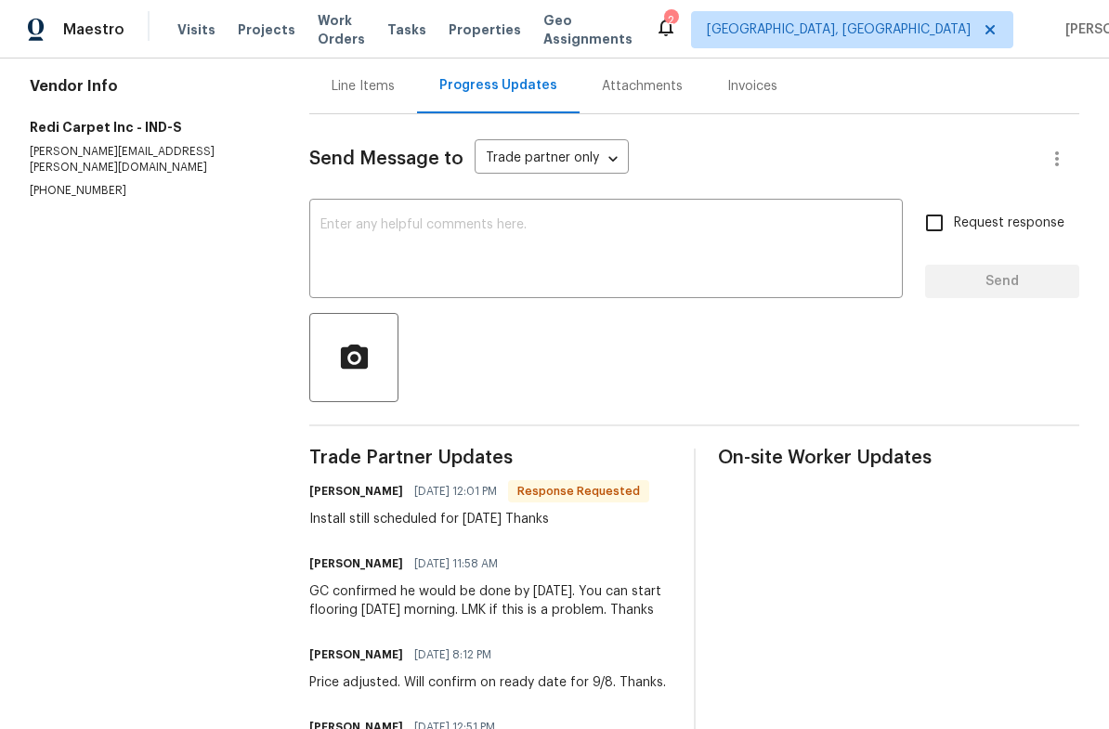
scroll to position [212, 0]
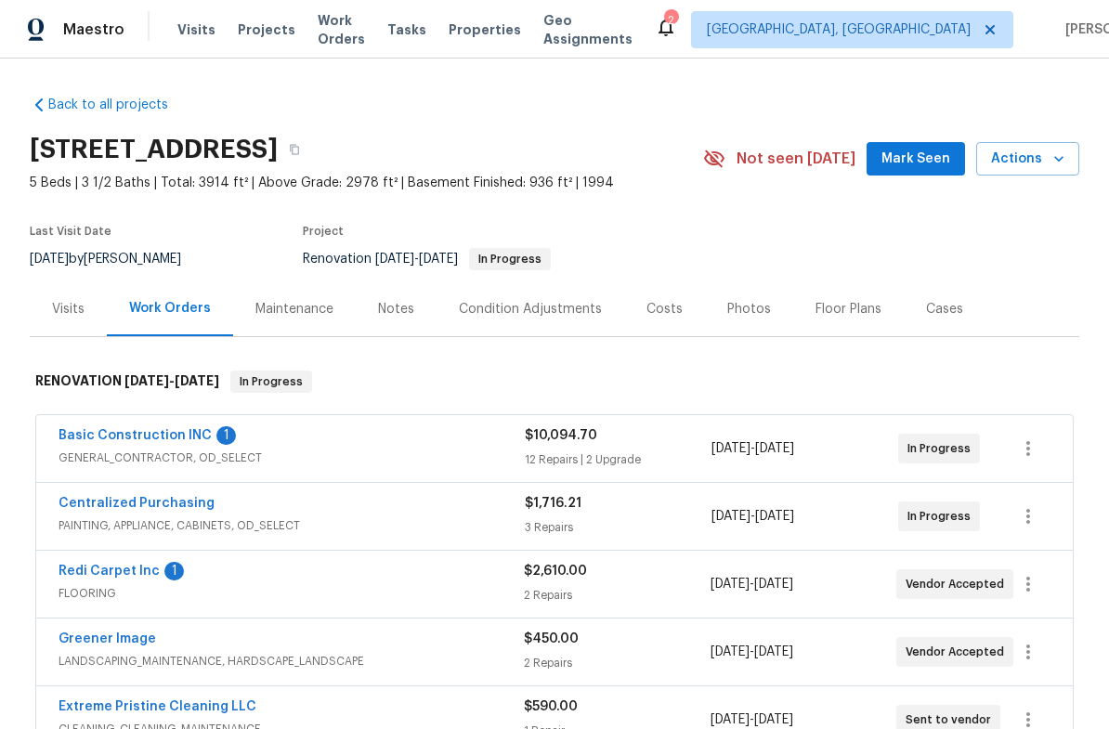
click at [405, 311] on div "Notes" at bounding box center [396, 309] width 36 height 19
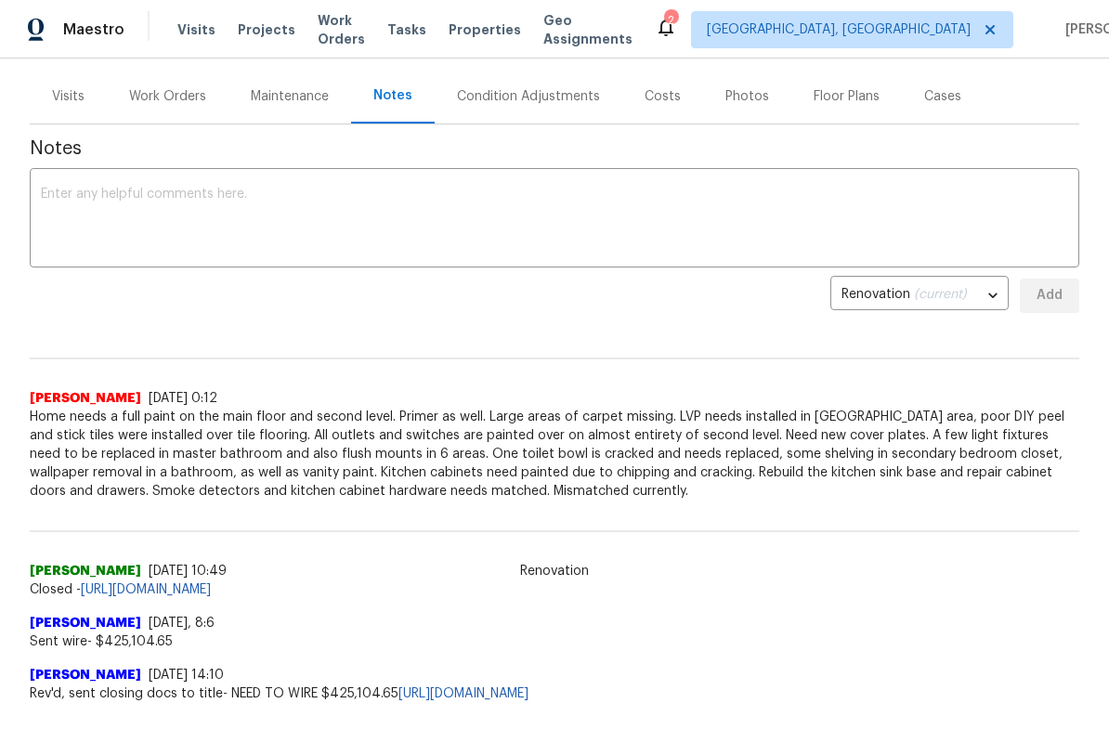
scroll to position [234, 0]
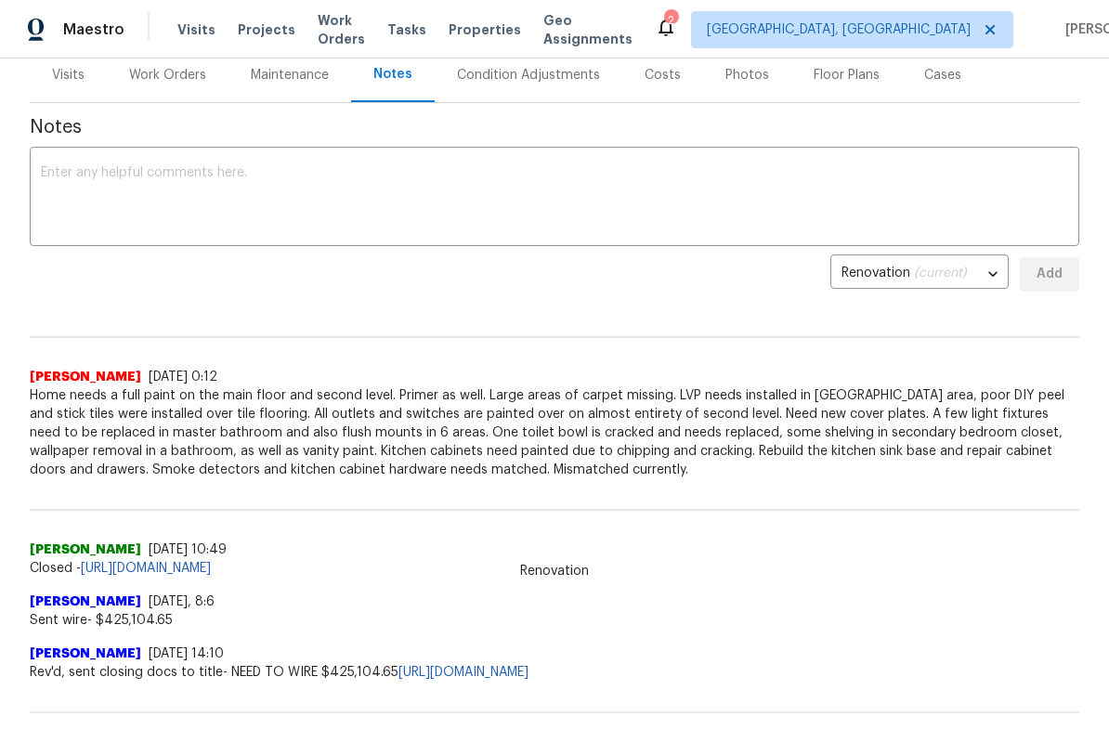
click at [1100, 369] on div "Back to all projects 7228 River Birch Ln, Indianapolis, IN 46236 5 Beds | 3 1/2…" at bounding box center [554, 394] width 1109 height 671
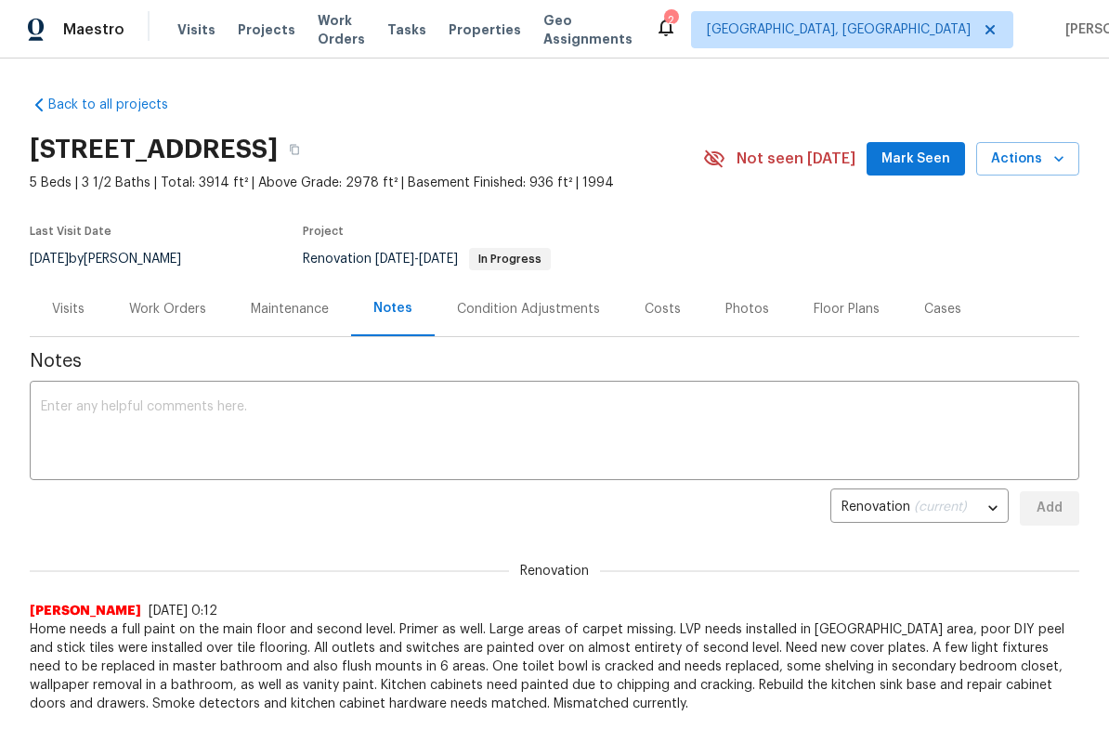
scroll to position [0, 0]
click at [173, 306] on div "Work Orders" at bounding box center [167, 309] width 77 height 19
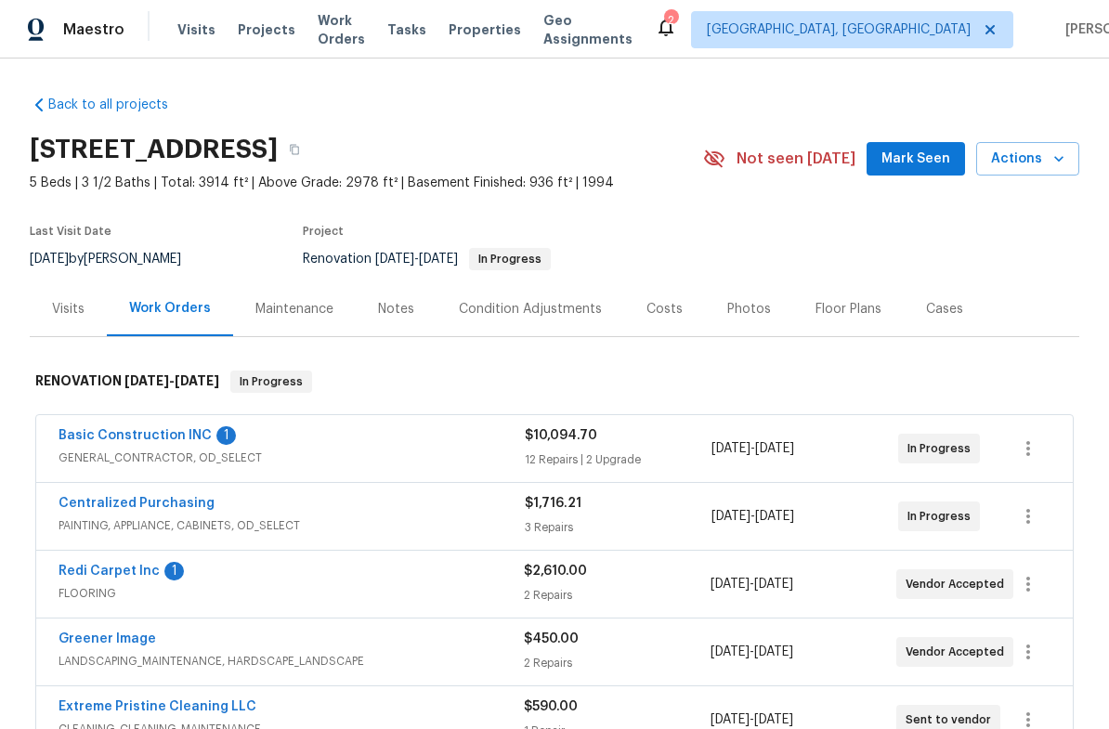
click at [159, 431] on link "Basic Construction INC" at bounding box center [135, 435] width 153 height 13
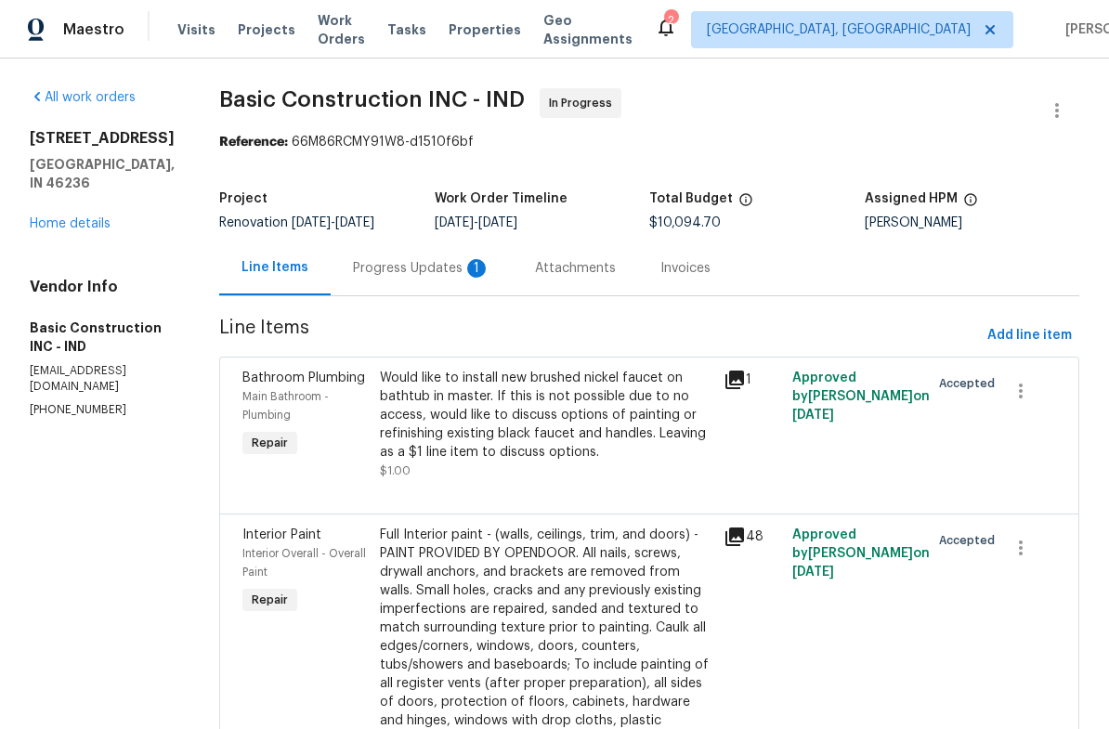
click at [357, 274] on div "Progress Updates 1" at bounding box center [422, 268] width 138 height 19
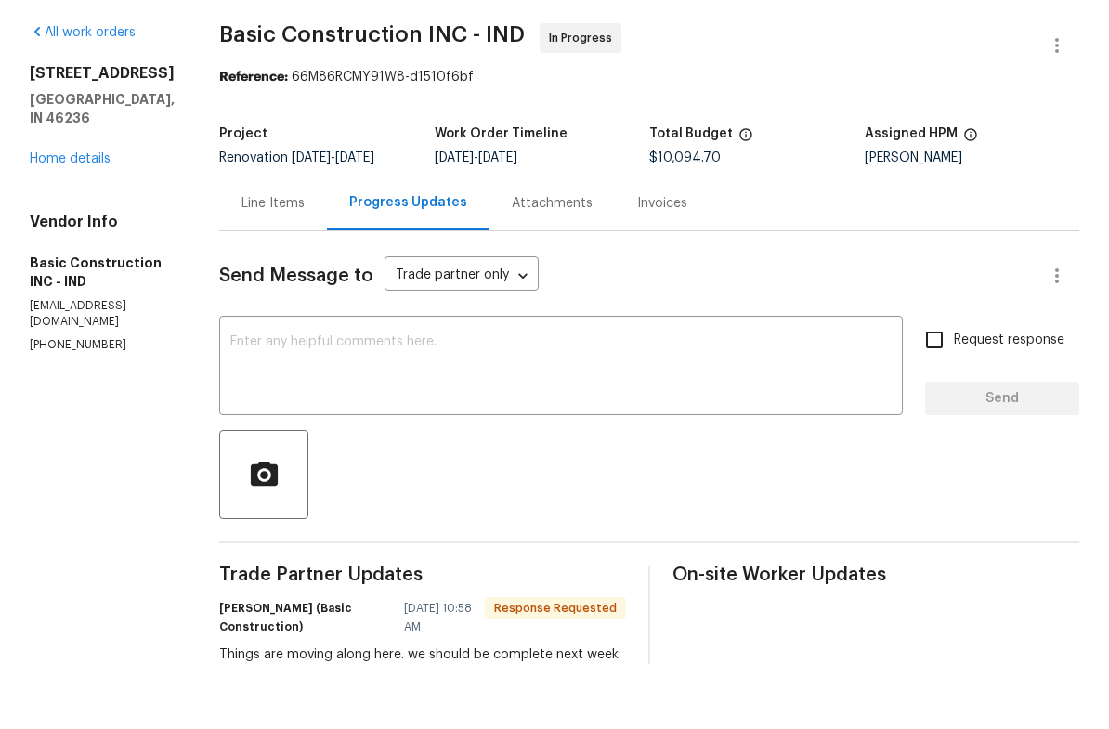
click at [242, 259] on div "Line Items" at bounding box center [273, 268] width 63 height 19
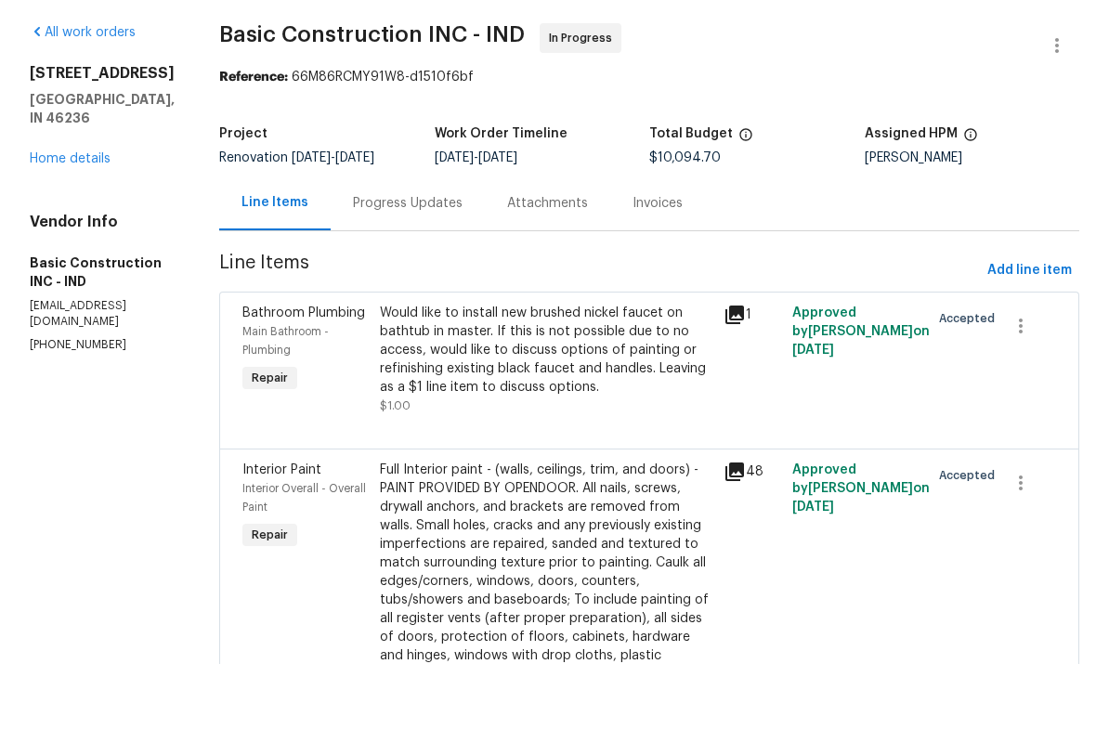
scroll to position [13, 0]
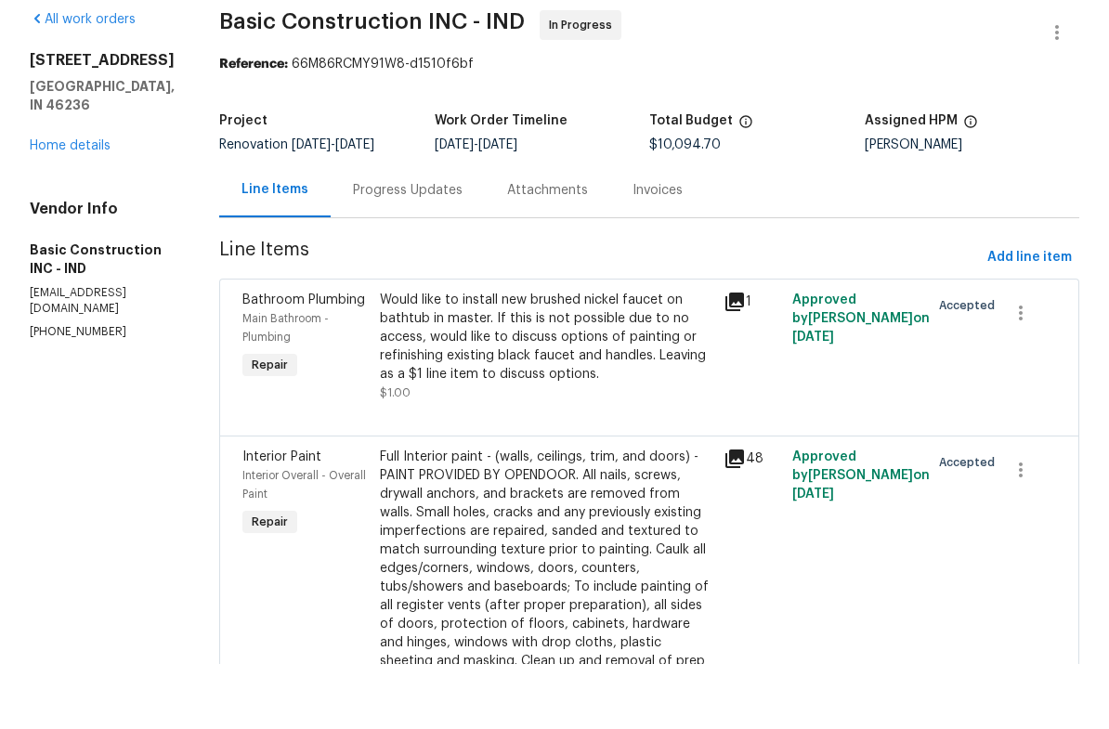
click at [71, 204] on link "Home details" at bounding box center [70, 210] width 81 height 13
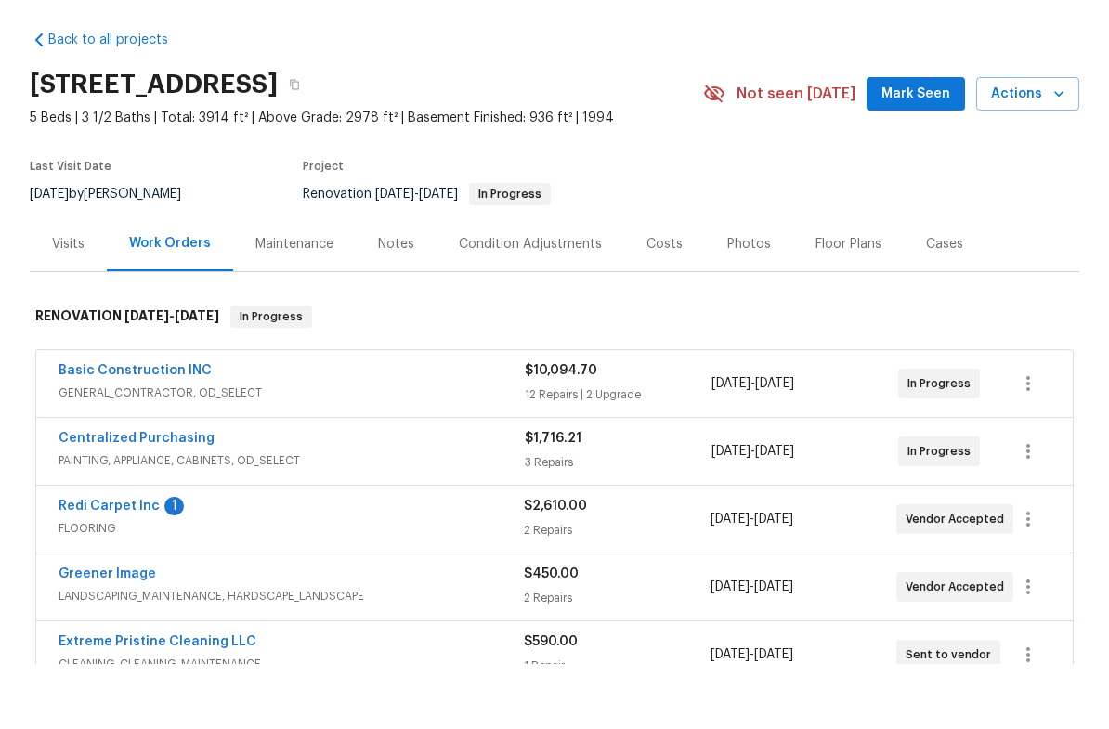
click at [110, 565] on link "Redi Carpet Inc" at bounding box center [109, 571] width 101 height 13
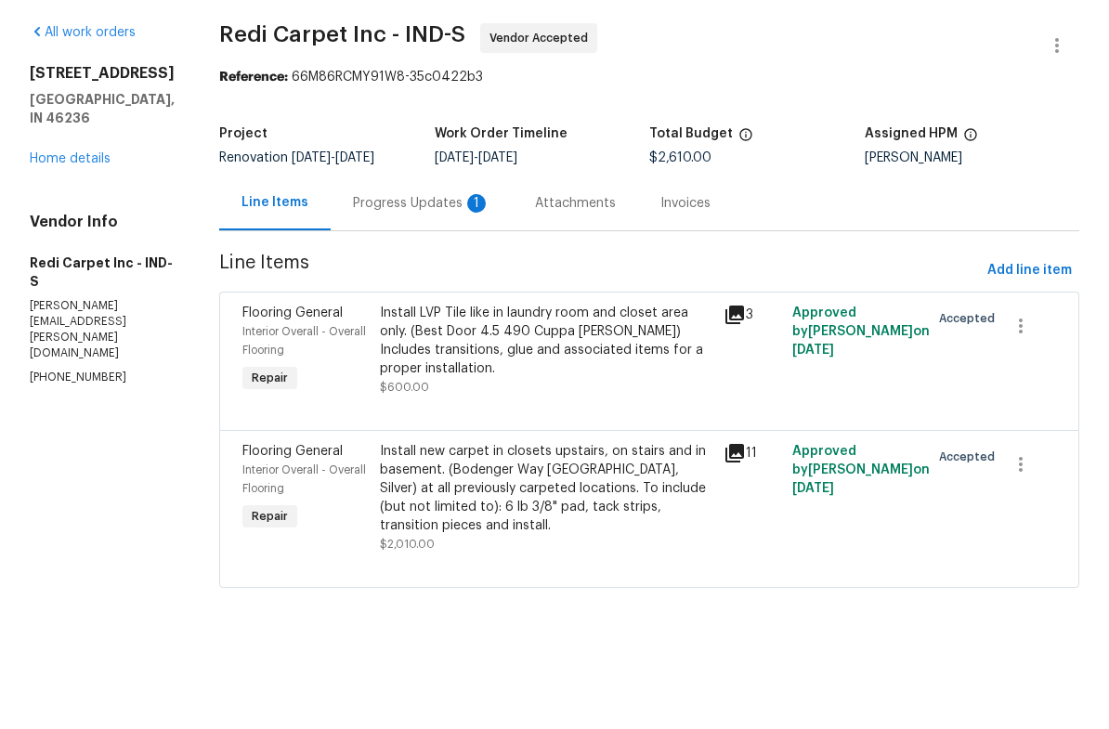
click at [411, 259] on div "Progress Updates 1" at bounding box center [422, 268] width 138 height 19
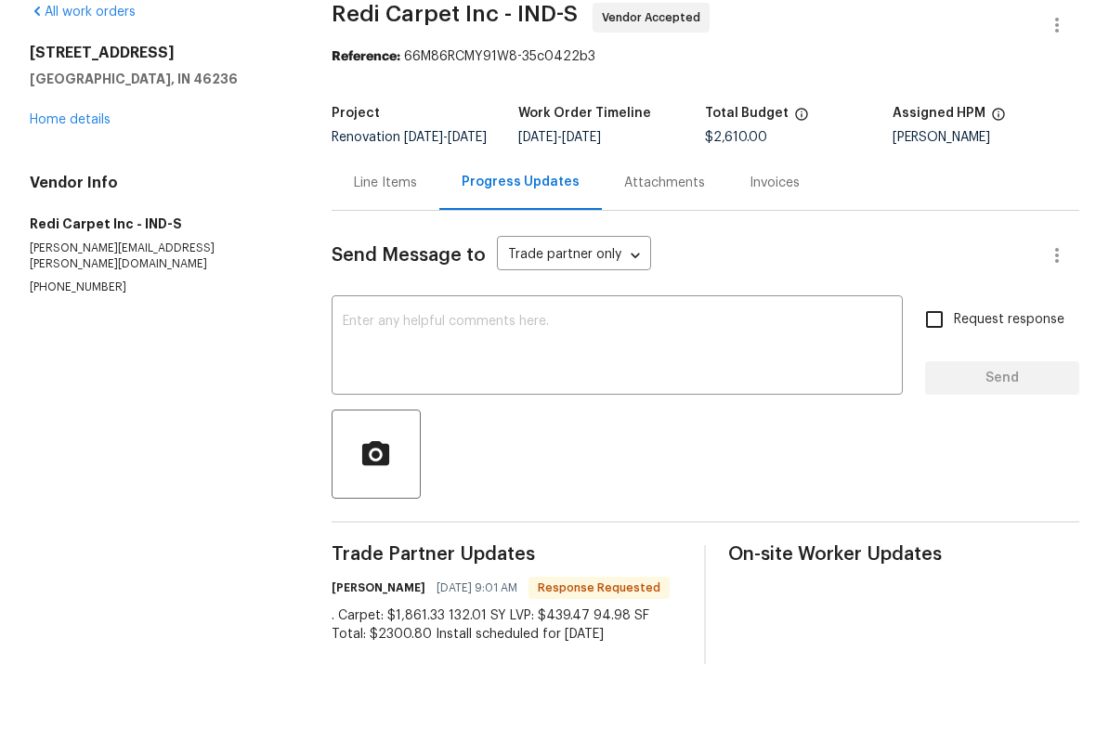
scroll to position [46, 0]
click at [92, 178] on link "Home details" at bounding box center [70, 184] width 81 height 13
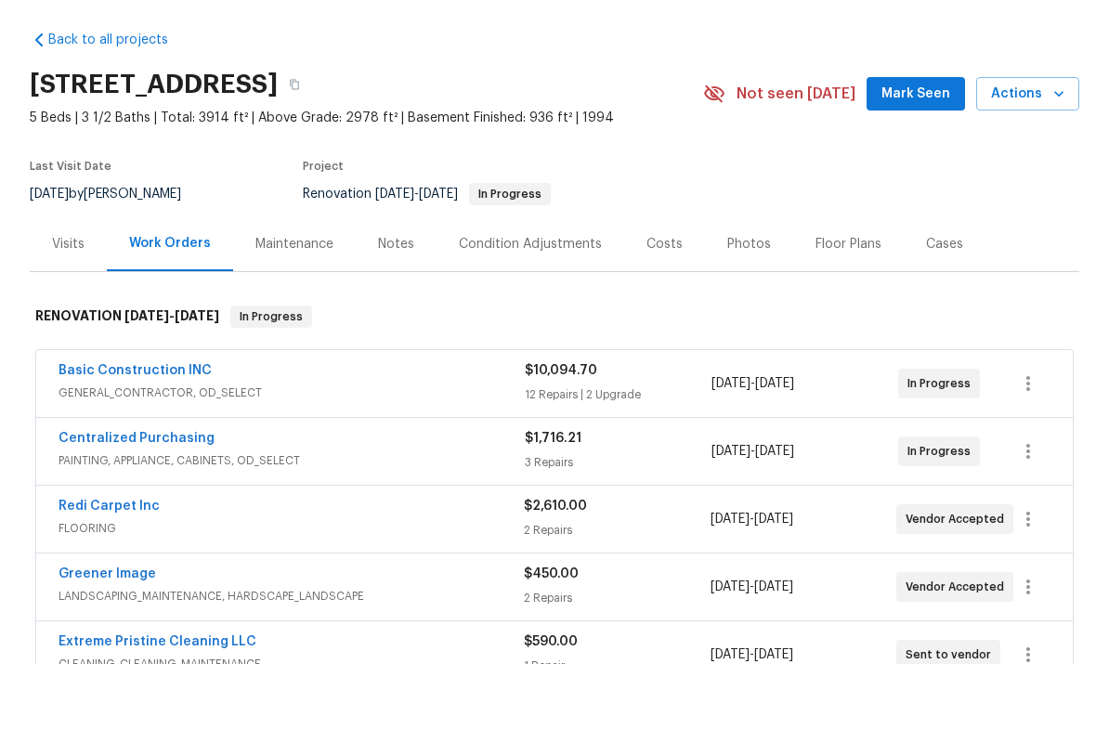
click at [146, 429] on link "Basic Construction INC" at bounding box center [135, 435] width 153 height 13
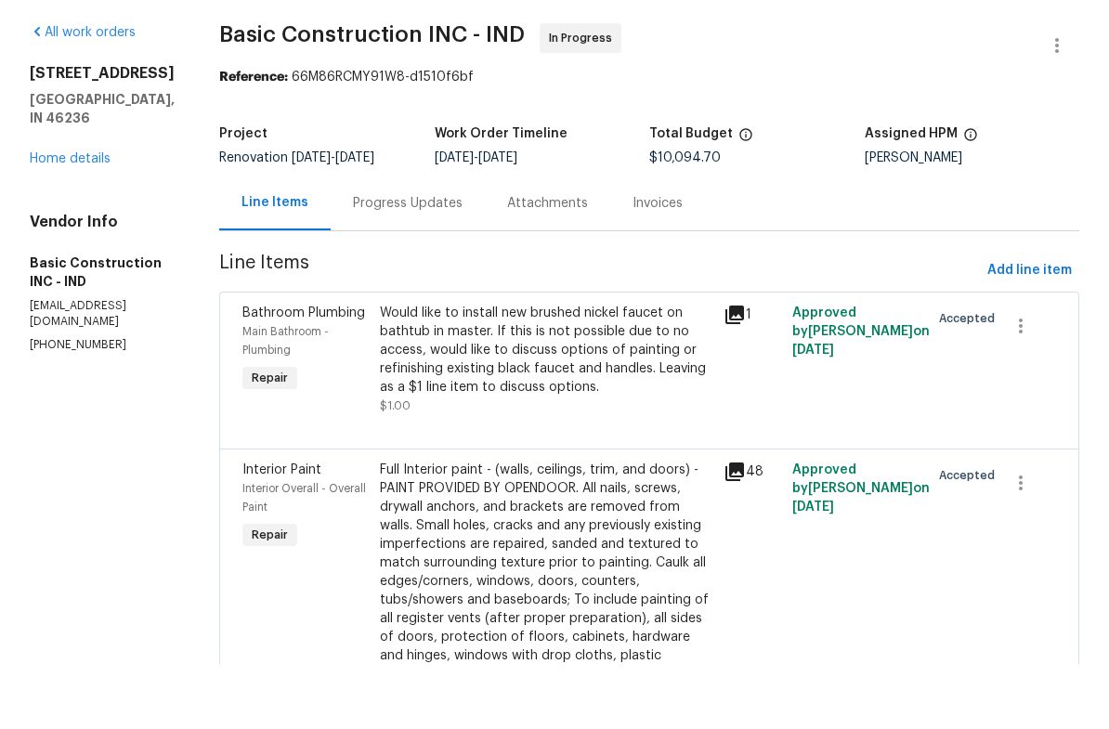
click at [354, 259] on div "Progress Updates" at bounding box center [408, 268] width 110 height 19
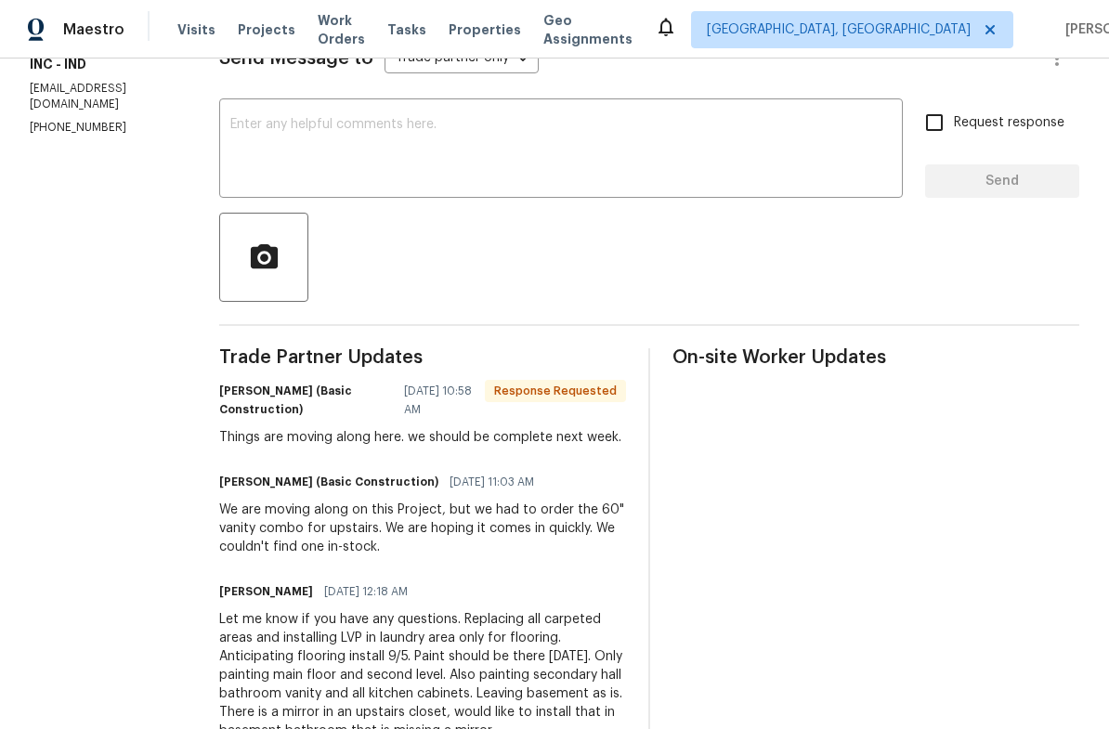
click at [230, 124] on textarea at bounding box center [561, 150] width 662 height 65
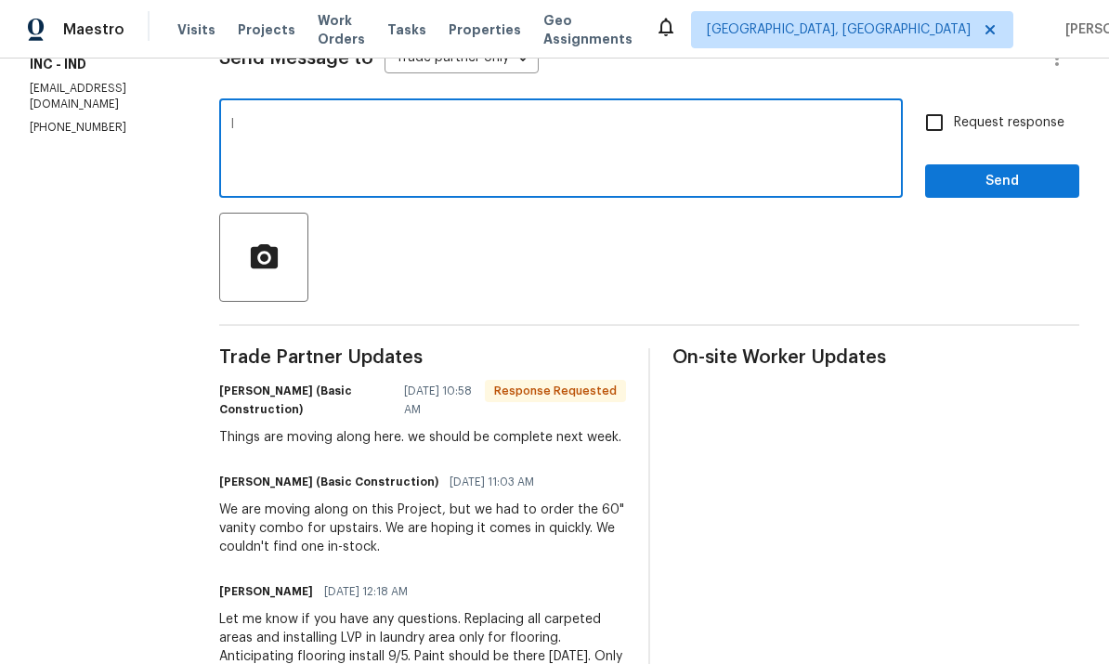
type textarea "I"
click at [262, 127] on textarea "Please clarify your completion here" at bounding box center [561, 150] width 662 height 65
click at [370, 119] on textarea "Please clarify your completion here" at bounding box center [561, 150] width 662 height 65
click at [459, 137] on textarea "Please clarify your completion timeline here" at bounding box center [561, 150] width 662 height 65
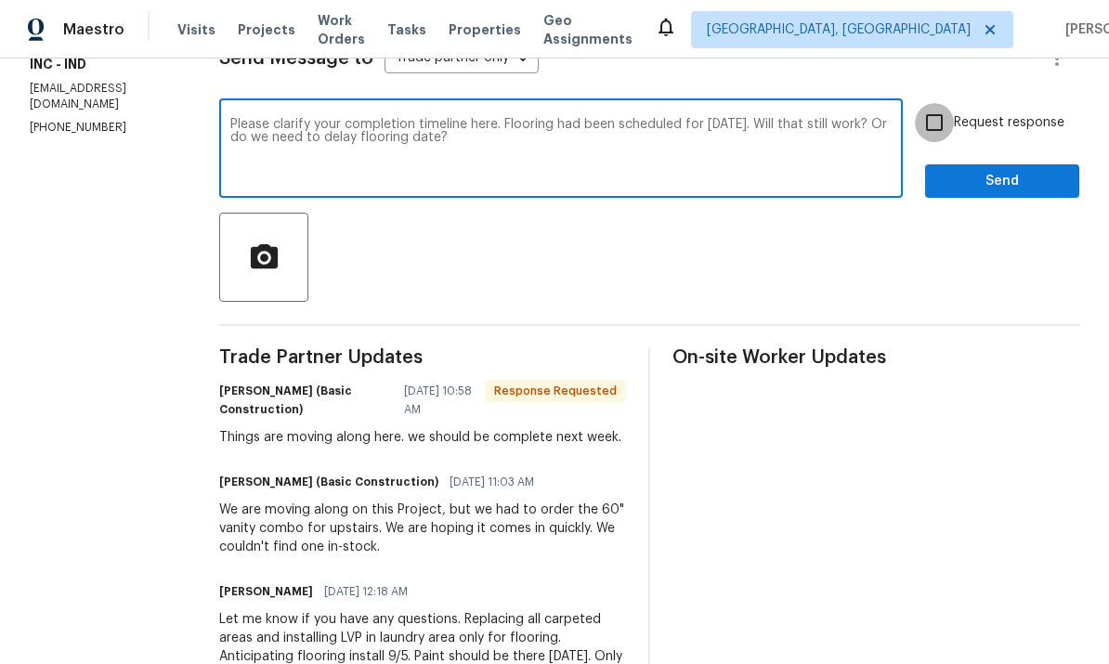
type textarea "Please clarify your completion timeline here. Flooring had been scheduled for […"
click at [937, 121] on input "Request response" at bounding box center [934, 122] width 39 height 39
checkbox input "true"
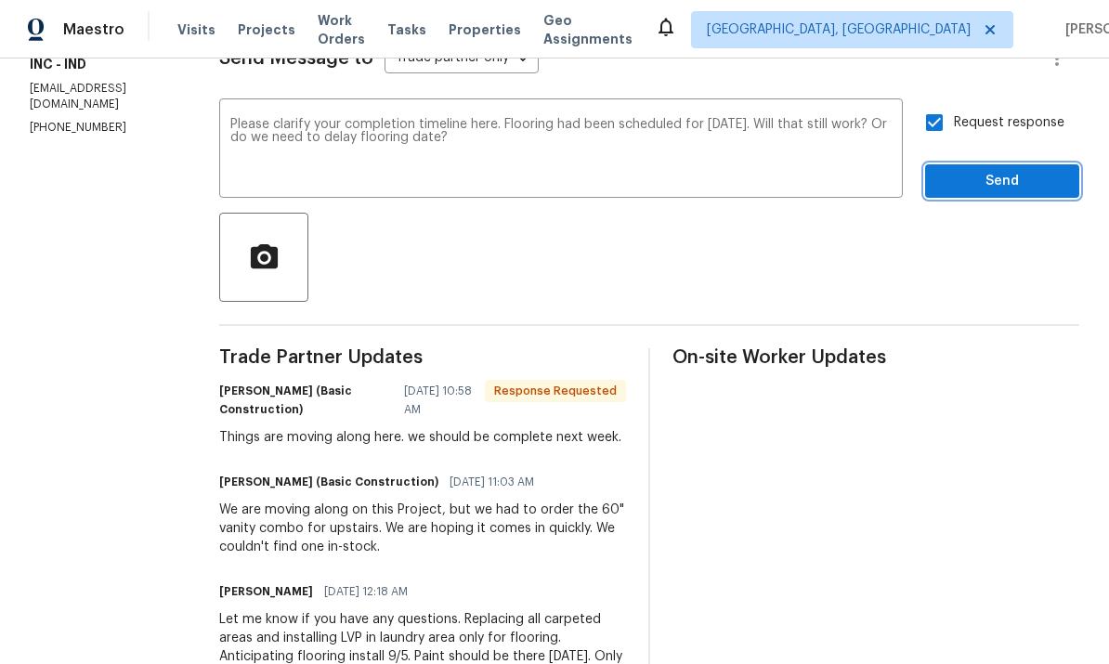
click at [1002, 177] on span "Send" at bounding box center [1002, 181] width 125 height 23
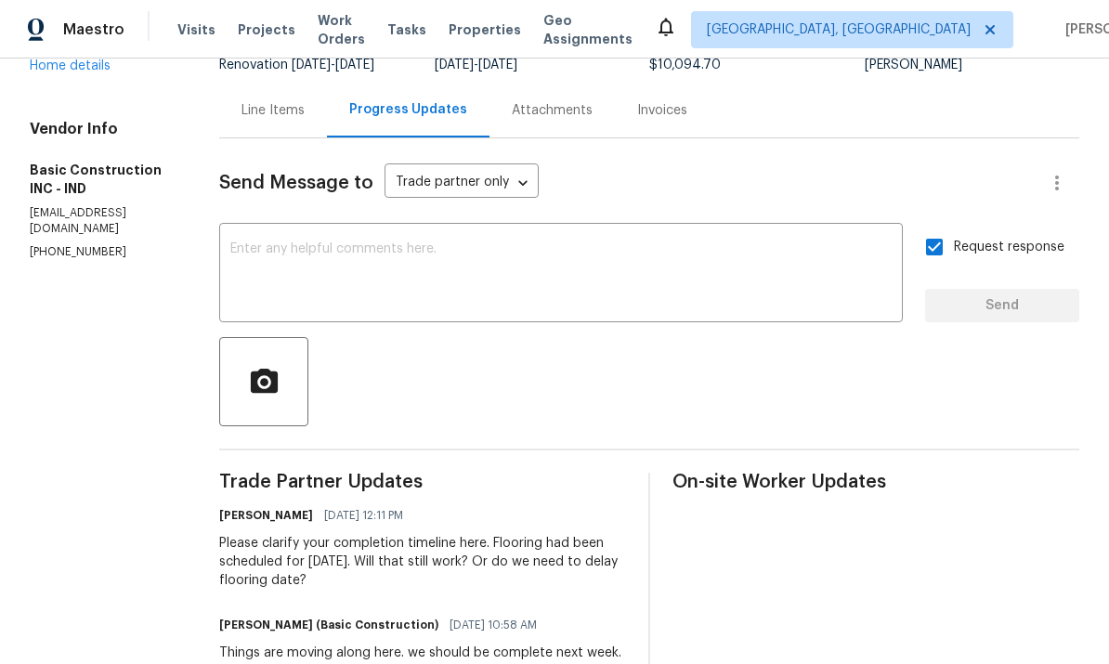
scroll to position [157, 0]
click at [82, 73] on link "Home details" at bounding box center [70, 66] width 81 height 13
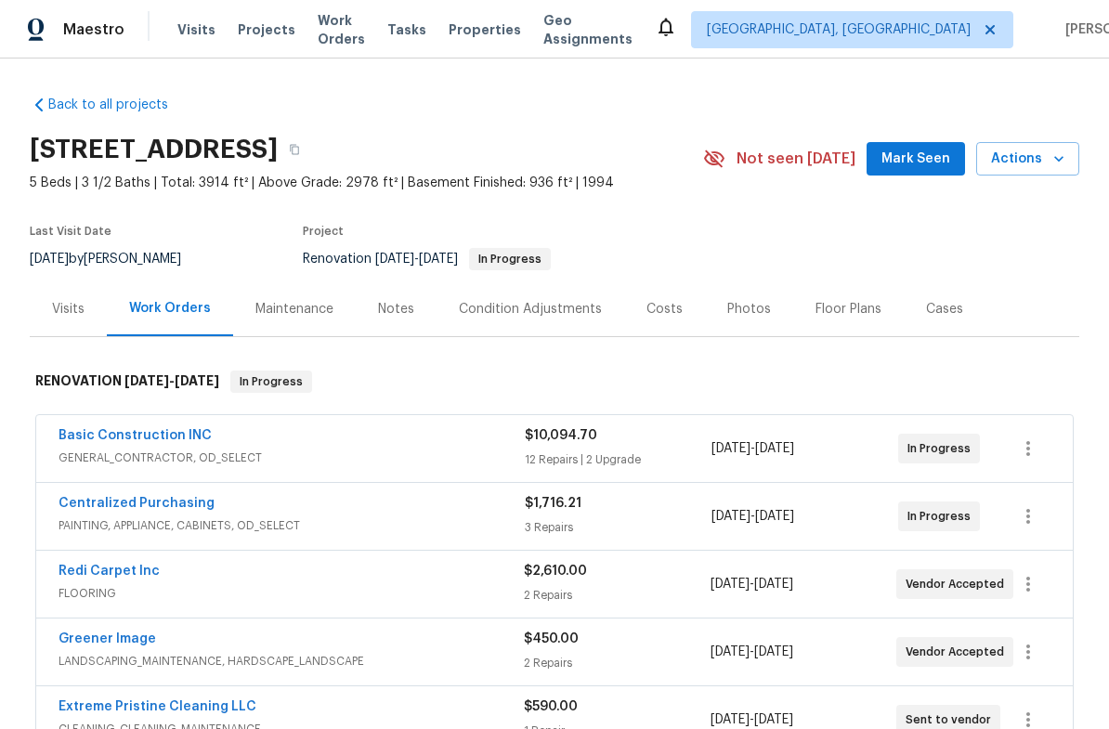
click at [394, 310] on div "Notes" at bounding box center [396, 309] width 36 height 19
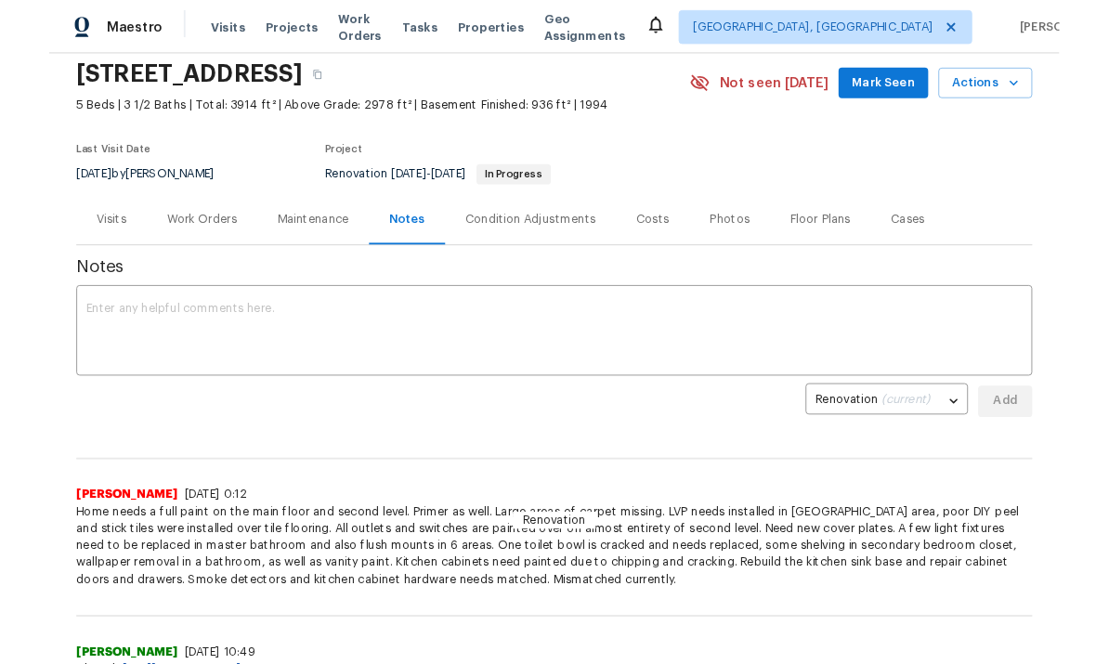
scroll to position [75, 0]
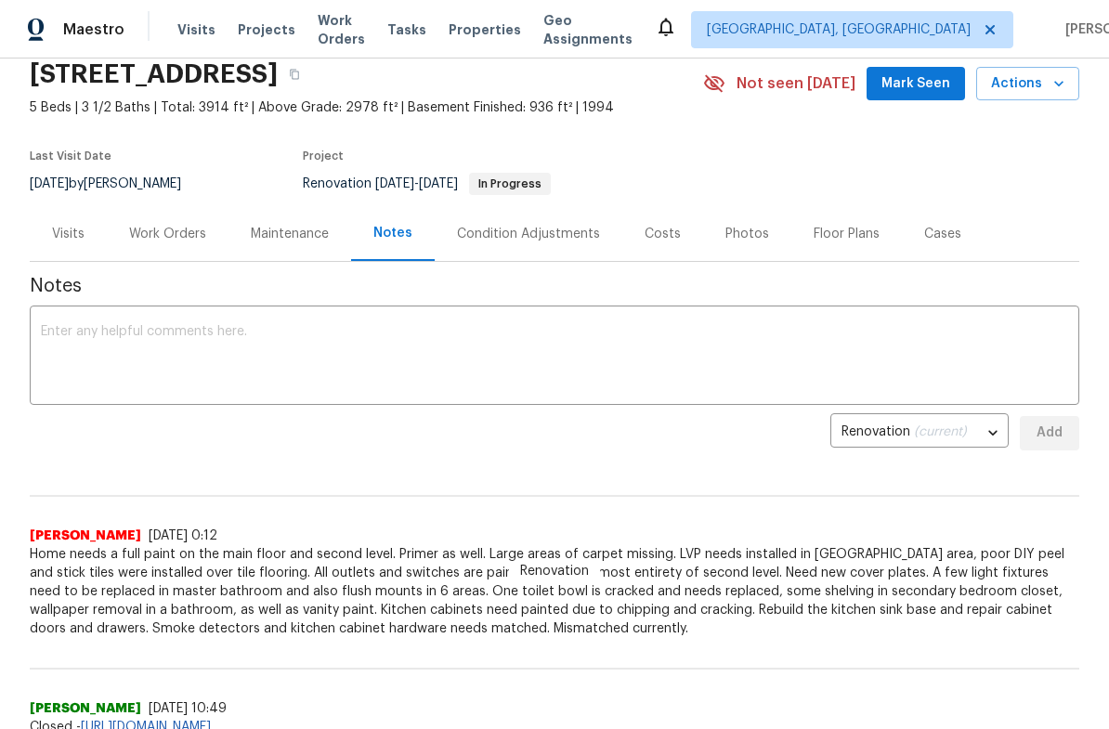
click at [82, 331] on textarea at bounding box center [555, 357] width 1028 height 65
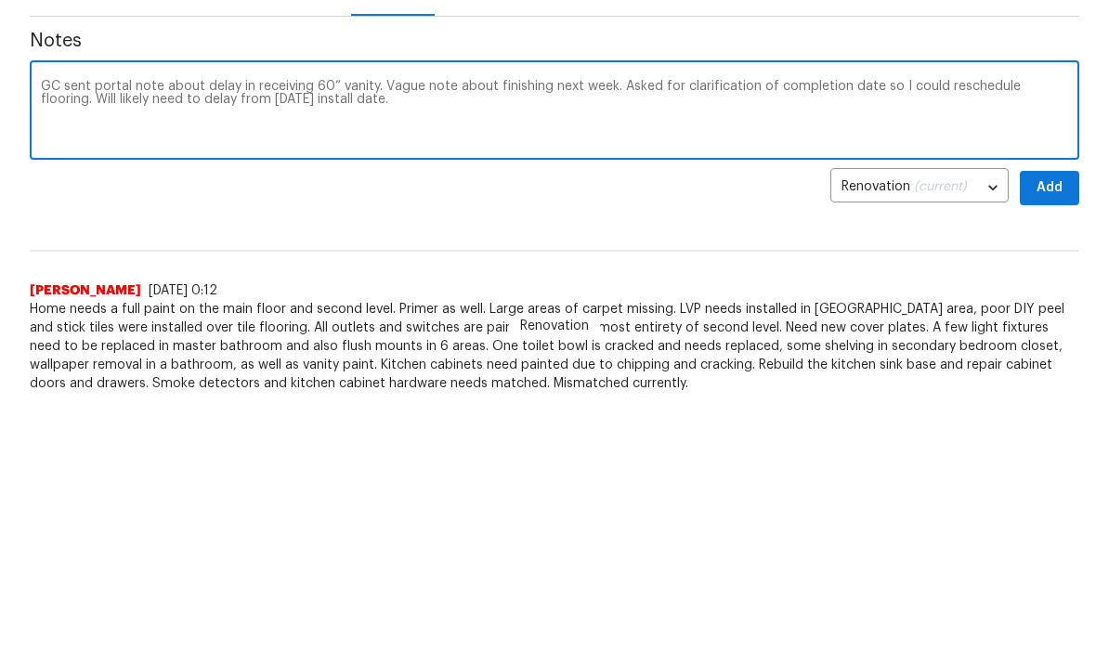
type textarea "GC sent portal note about delay in receiving 60” vanity. Vague note about finis…"
click at [1057, 422] on span "Add" at bounding box center [1050, 433] width 30 height 23
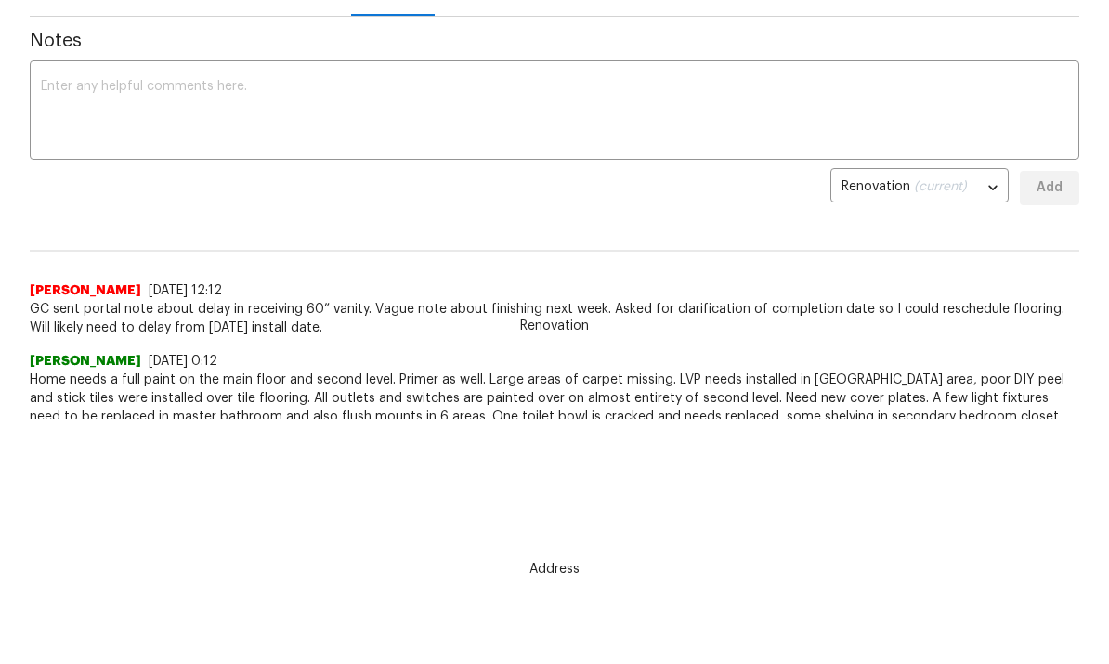
click at [69, 84] on textarea at bounding box center [555, 112] width 1028 height 65
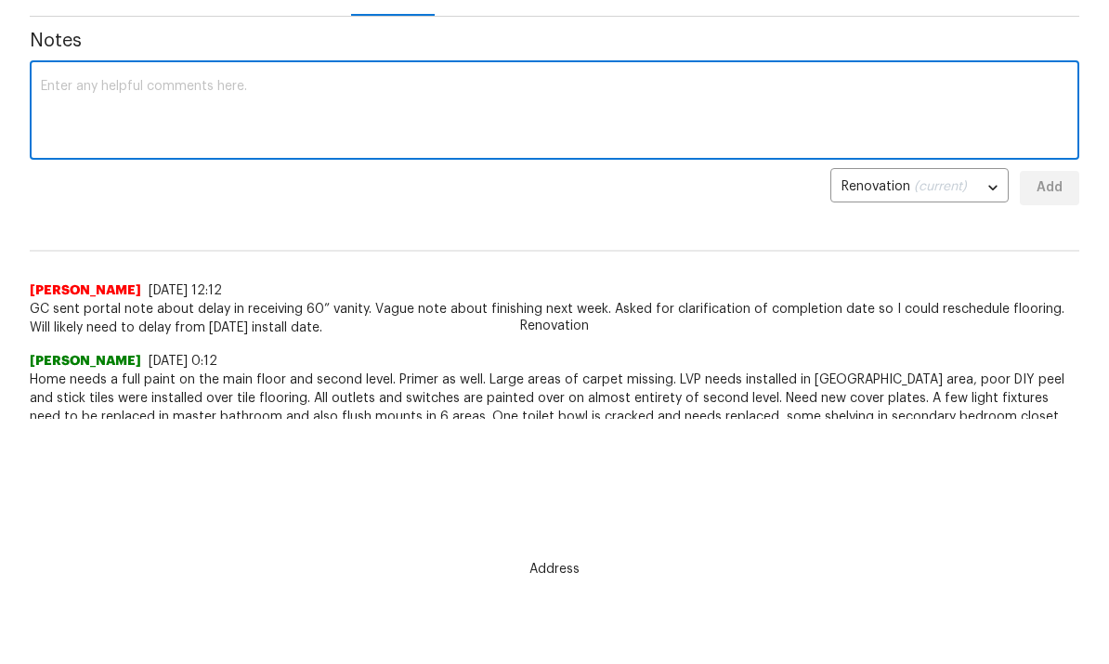
scroll to position [244, 0]
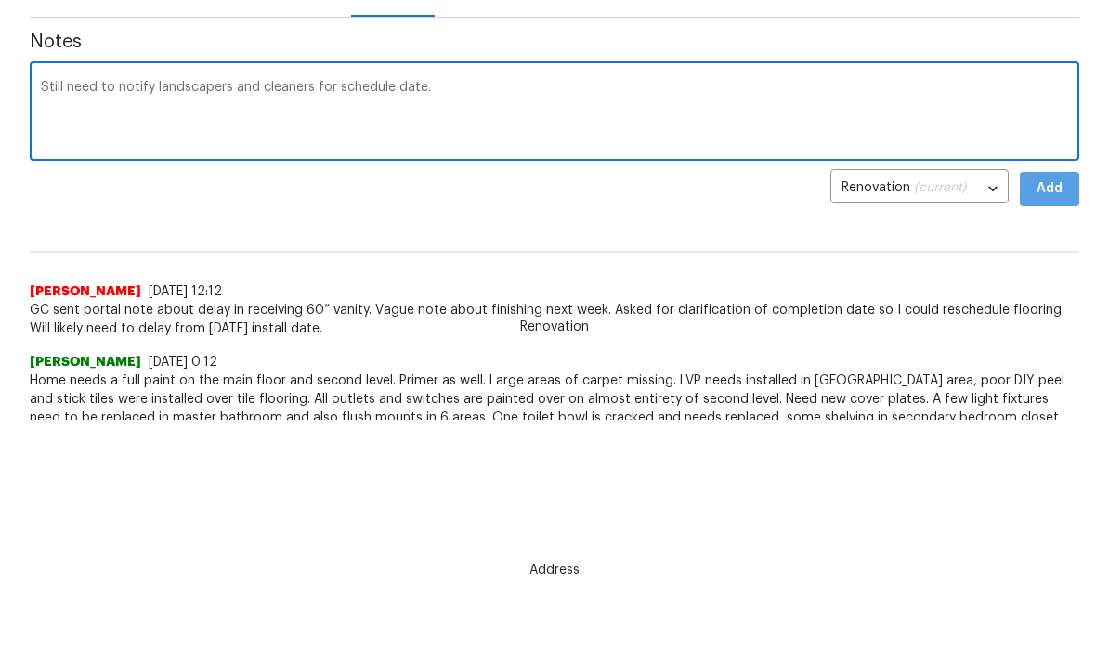
type textarea "Still need to notify landscapers and cleaners for schedule date."
click at [1047, 192] on span "Add" at bounding box center [1050, 188] width 30 height 23
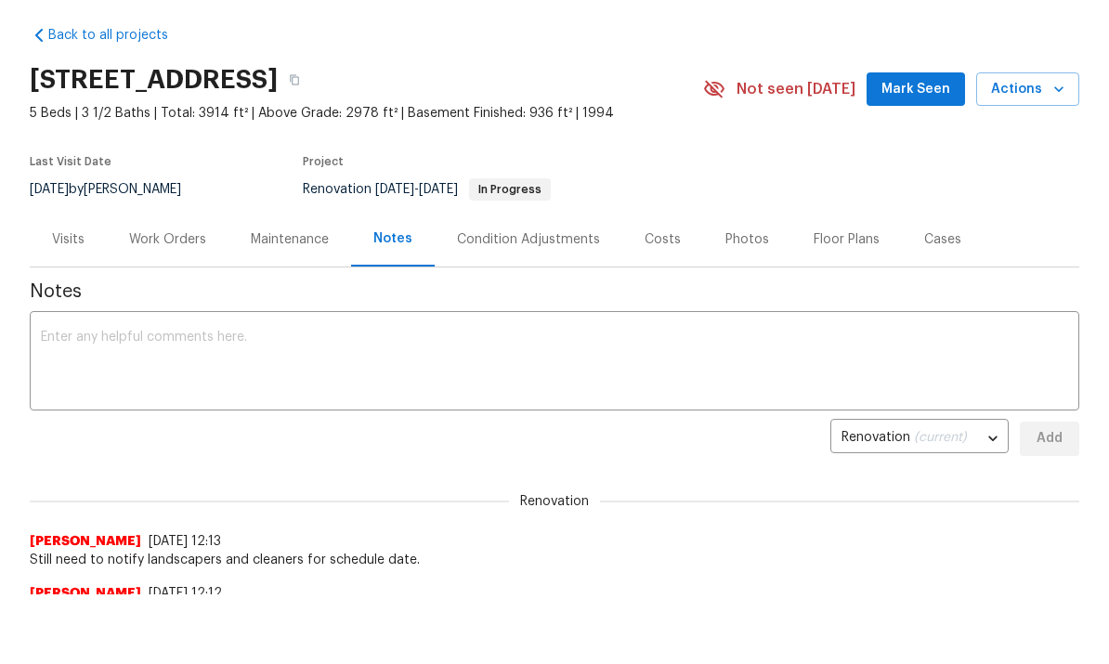
scroll to position [0, 0]
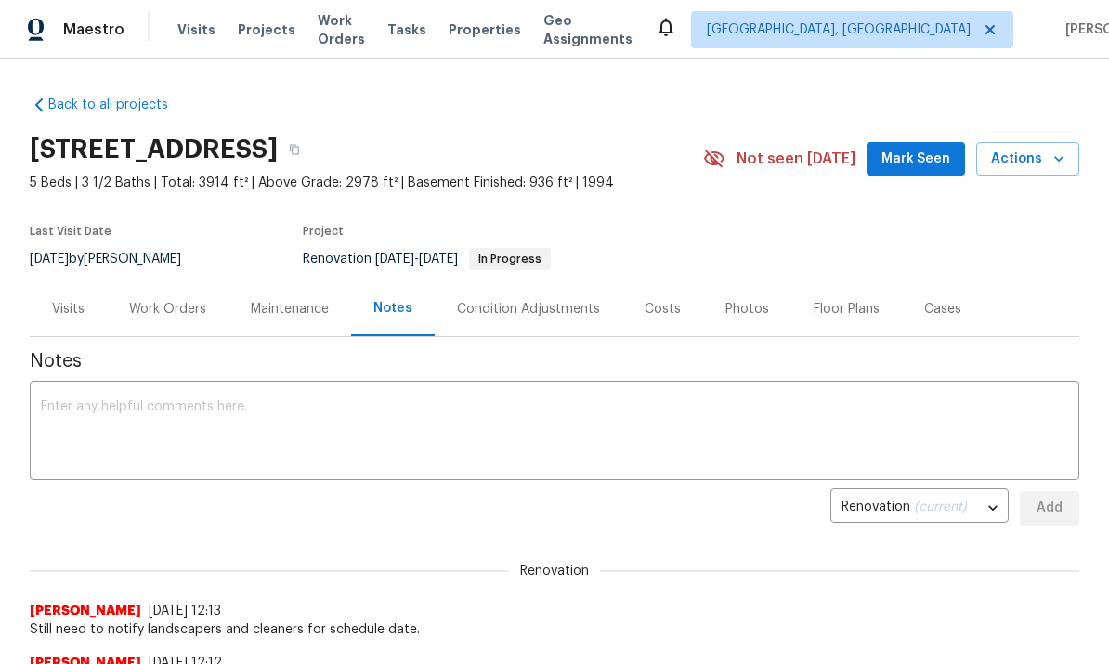
click at [177, 308] on div "Work Orders" at bounding box center [167, 309] width 77 height 19
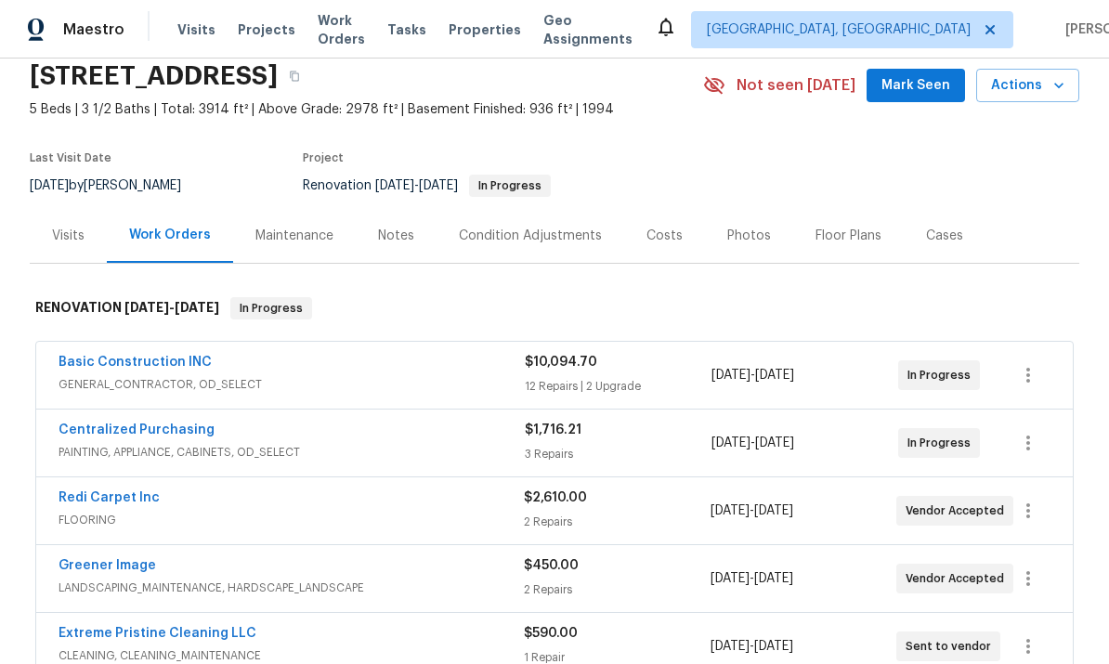
scroll to position [174, 0]
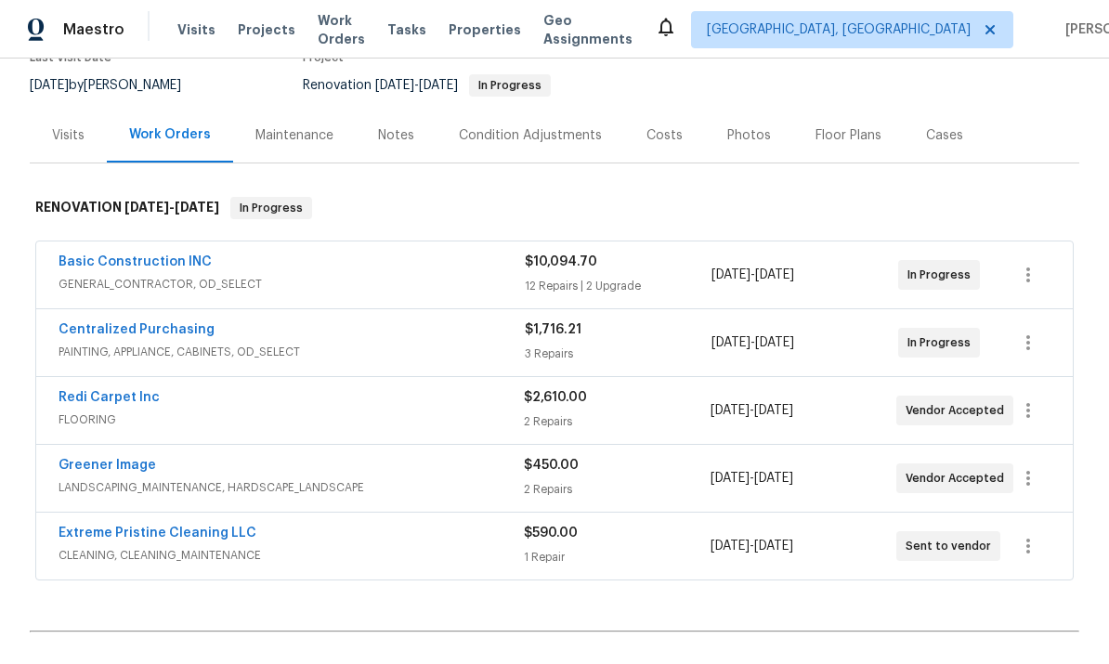
click at [188, 413] on span "FLOORING" at bounding box center [292, 420] width 466 height 19
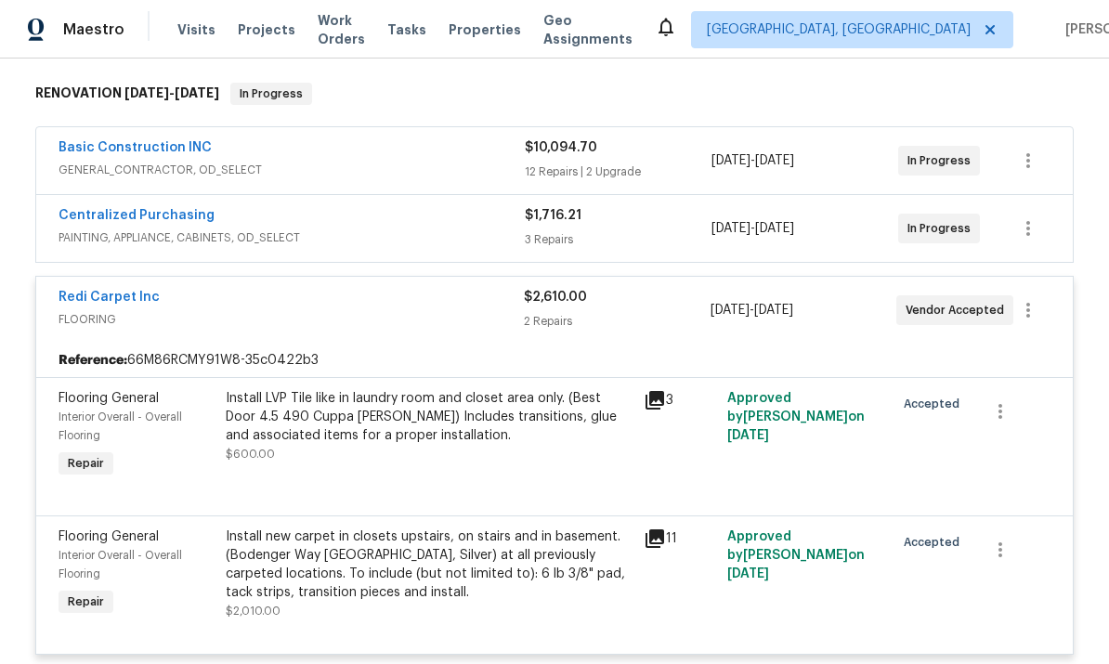
scroll to position [259, 0]
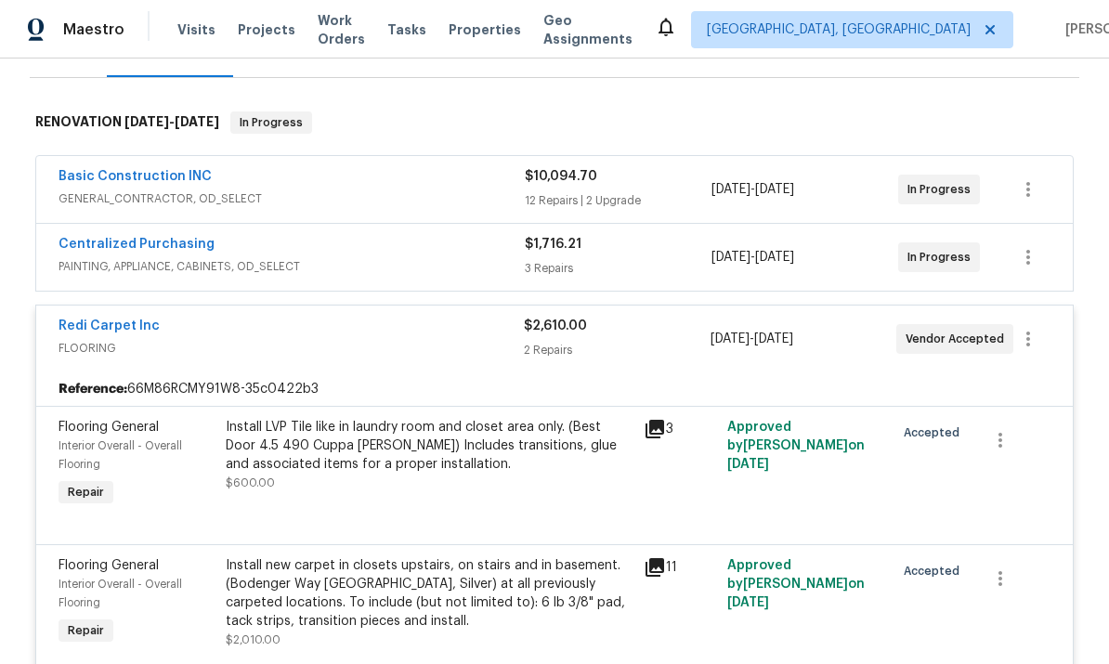
click at [276, 178] on div "Basic Construction INC" at bounding box center [292, 178] width 466 height 22
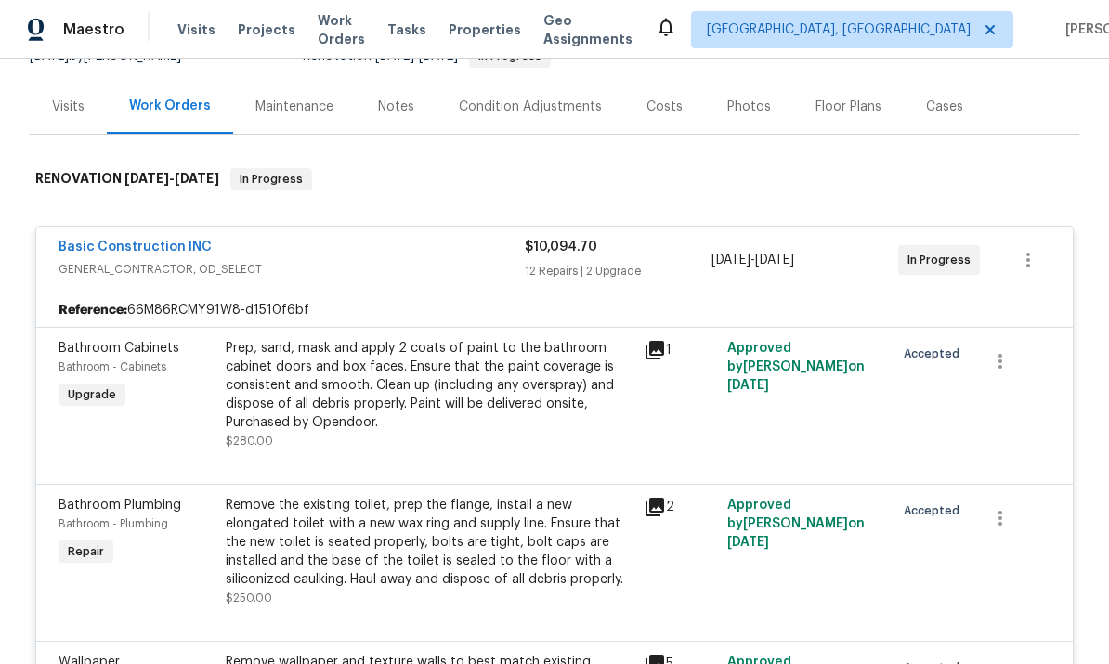
scroll to position [225, 0]
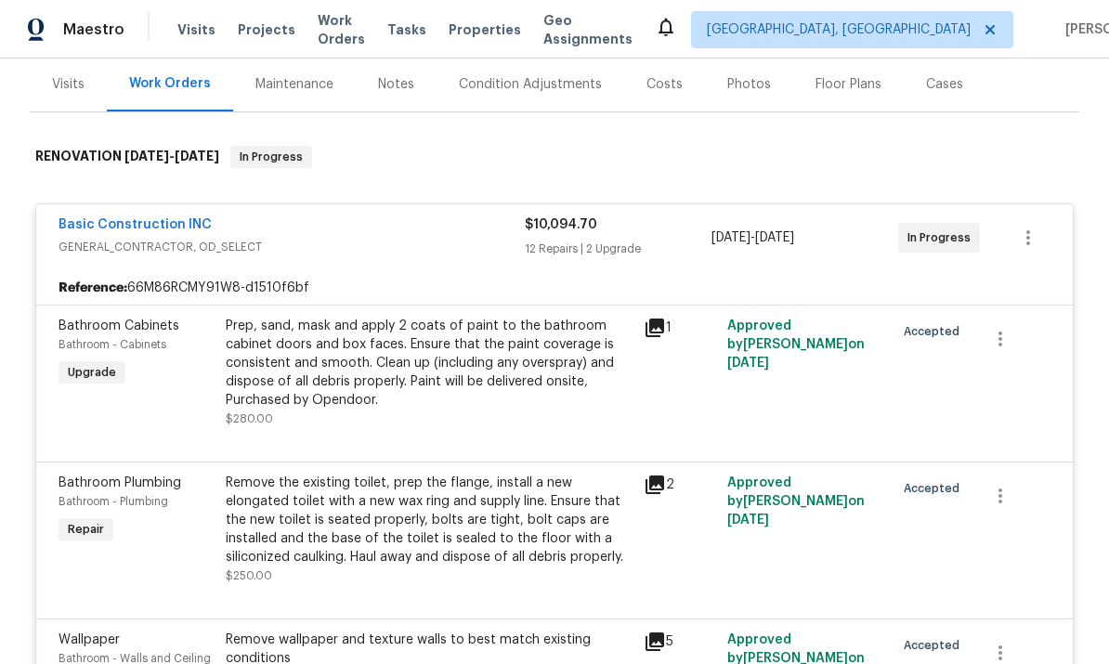
click at [992, 441] on div at bounding box center [555, 439] width 992 height 22
click at [284, 241] on span "GENERAL_CONTRACTOR, OD_SELECT" at bounding box center [292, 247] width 466 height 19
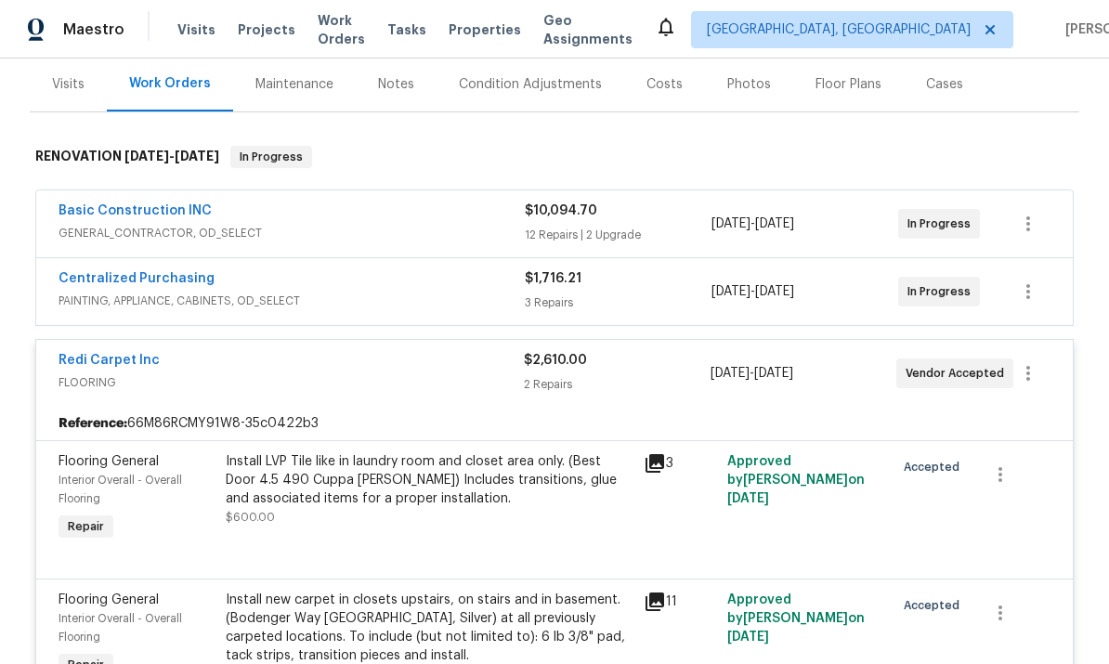
click at [276, 228] on span "GENERAL_CONTRACTOR, OD_SELECT" at bounding box center [292, 233] width 466 height 19
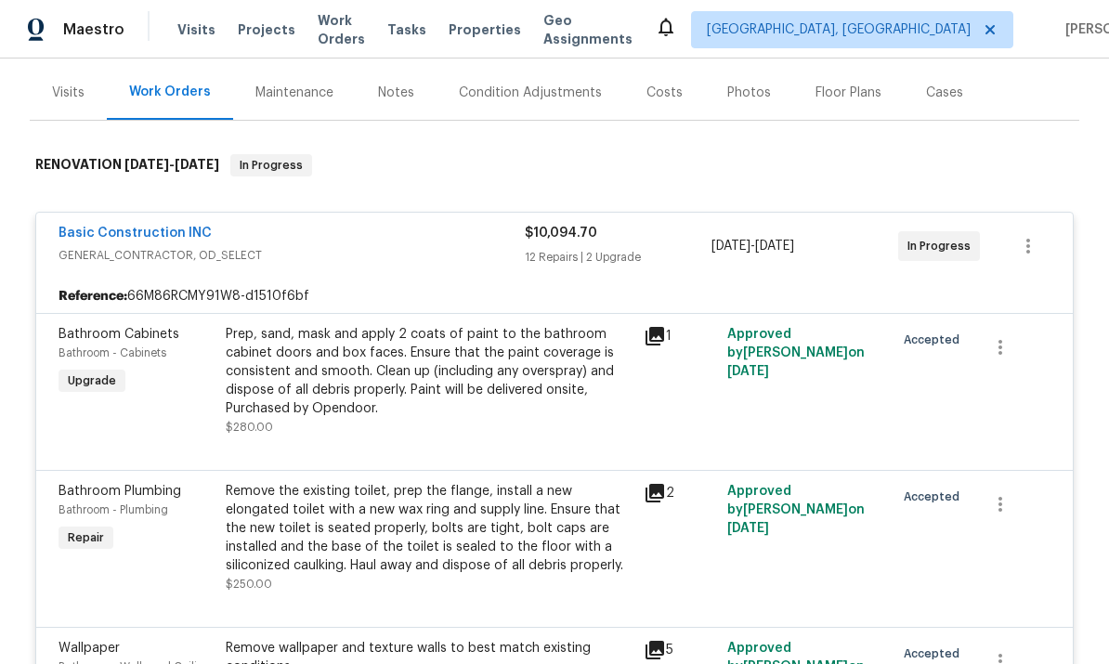
scroll to position [217, 0]
click at [152, 231] on link "Basic Construction INC" at bounding box center [135, 232] width 153 height 13
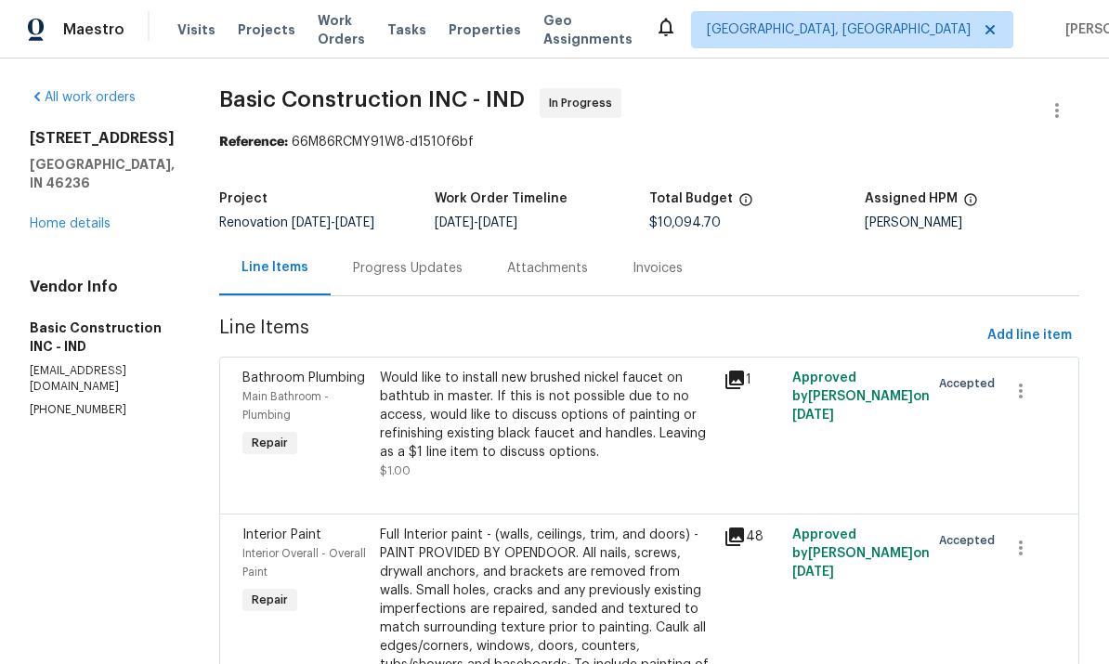
click at [353, 268] on div "Progress Updates" at bounding box center [408, 268] width 110 height 19
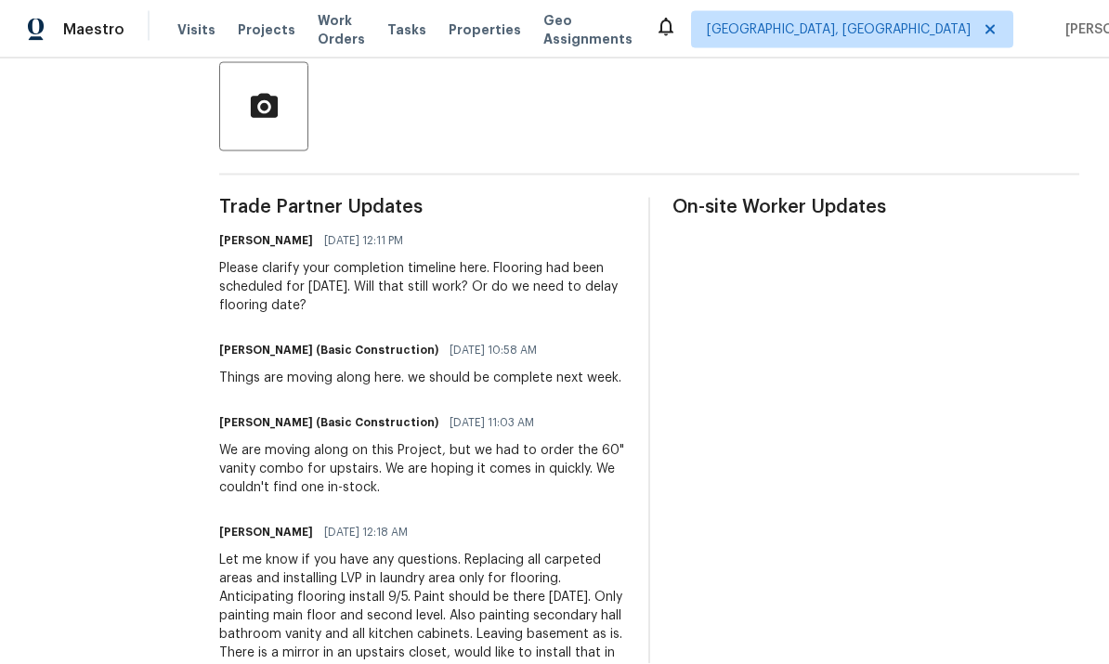
scroll to position [70, 0]
click at [219, 551] on div "Let me know if you have any questions. Replacing all carpeted areas and install…" at bounding box center [422, 616] width 407 height 130
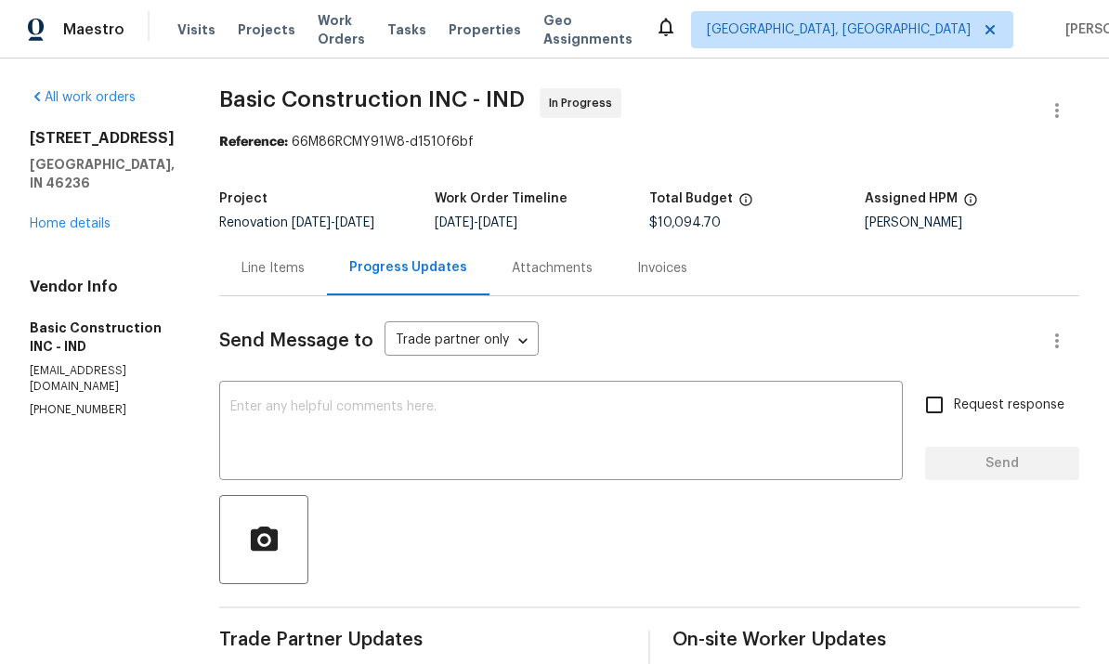
scroll to position [0, 0]
click at [108, 230] on link "Home details" at bounding box center [70, 223] width 81 height 13
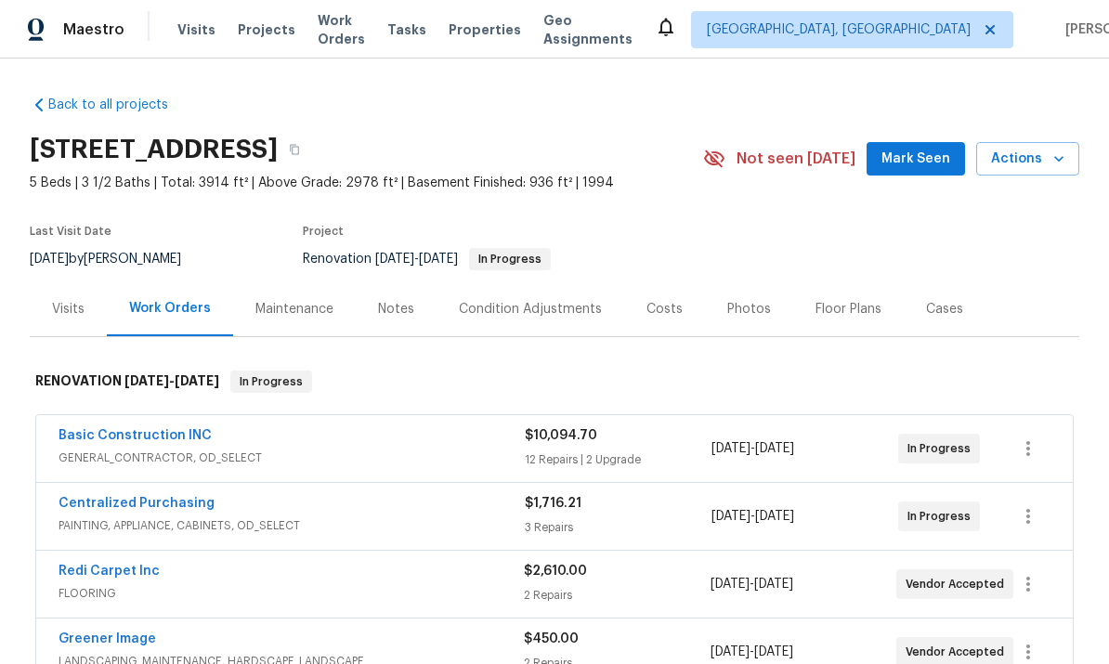
click at [394, 315] on div "Notes" at bounding box center [396, 309] width 36 height 19
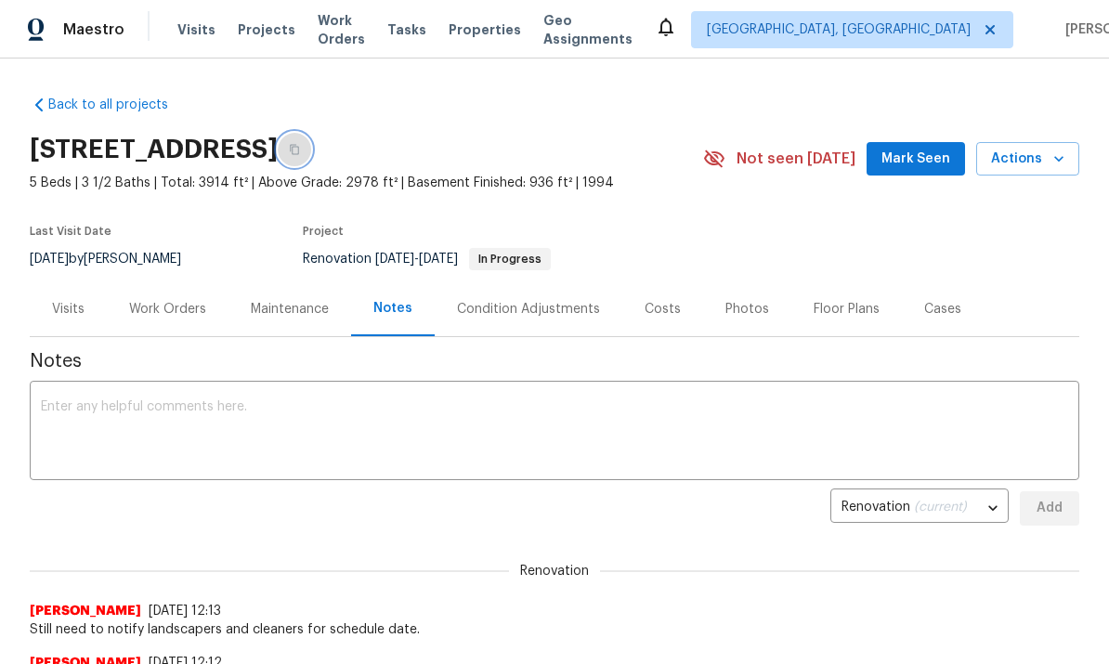
click at [300, 149] on icon "button" at bounding box center [294, 149] width 11 height 11
click at [300, 150] on icon "button" at bounding box center [294, 149] width 11 height 11
click at [176, 307] on div "Work Orders" at bounding box center [167, 309] width 77 height 19
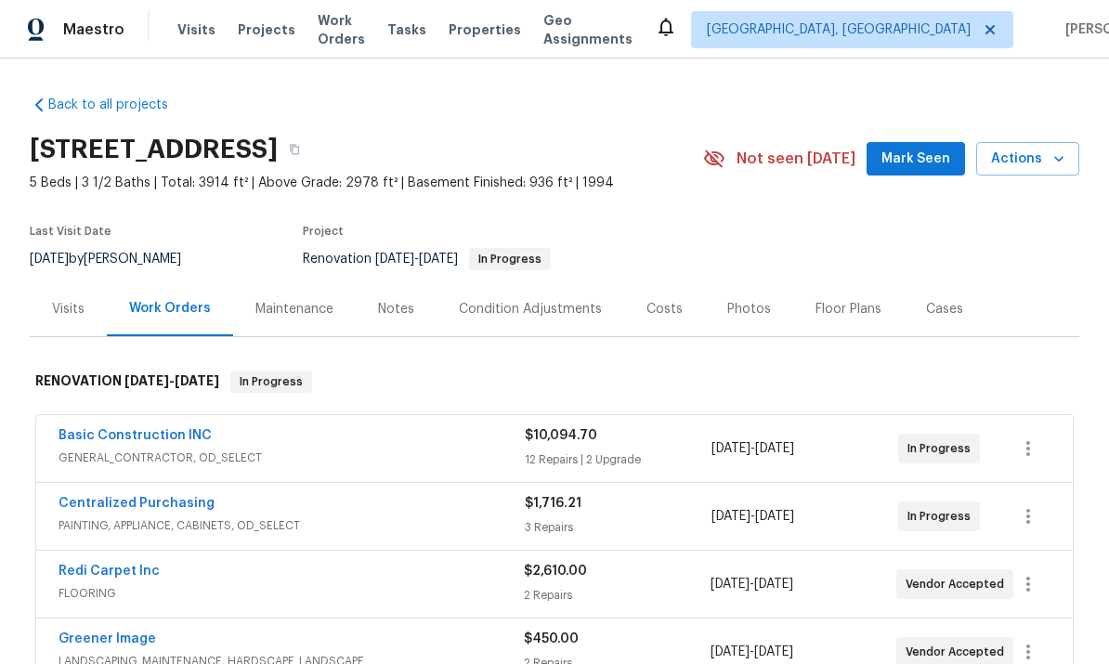
click at [175, 440] on link "Basic Construction INC" at bounding box center [135, 435] width 153 height 13
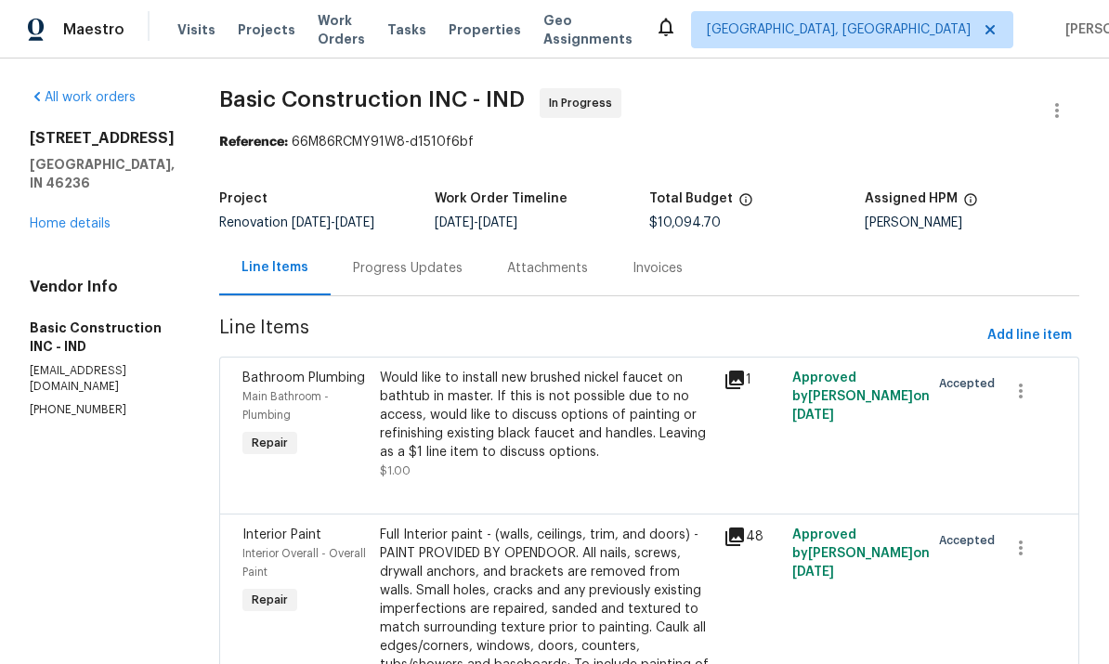
click at [353, 270] on div "Progress Updates" at bounding box center [408, 268] width 110 height 19
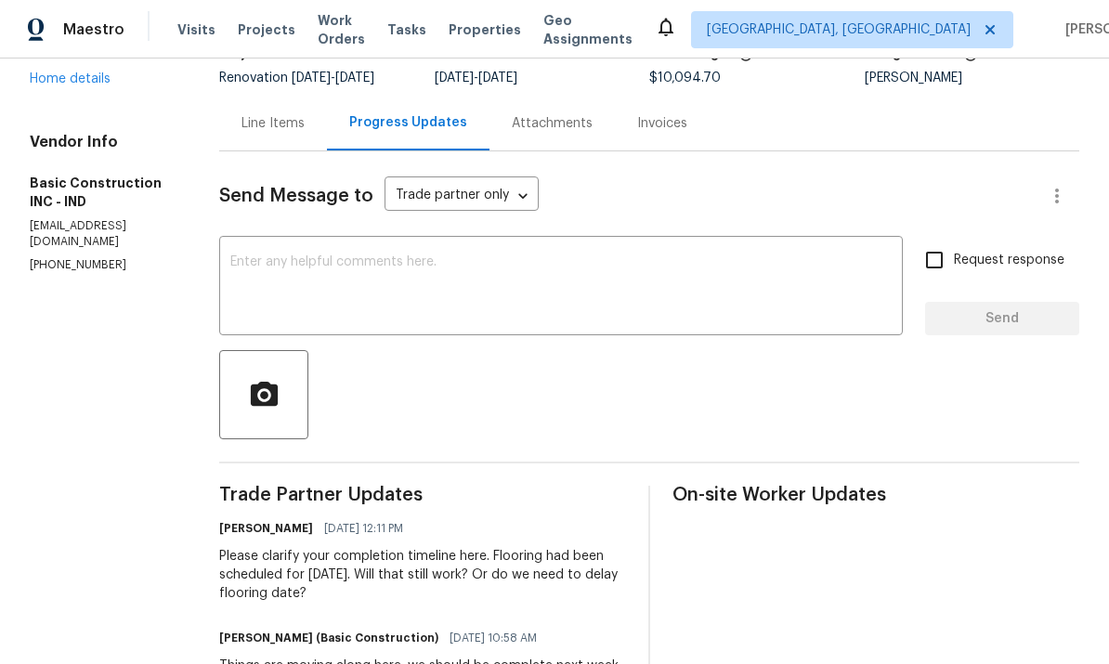
scroll to position [144, 0]
click at [230, 256] on textarea at bounding box center [561, 288] width 662 height 65
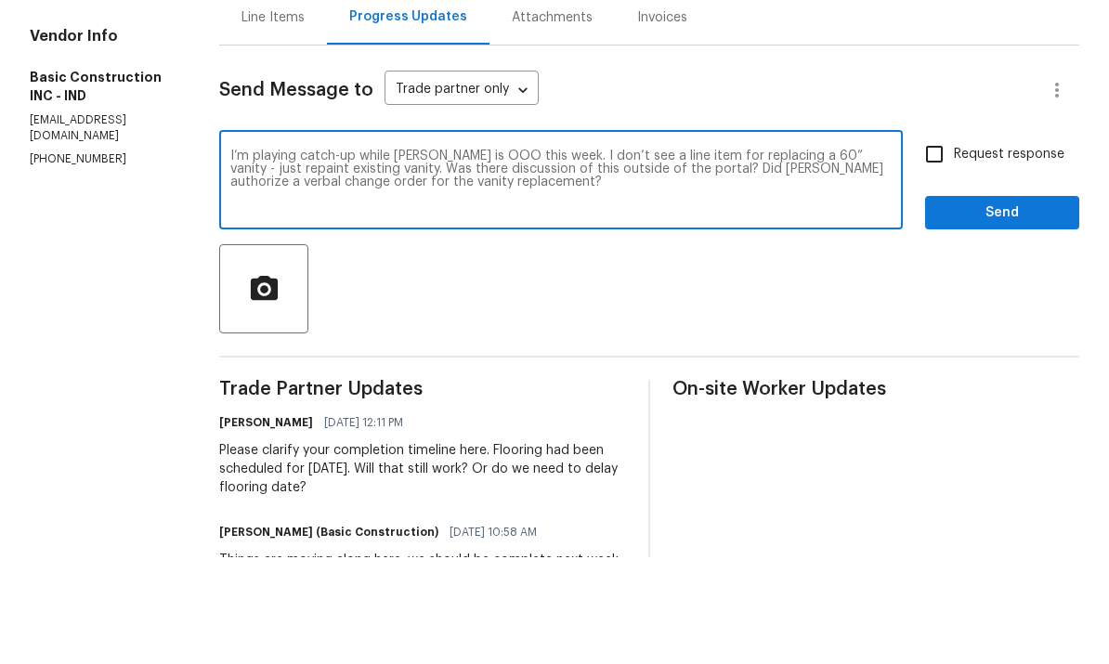
type textarea "I’m playing catch-up while [PERSON_NAME] is OOO this week. I don’t see a line i…"
click at [942, 242] on input "Request response" at bounding box center [934, 261] width 39 height 39
checkbox input "true"
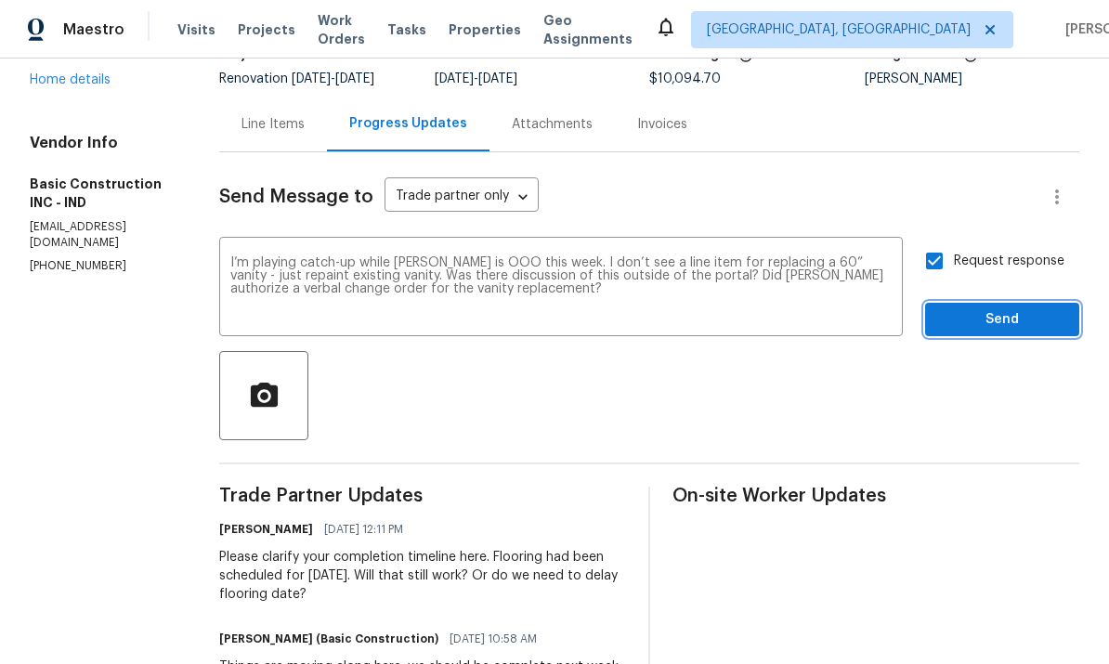
click at [1005, 308] on span "Send" at bounding box center [1002, 319] width 125 height 23
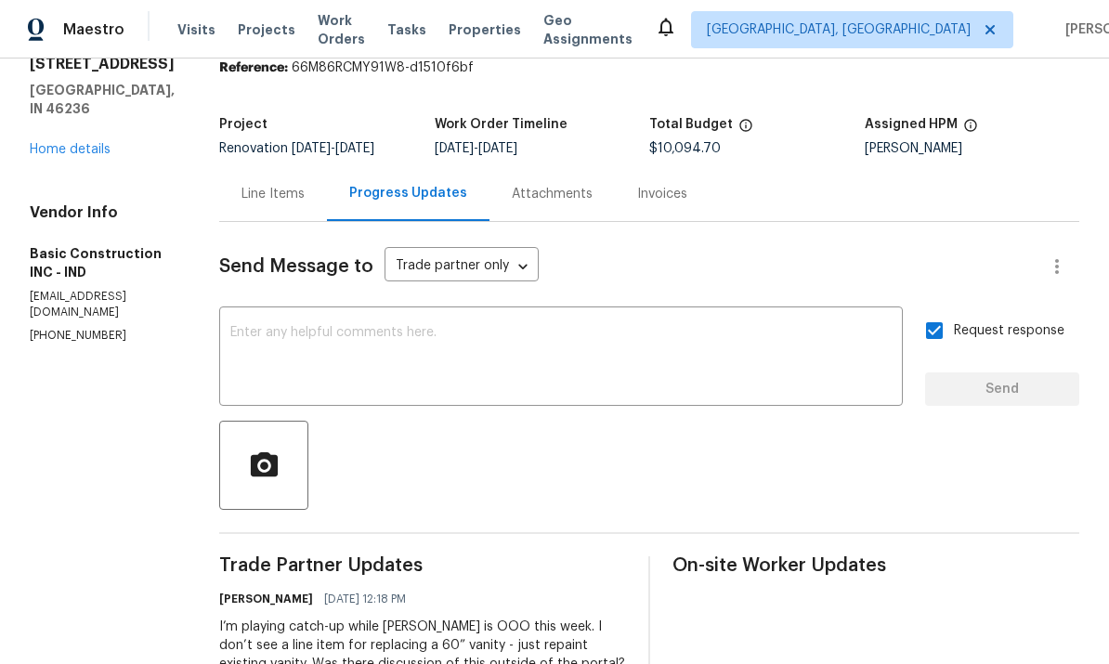
scroll to position [77, 0]
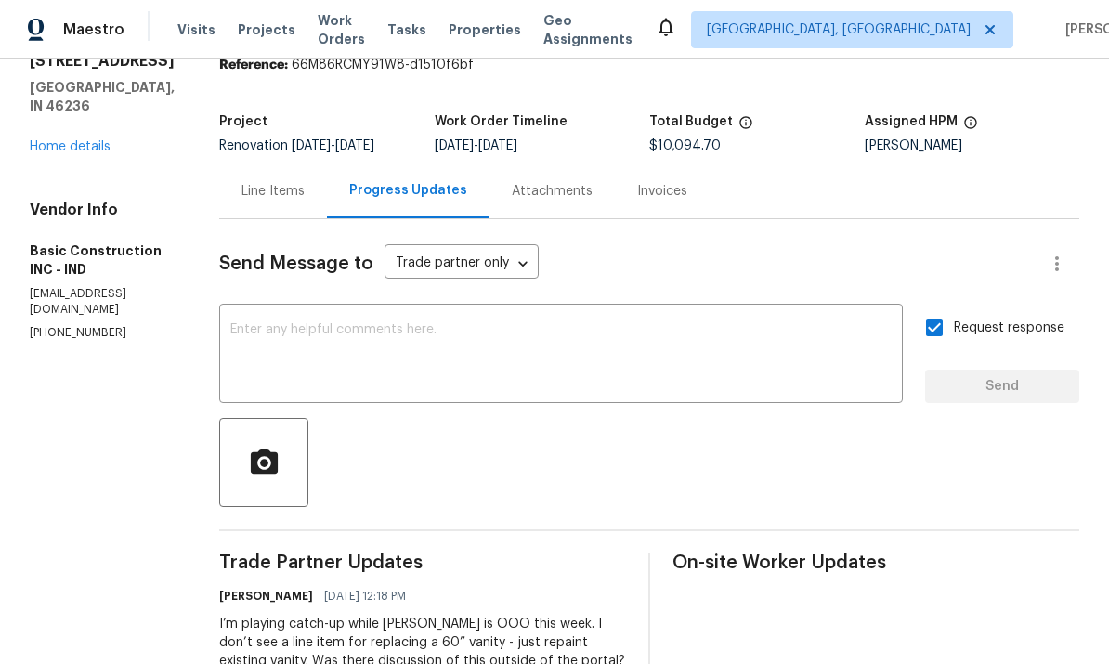
click at [85, 144] on link "Home details" at bounding box center [70, 146] width 81 height 13
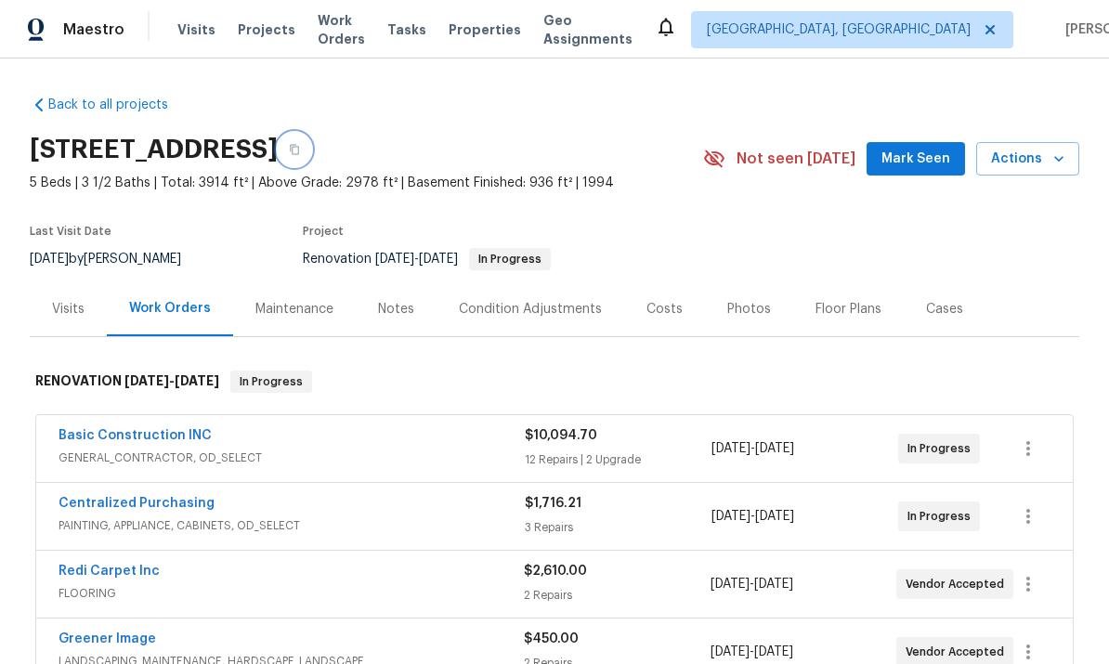
click at [311, 133] on button "button" at bounding box center [294, 149] width 33 height 33
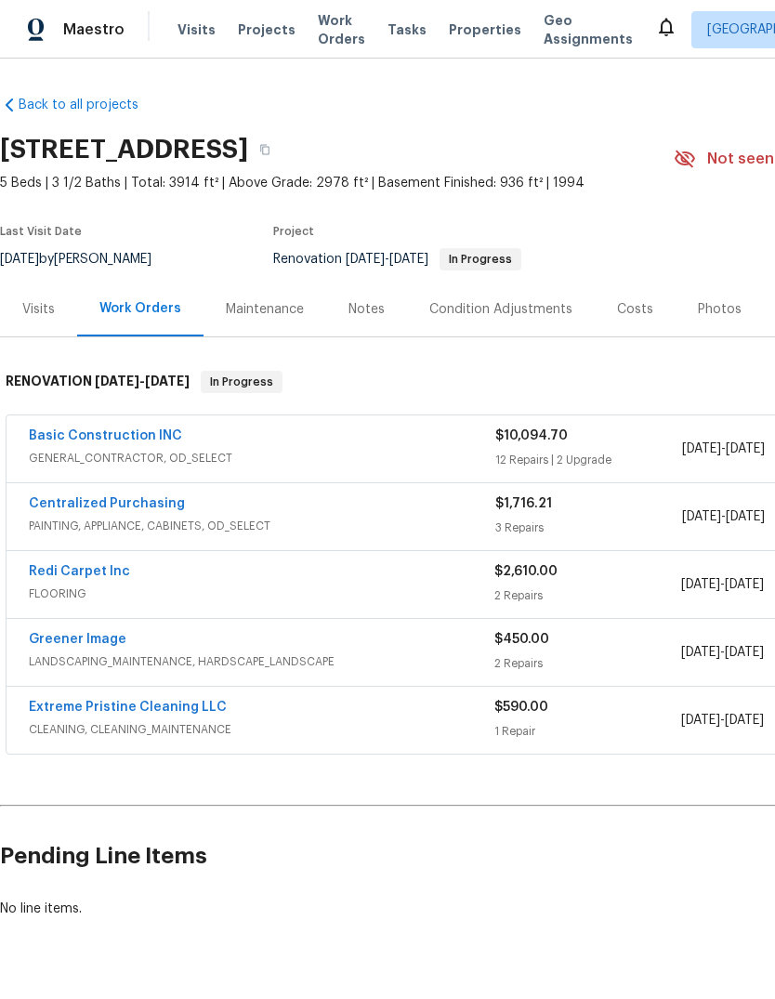
click at [162, 456] on span "GENERAL_CONTRACTOR, OD_SELECT" at bounding box center [262, 458] width 466 height 19
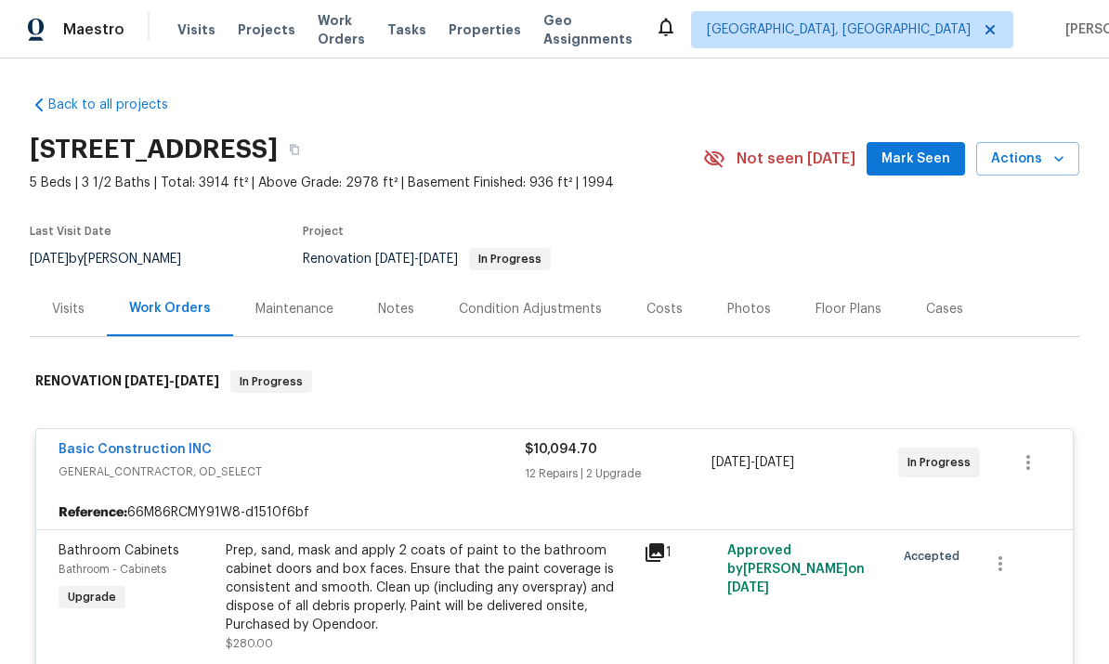
click at [129, 453] on link "Basic Construction INC" at bounding box center [135, 449] width 153 height 13
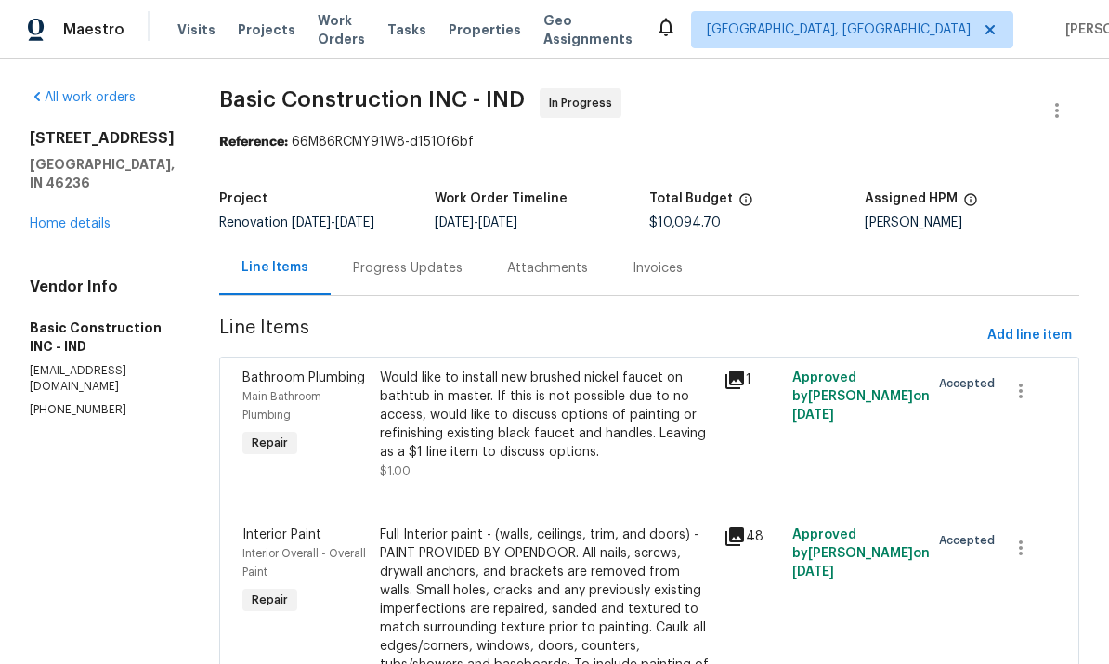
click at [353, 277] on div "Progress Updates" at bounding box center [408, 268] width 110 height 19
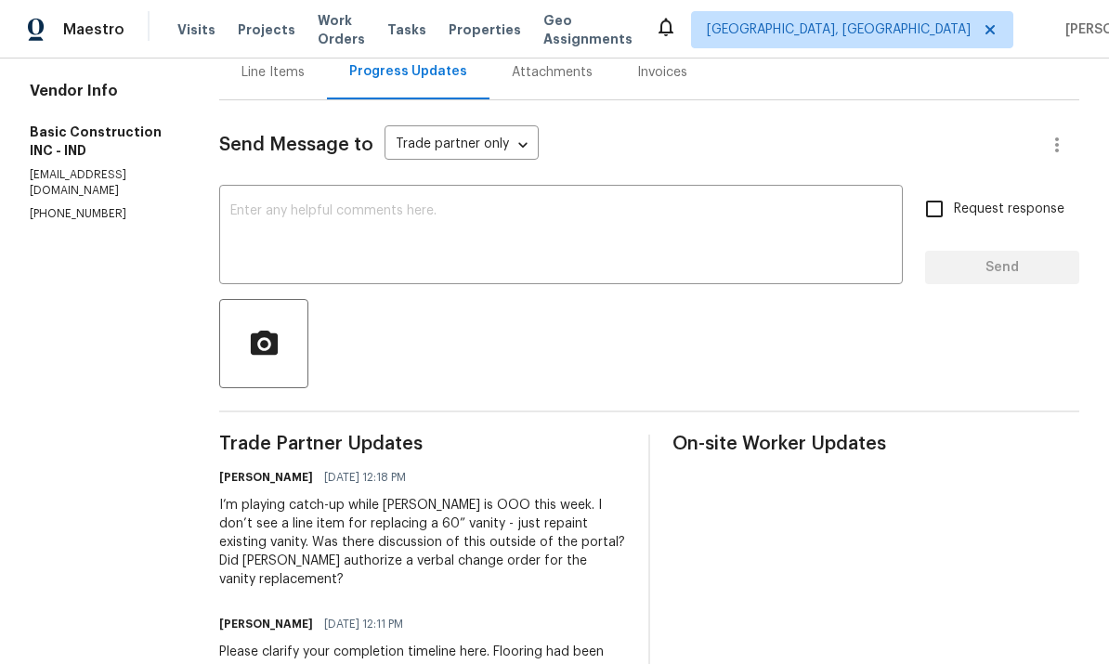
scroll to position [119, 0]
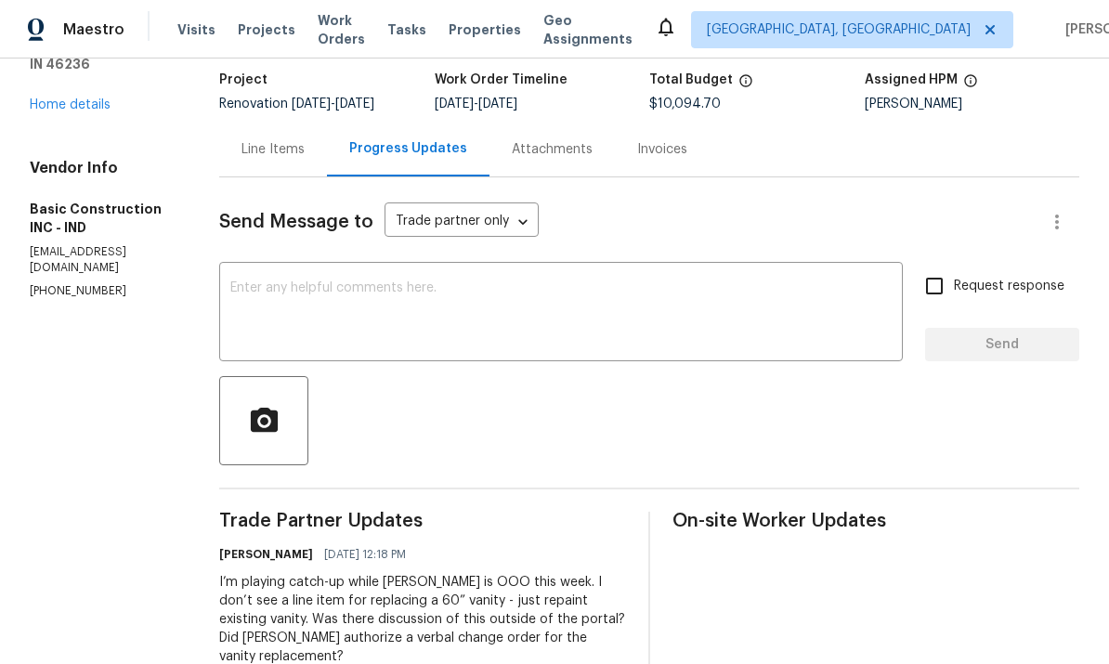
click at [230, 294] on textarea at bounding box center [561, 314] width 662 height 65
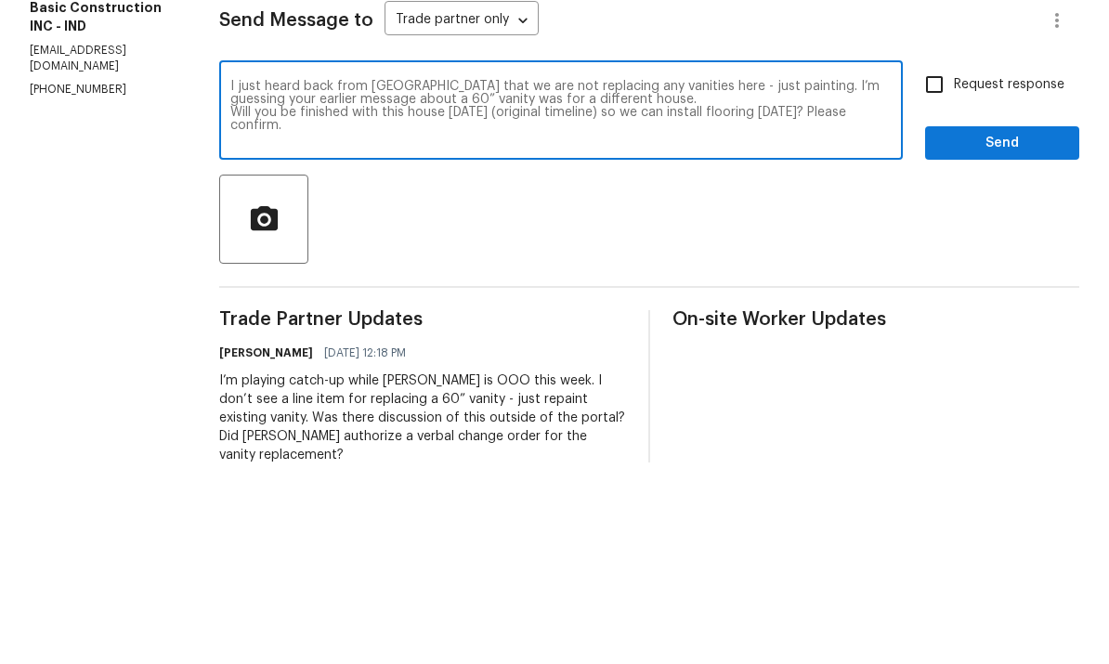
type textarea "I just heard back from [GEOGRAPHIC_DATA] that we are not replacing any vanities…"
click at [945, 267] on input "Request response" at bounding box center [934, 286] width 39 height 39
checkbox input "true"
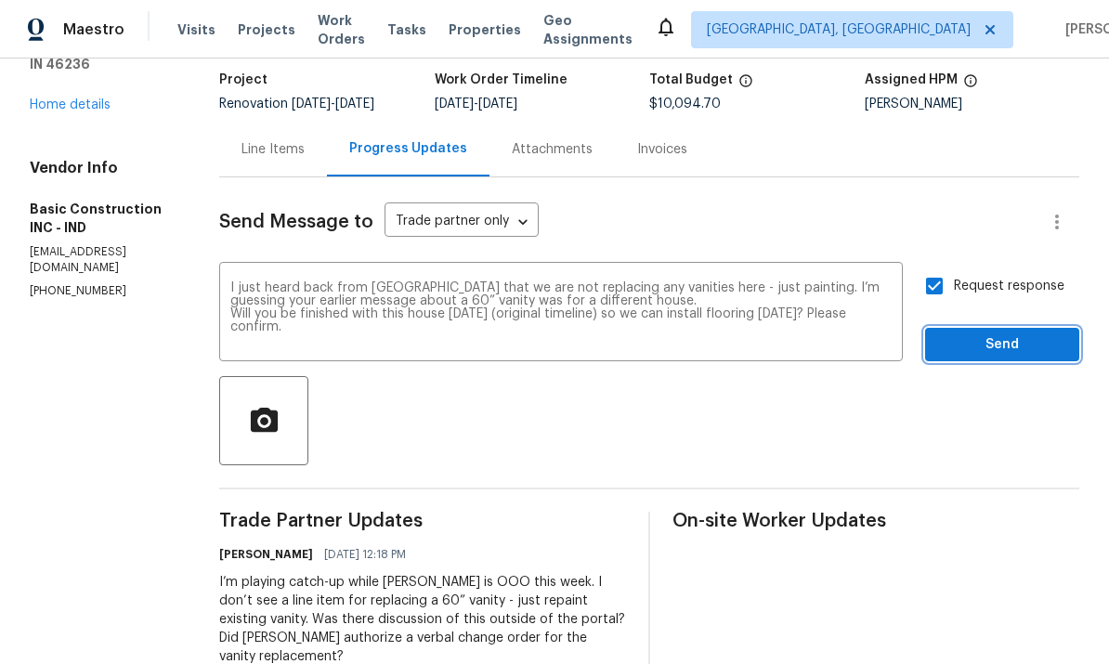
click at [1011, 334] on span "Send" at bounding box center [1002, 345] width 125 height 23
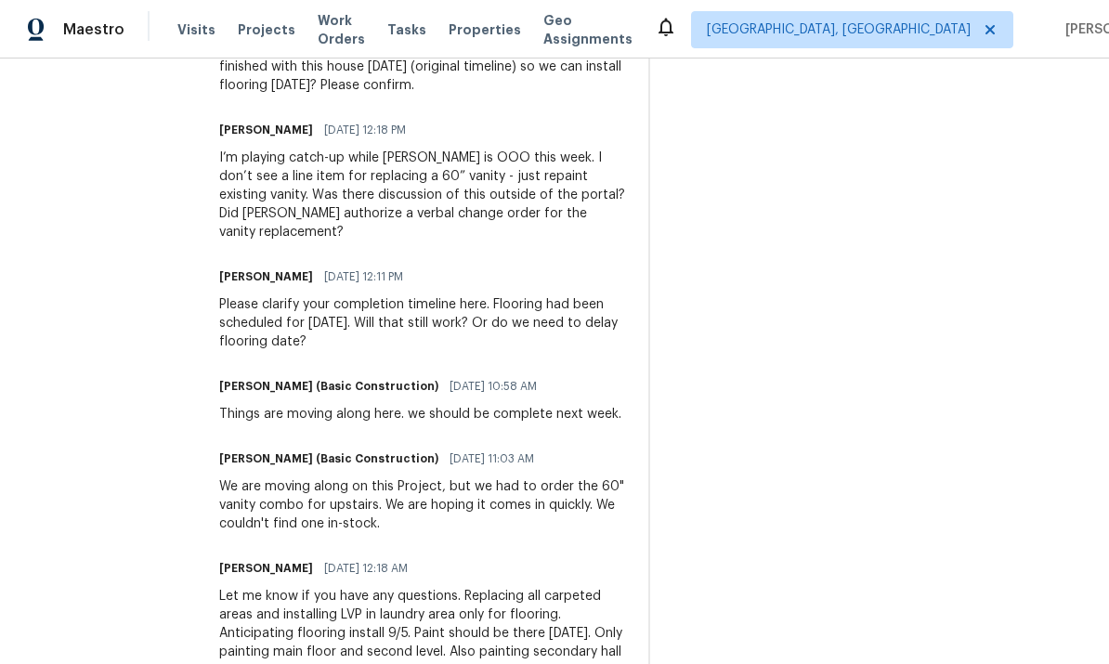
scroll to position [689, 0]
